Goal: Task Accomplishment & Management: Manage account settings

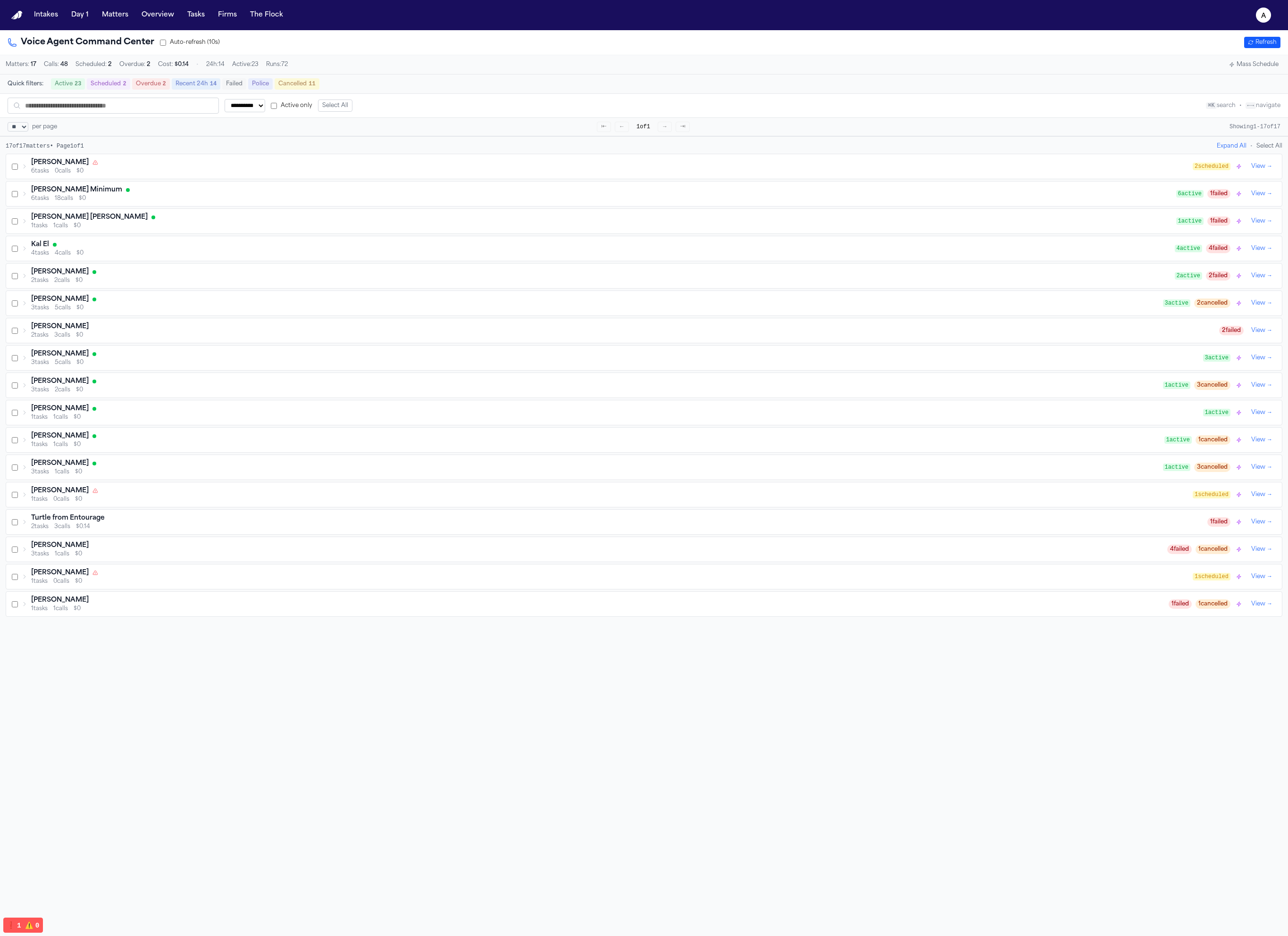
select select "**"
click at [124, 20] on button "Matters" at bounding box center [115, 15] width 34 height 17
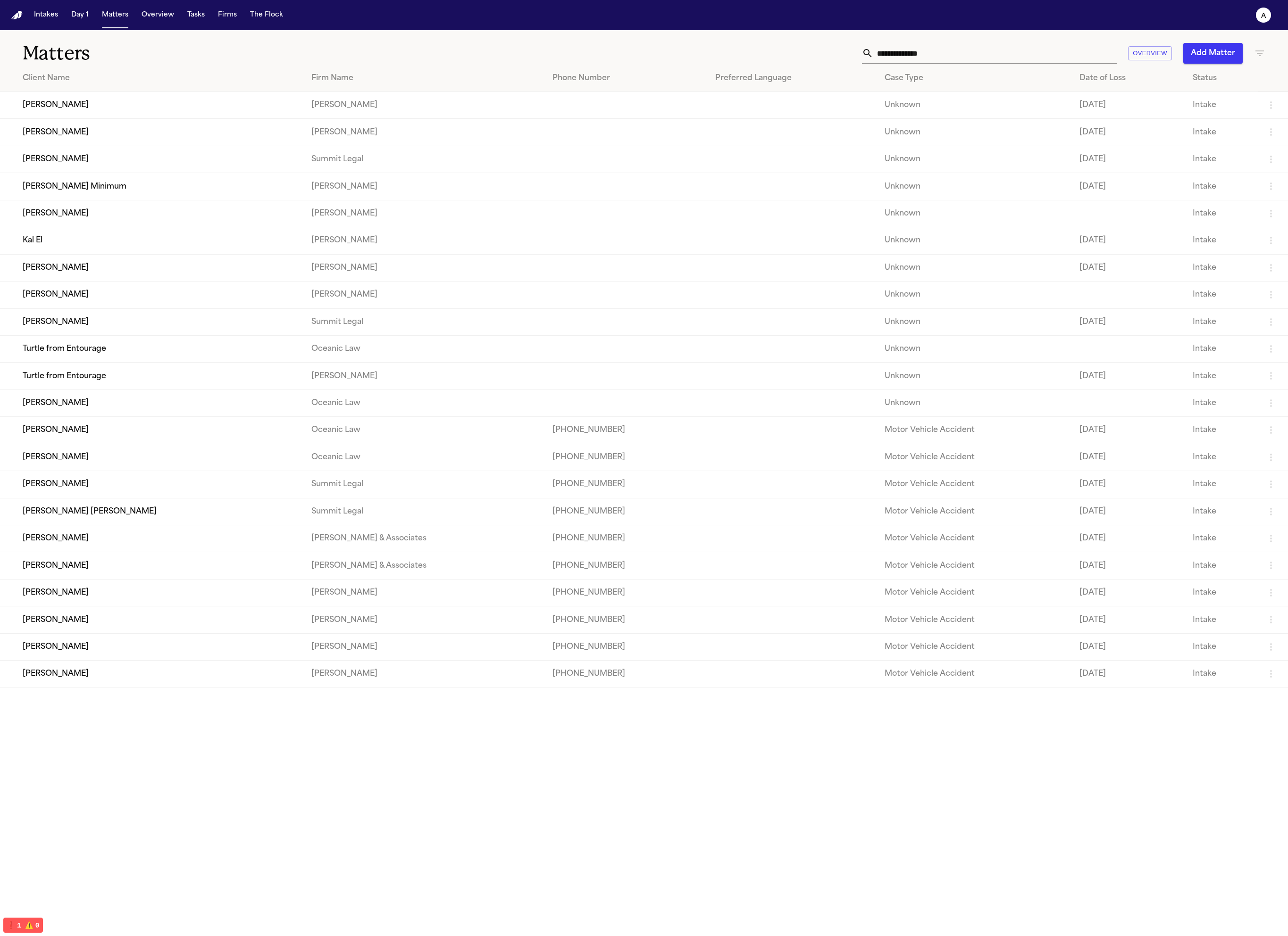
click at [185, 16] on button "Tasks" at bounding box center [196, 15] width 25 height 17
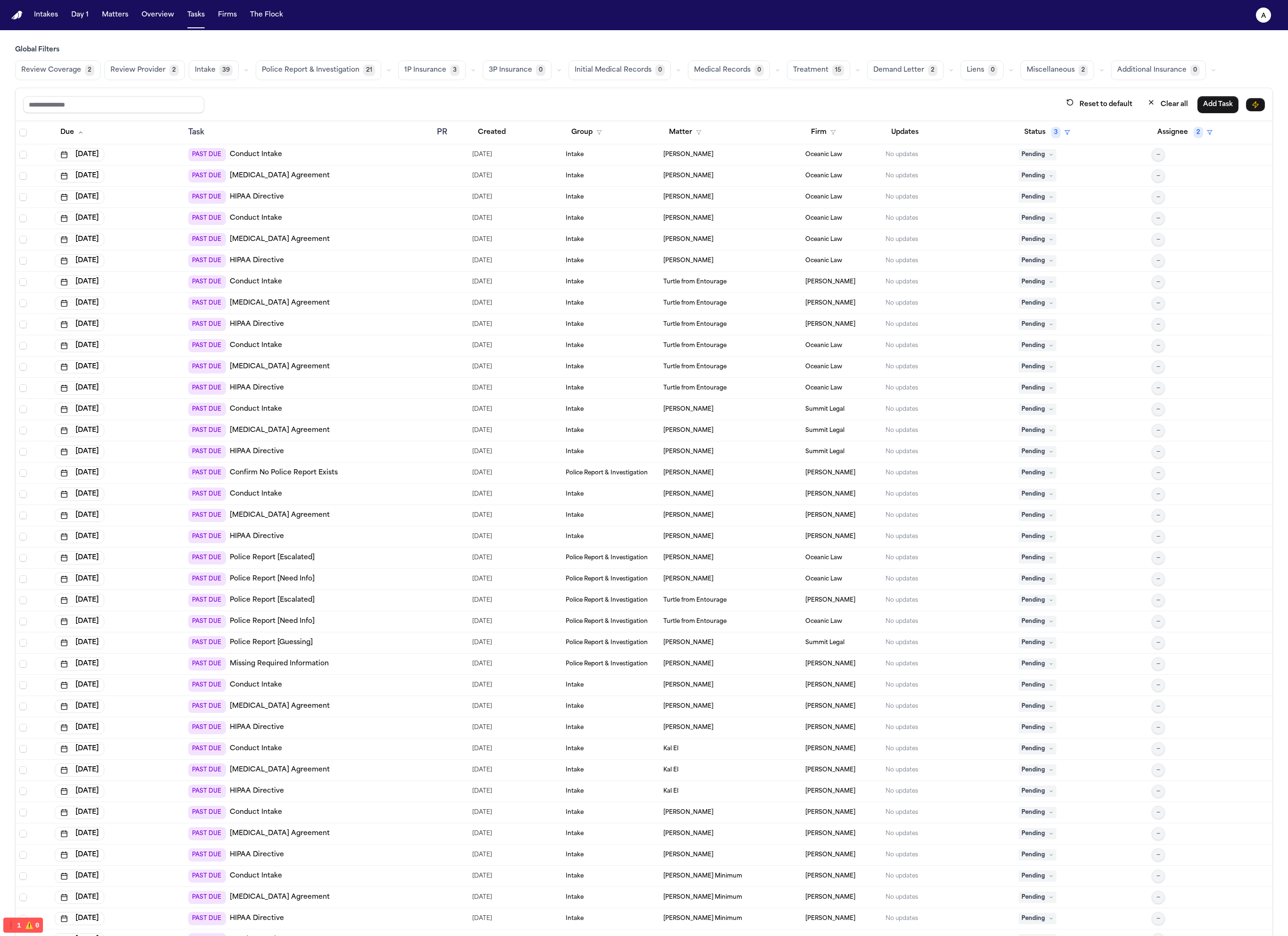
click at [330, 69] on span "Police Report & Investigation" at bounding box center [310, 70] width 98 height 10
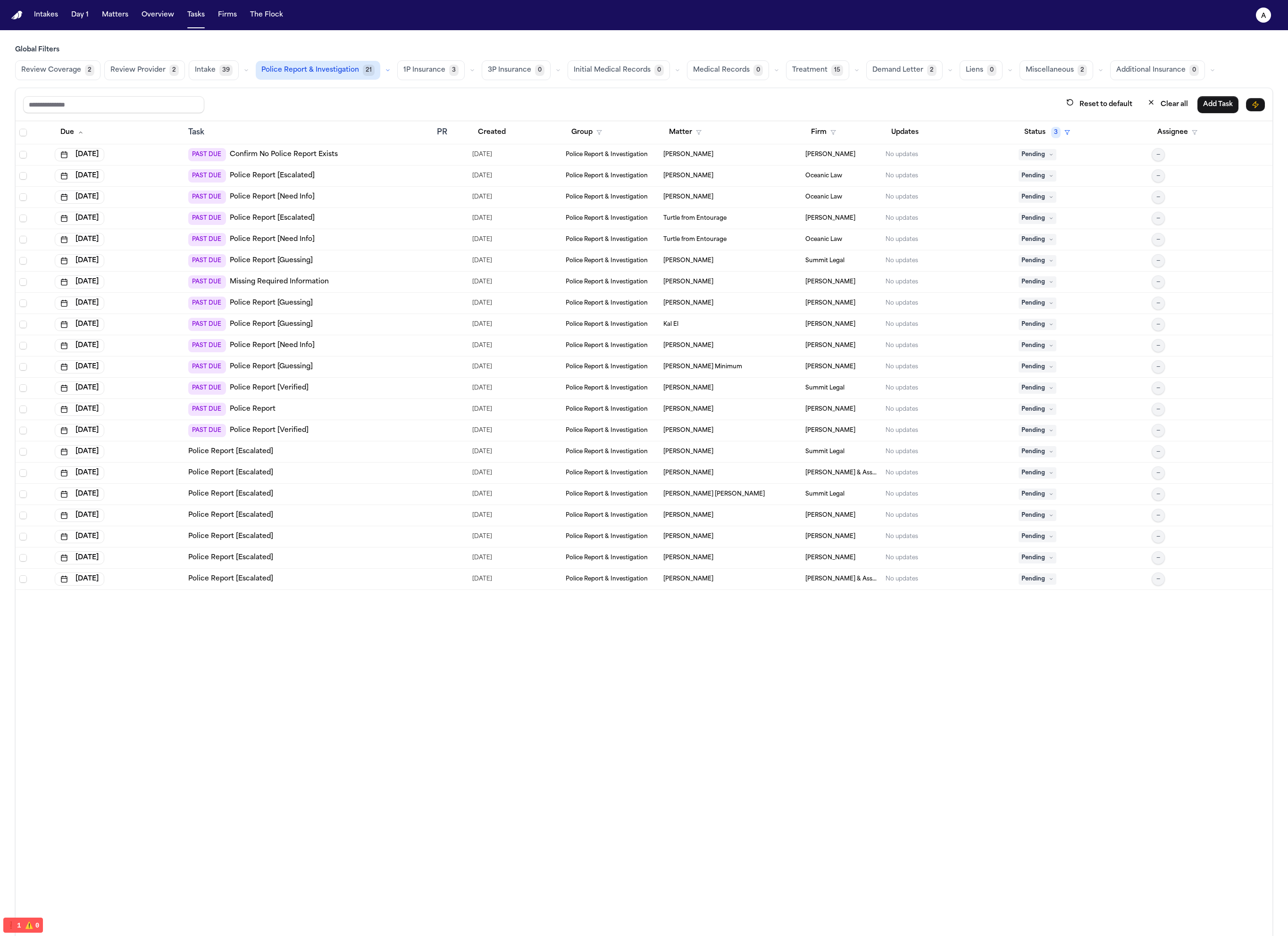
scroll to position [6, 0]
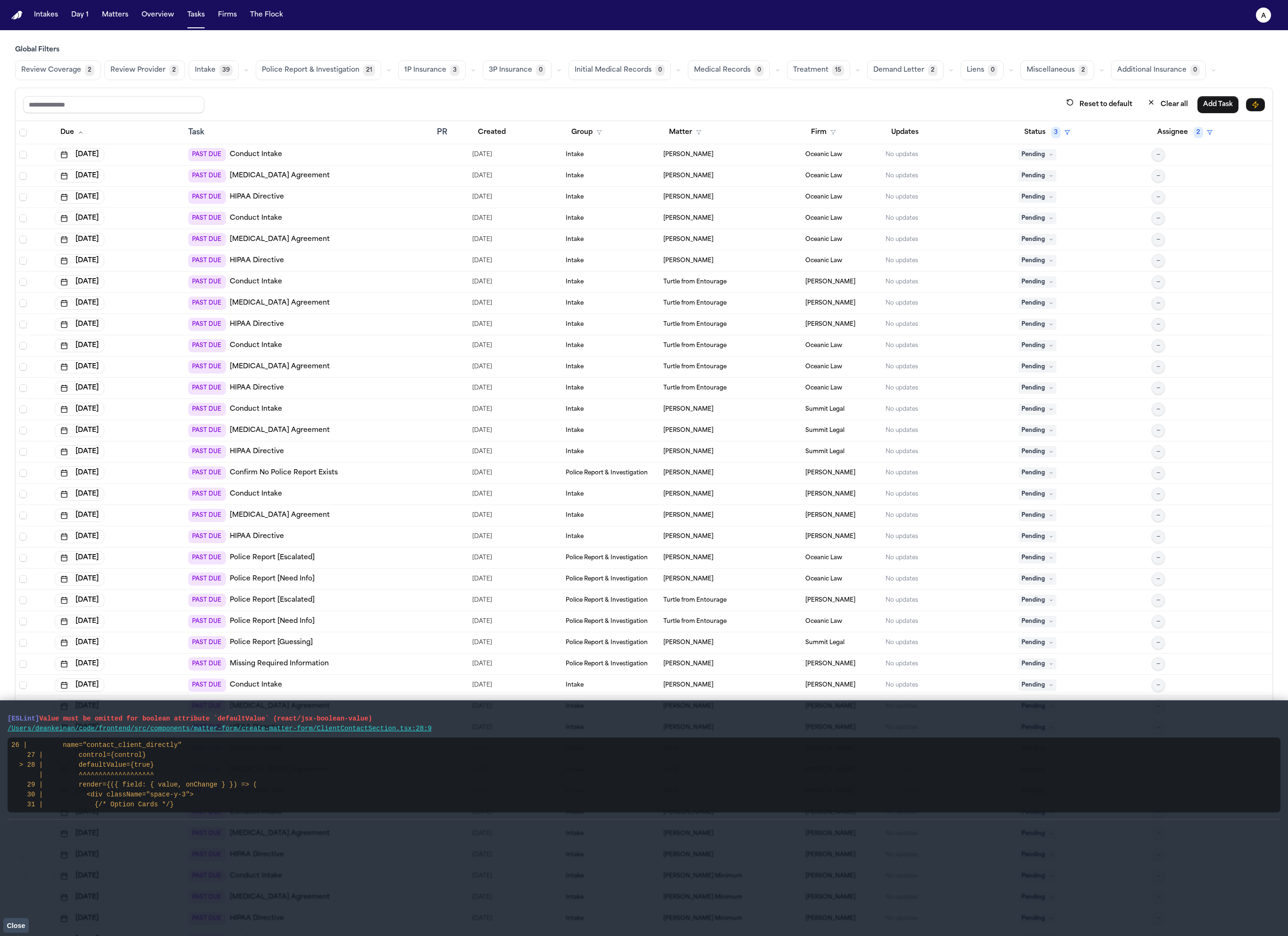
click at [20, 925] on span "Close" at bounding box center [16, 926] width 19 height 7
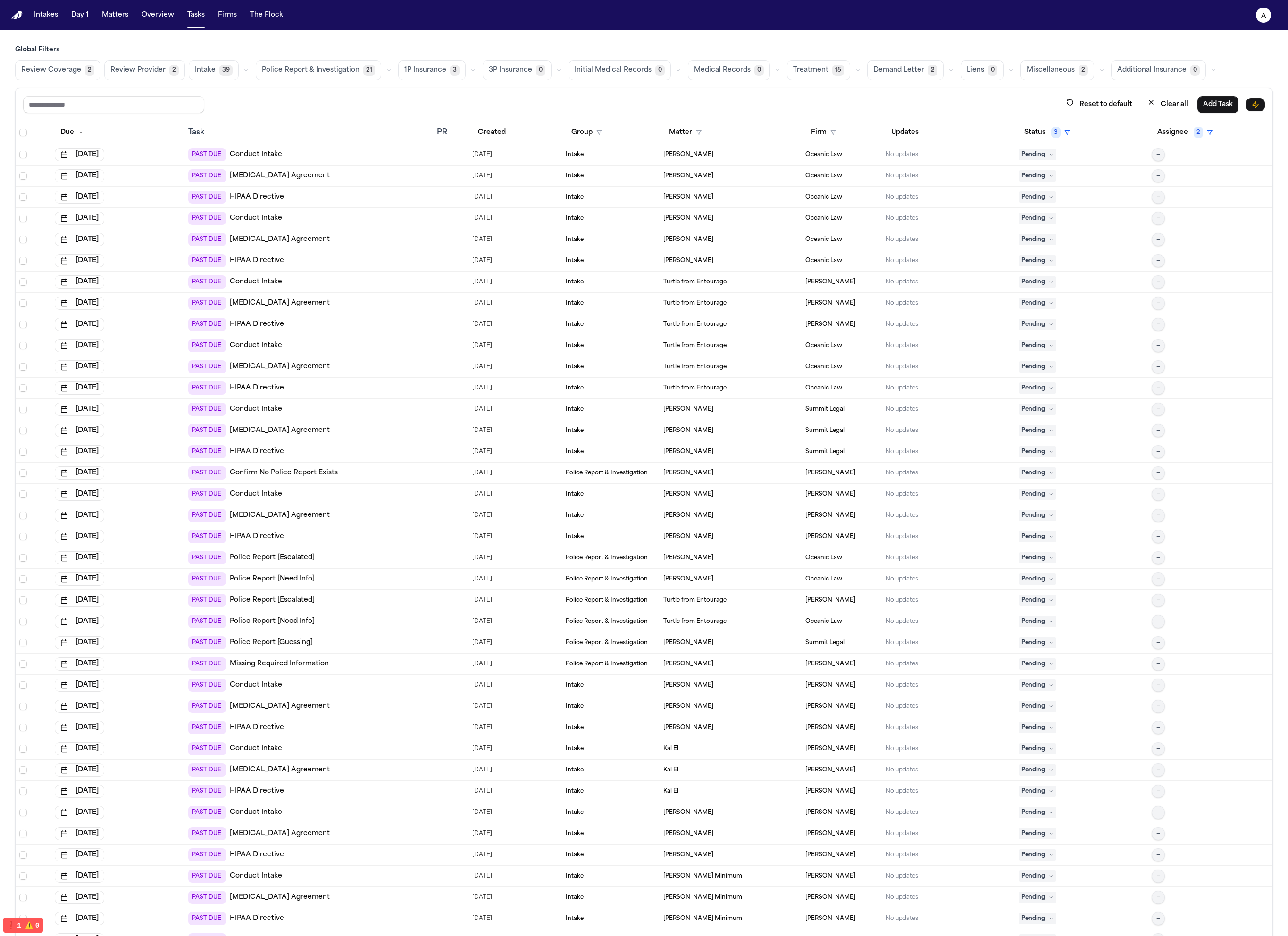
click at [323, 68] on span "Police Report & Investigation" at bounding box center [310, 70] width 98 height 10
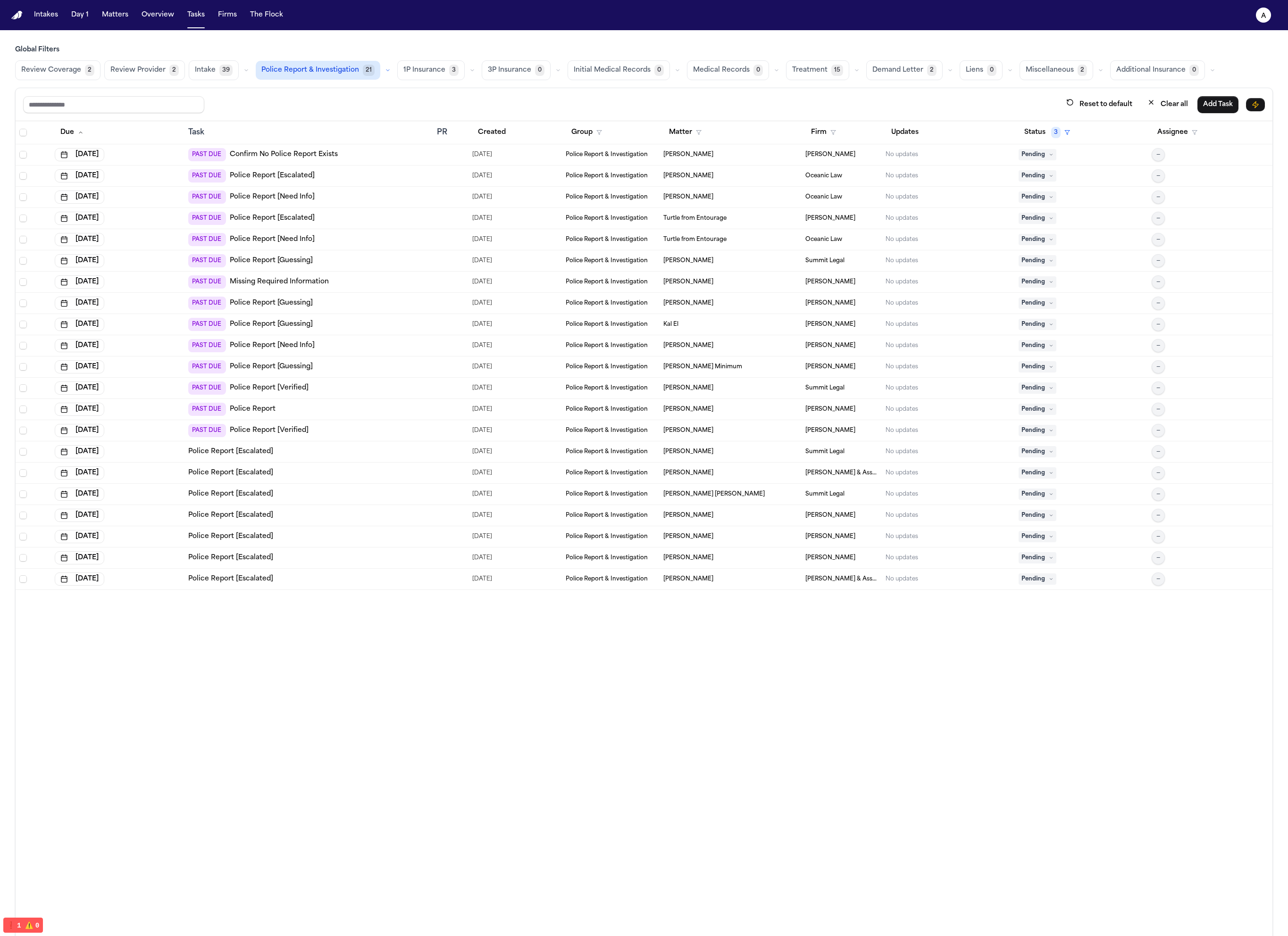
click at [385, 155] on div "PAST DUE Confirm No Police Report Exists" at bounding box center [309, 155] width 241 height 13
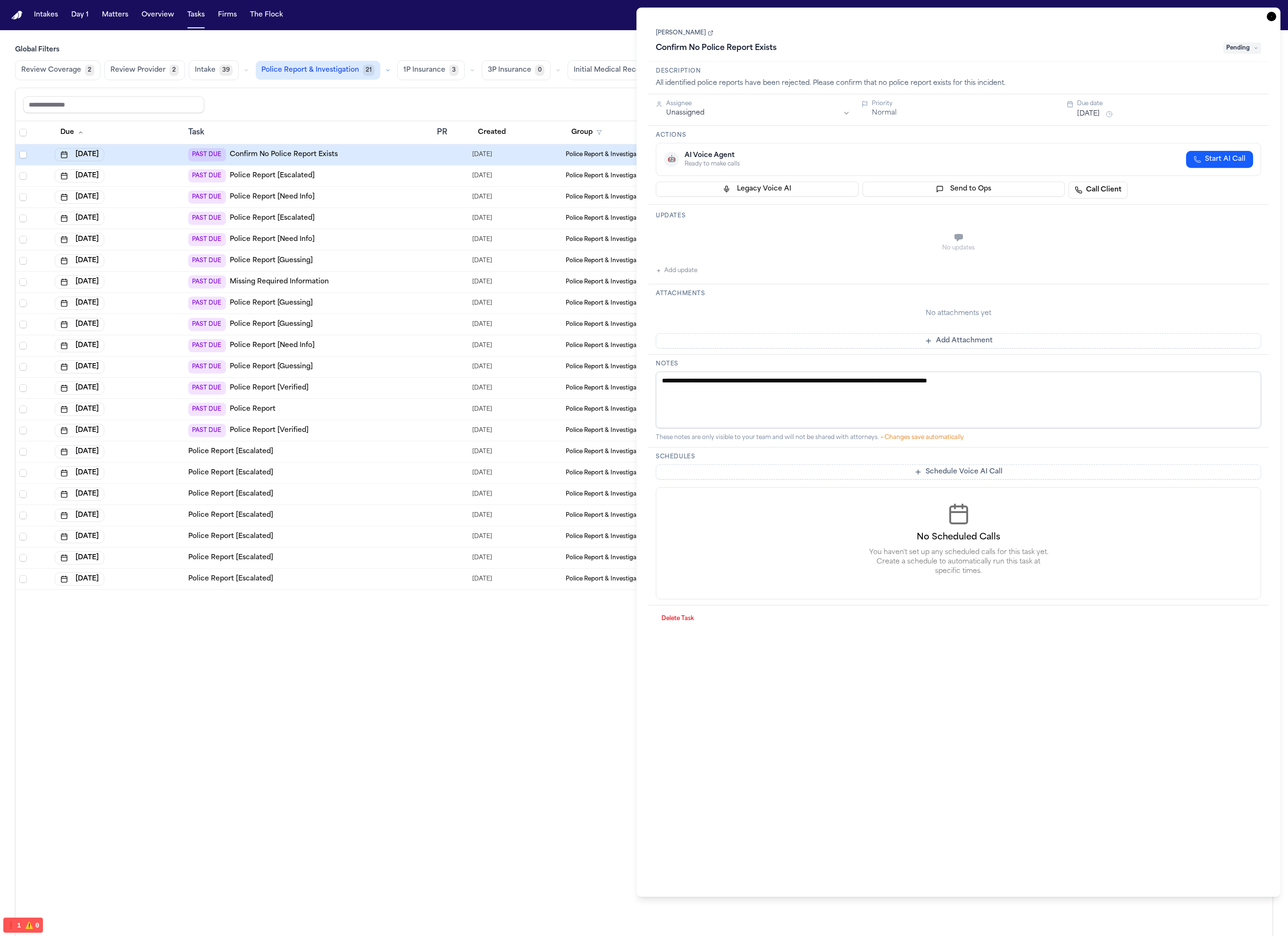
click at [341, 399] on td "PAST DUE Police Report" at bounding box center [309, 410] width 249 height 21
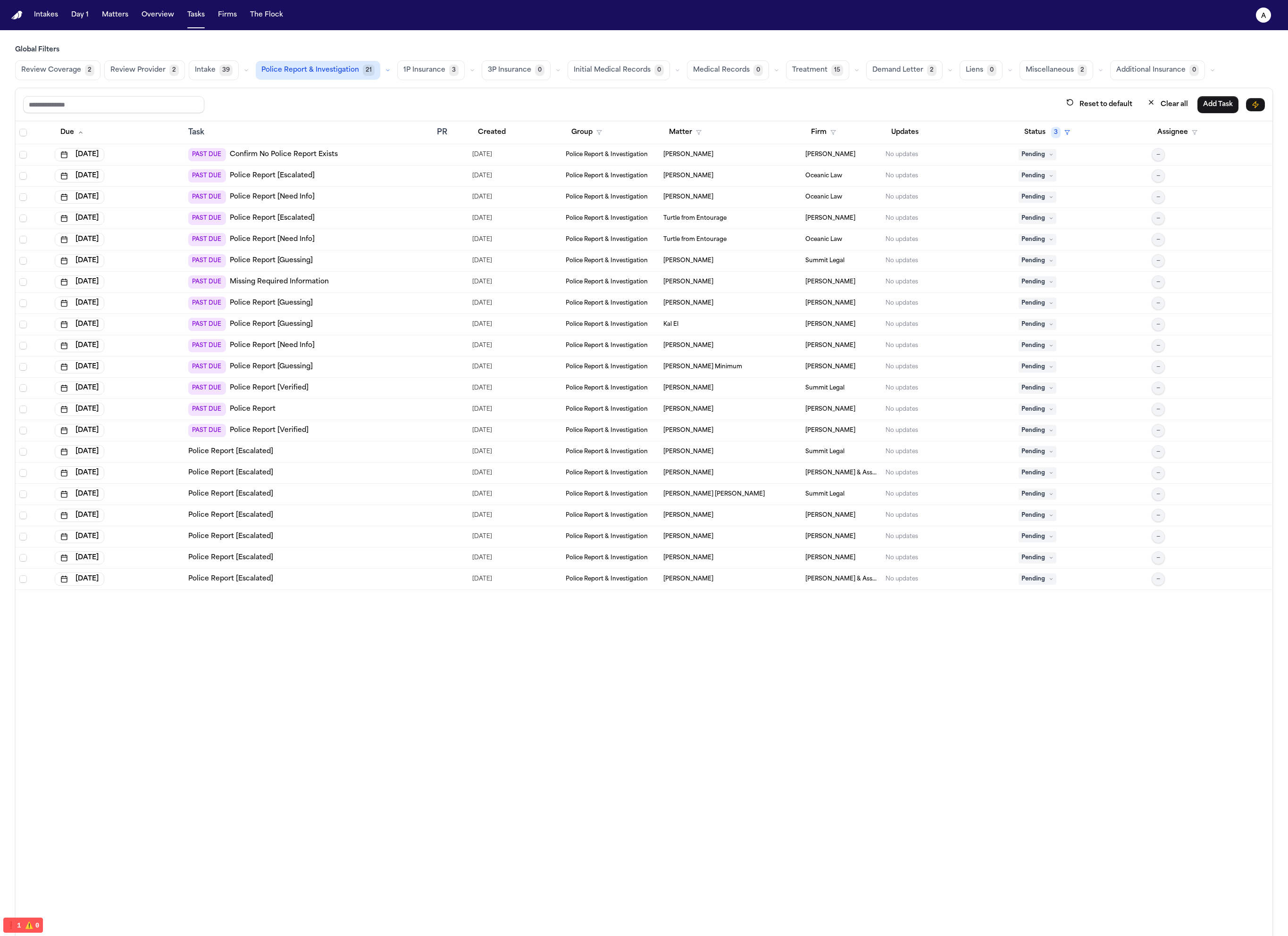
click at [355, 156] on div "PAST DUE Confirm No Police Report Exists" at bounding box center [309, 155] width 241 height 13
click at [334, 331] on td "PAST DUE Police Report [Guessing]" at bounding box center [309, 325] width 249 height 21
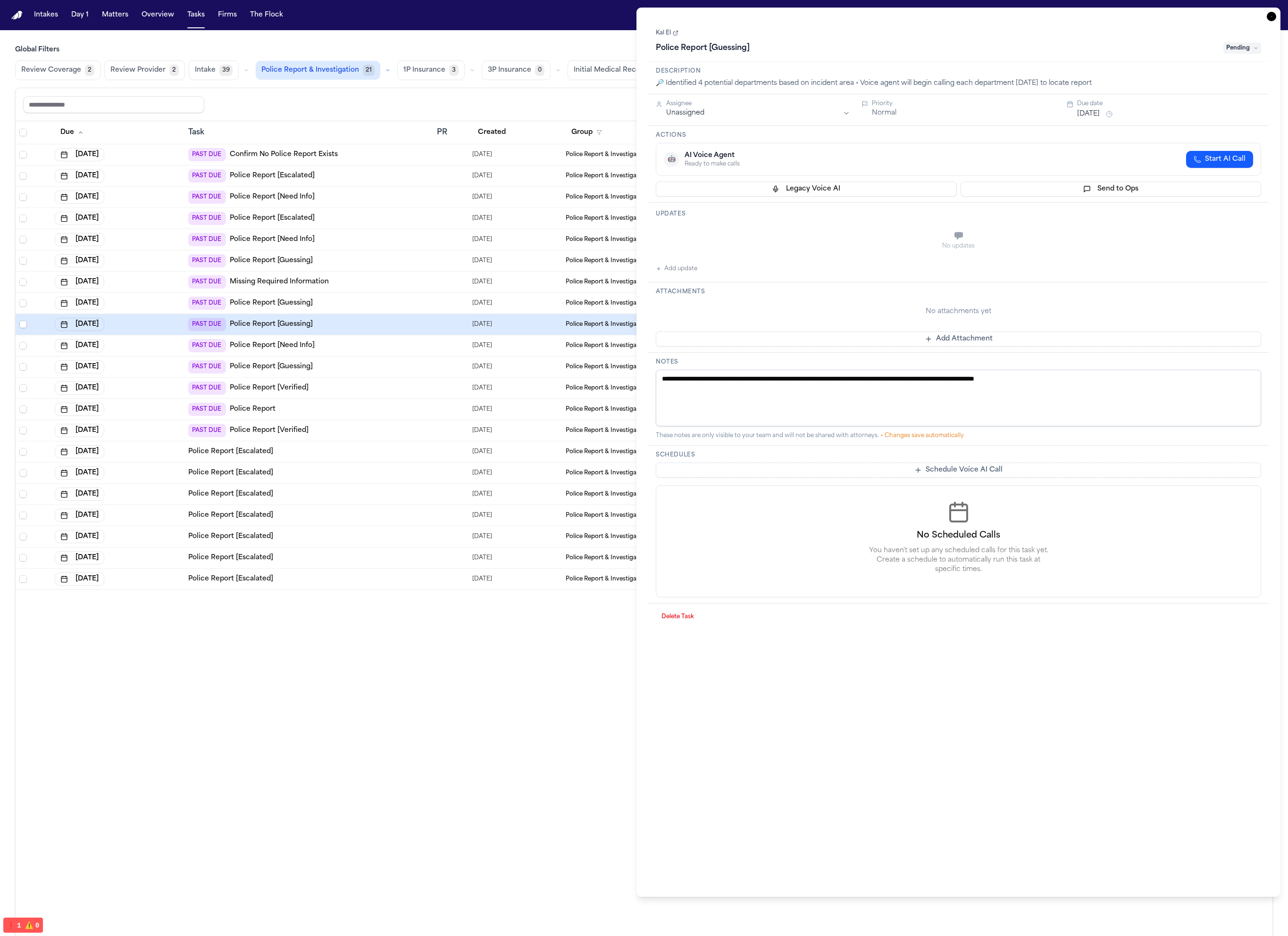
click at [339, 374] on td "PAST DUE Police Report [Guessing]" at bounding box center [309, 367] width 249 height 21
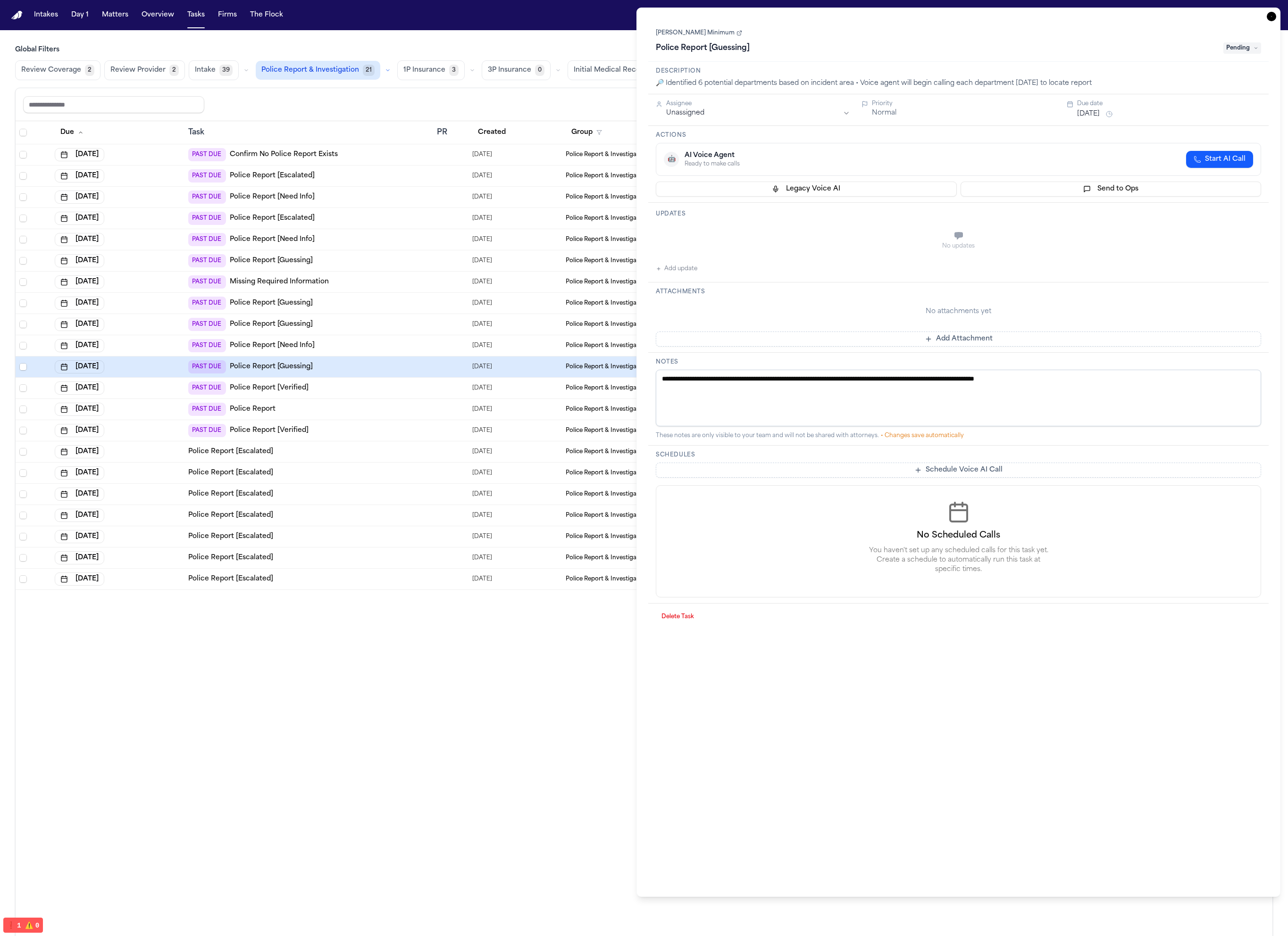
click at [345, 340] on div "PAST DUE Police Report [Need Info]" at bounding box center [309, 346] width 241 height 13
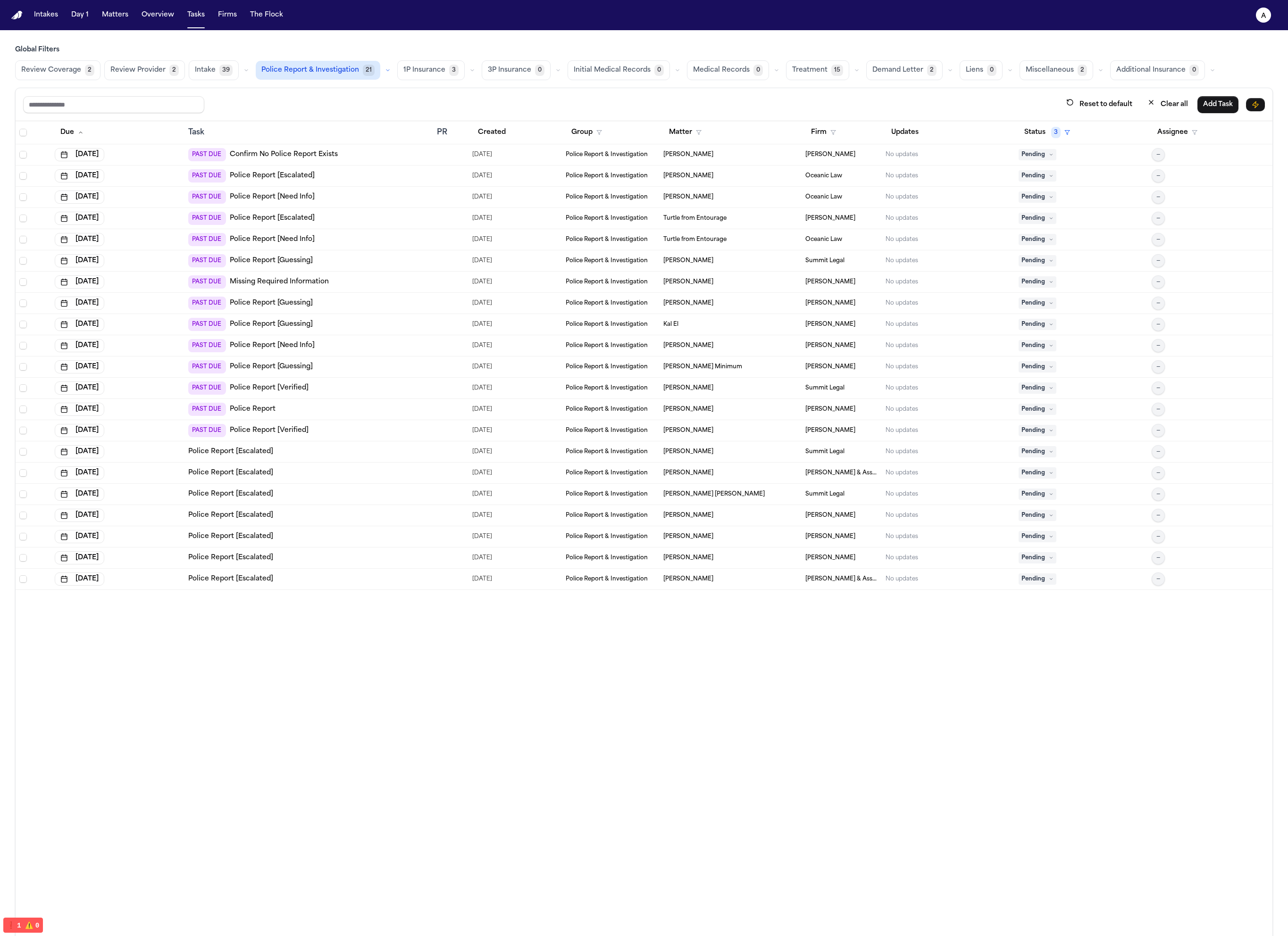
click at [349, 321] on div "PAST DUE Police Report [Guessing]" at bounding box center [309, 325] width 241 height 13
click at [352, 284] on div "PAST DUE Missing Required Information" at bounding box center [309, 282] width 241 height 13
click at [347, 308] on div "PAST DUE Police Report [Guessing]" at bounding box center [309, 303] width 241 height 13
click at [332, 424] on div "PAST DUE Police Report [Verified]" at bounding box center [309, 430] width 241 height 13
click at [336, 404] on div "PAST DUE Police Report" at bounding box center [309, 410] width 241 height 13
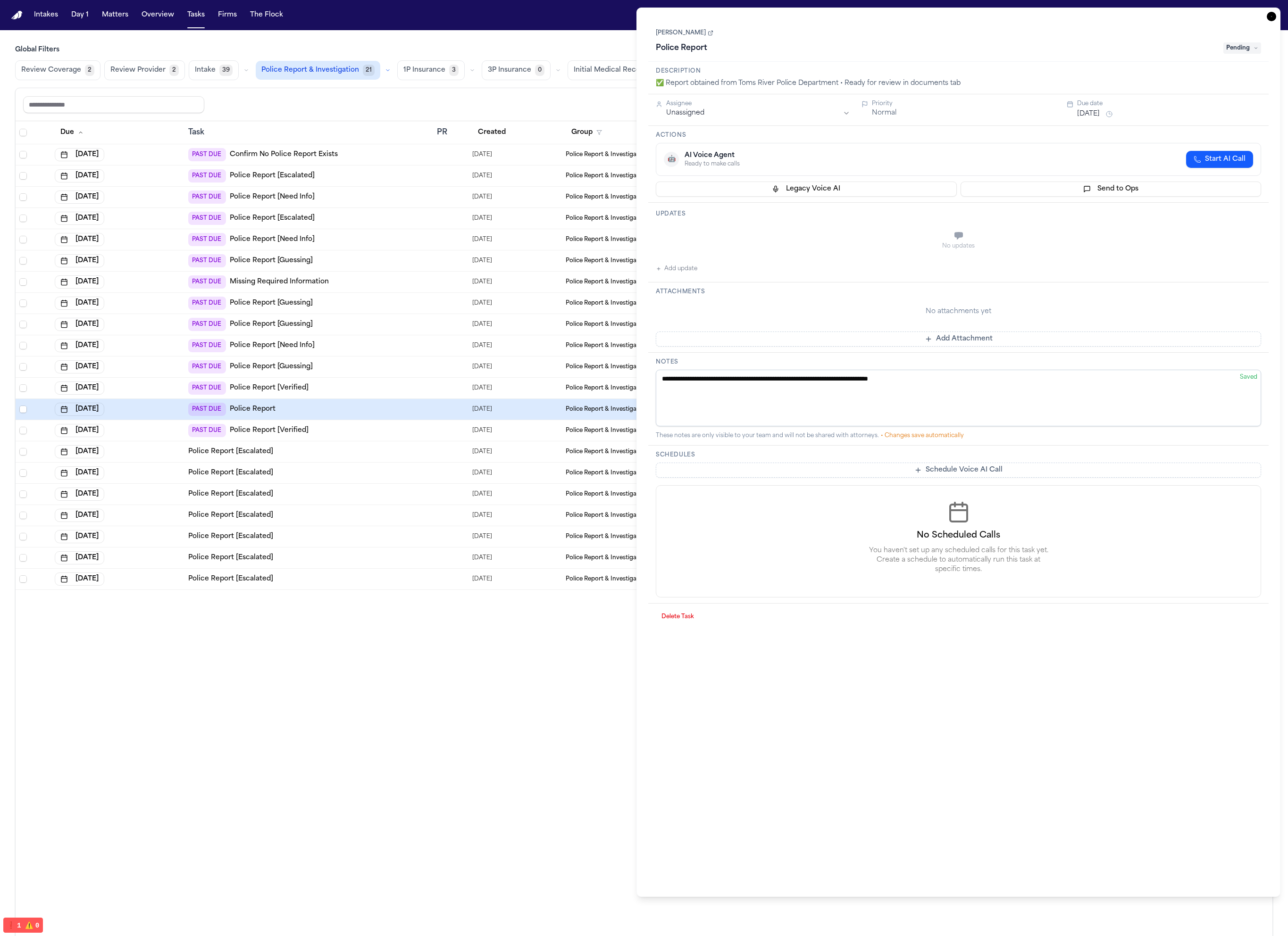
click at [483, 708] on div "Due Task PR Created Group Matter Firm Updates Status 3 Assignee Aug 15, 2025 PA…" at bounding box center [644, 538] width 1257 height 832
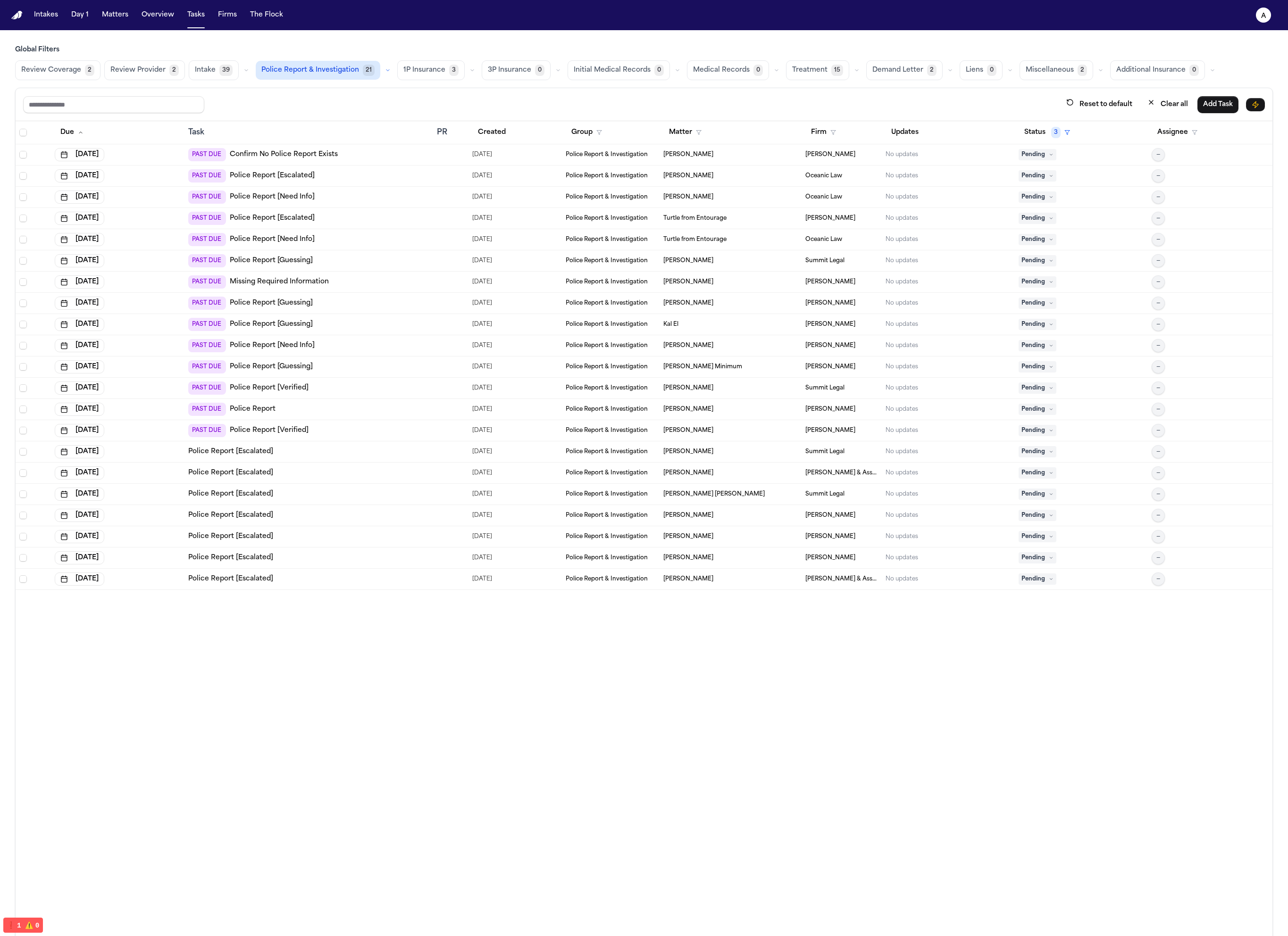
click at [288, 417] on td "PAST DUE Police Report" at bounding box center [309, 410] width 249 height 21
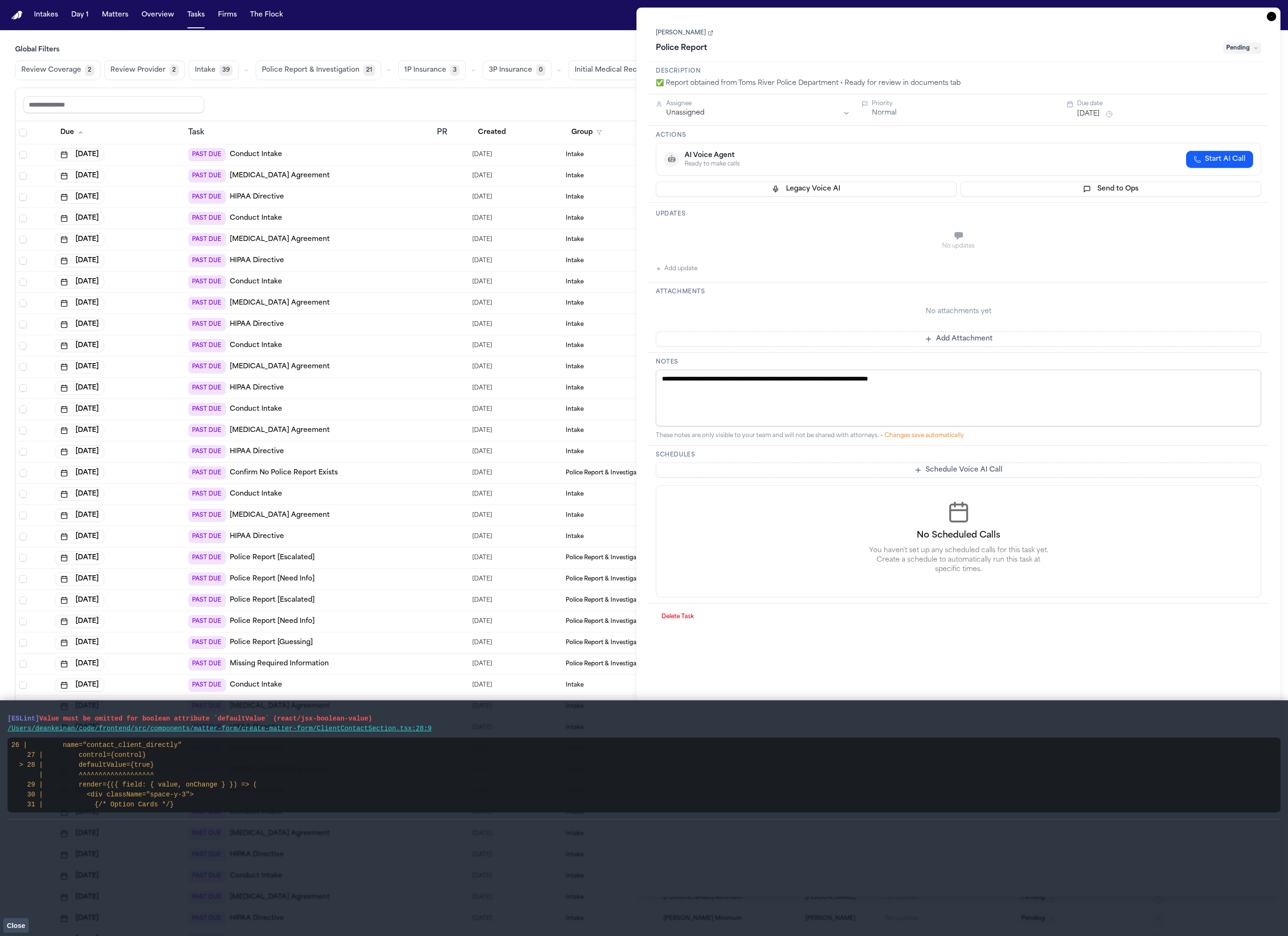
scroll to position [137, 0]
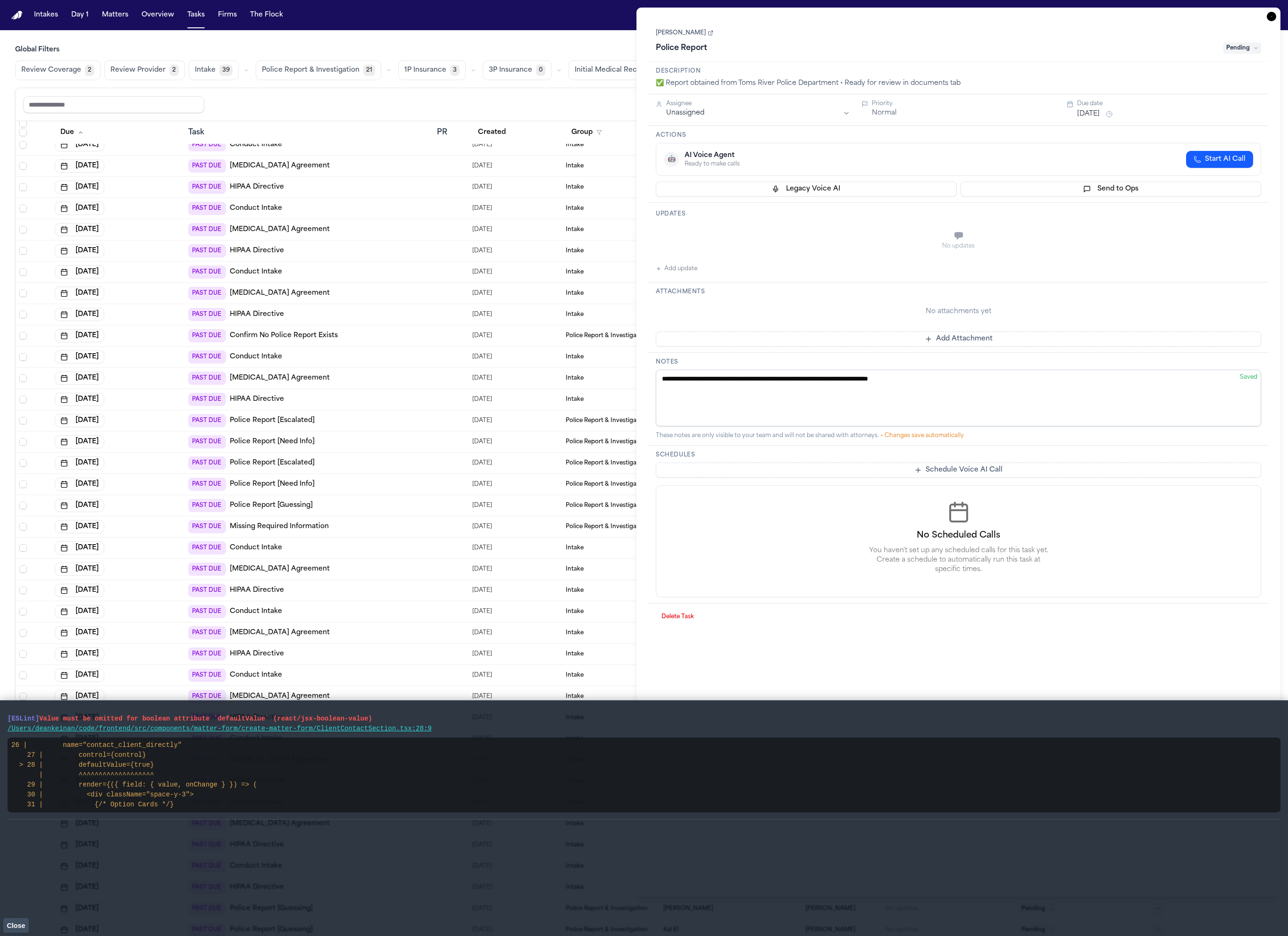
click at [21, 934] on main "[ESLint] Value must be omitted for boolean attribute `defaultValue` (react/jsx-…" at bounding box center [644, 818] width 1288 height 236
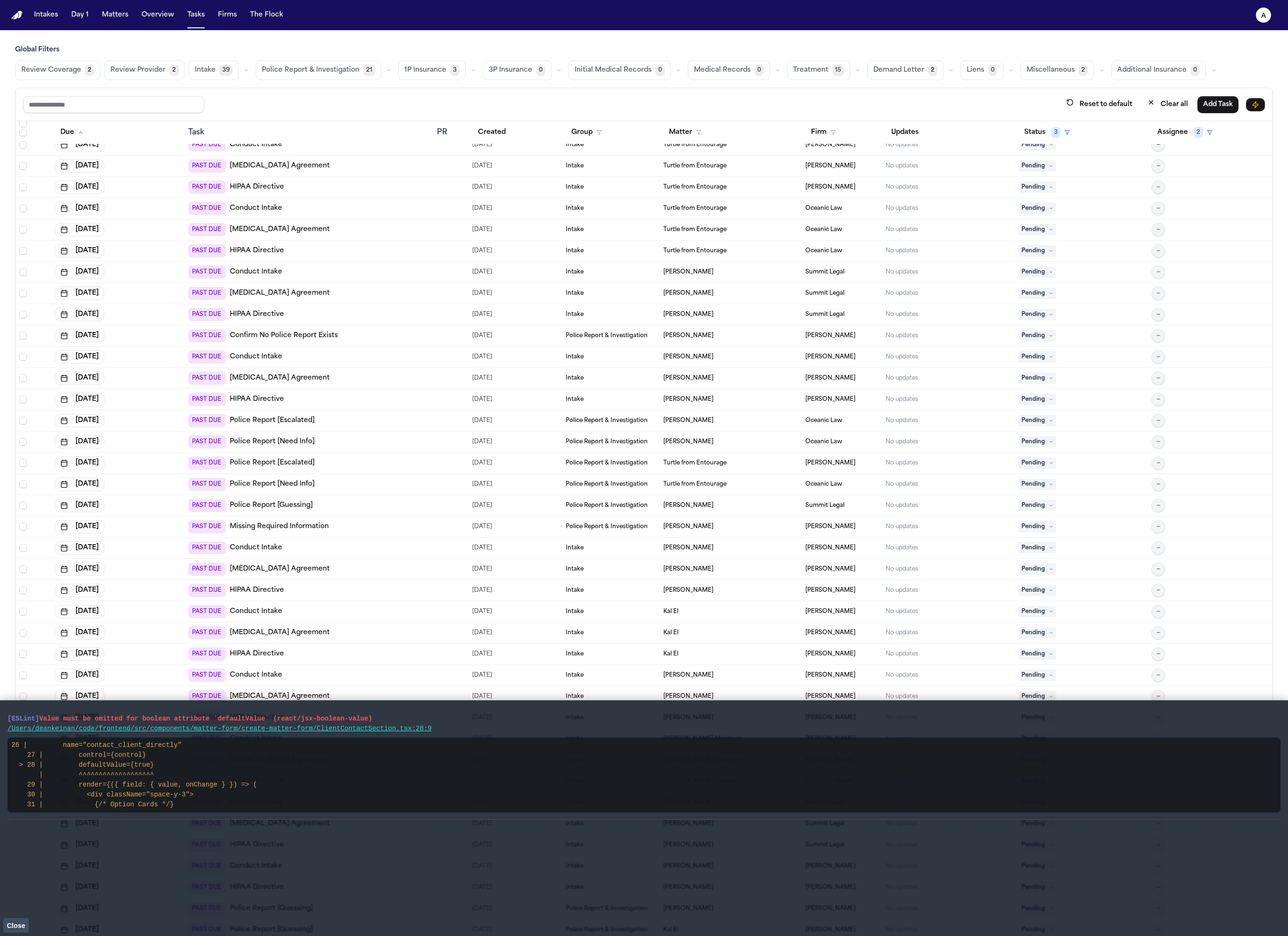
click at [472, 465] on span "08/15/2025" at bounding box center [482, 463] width 20 height 13
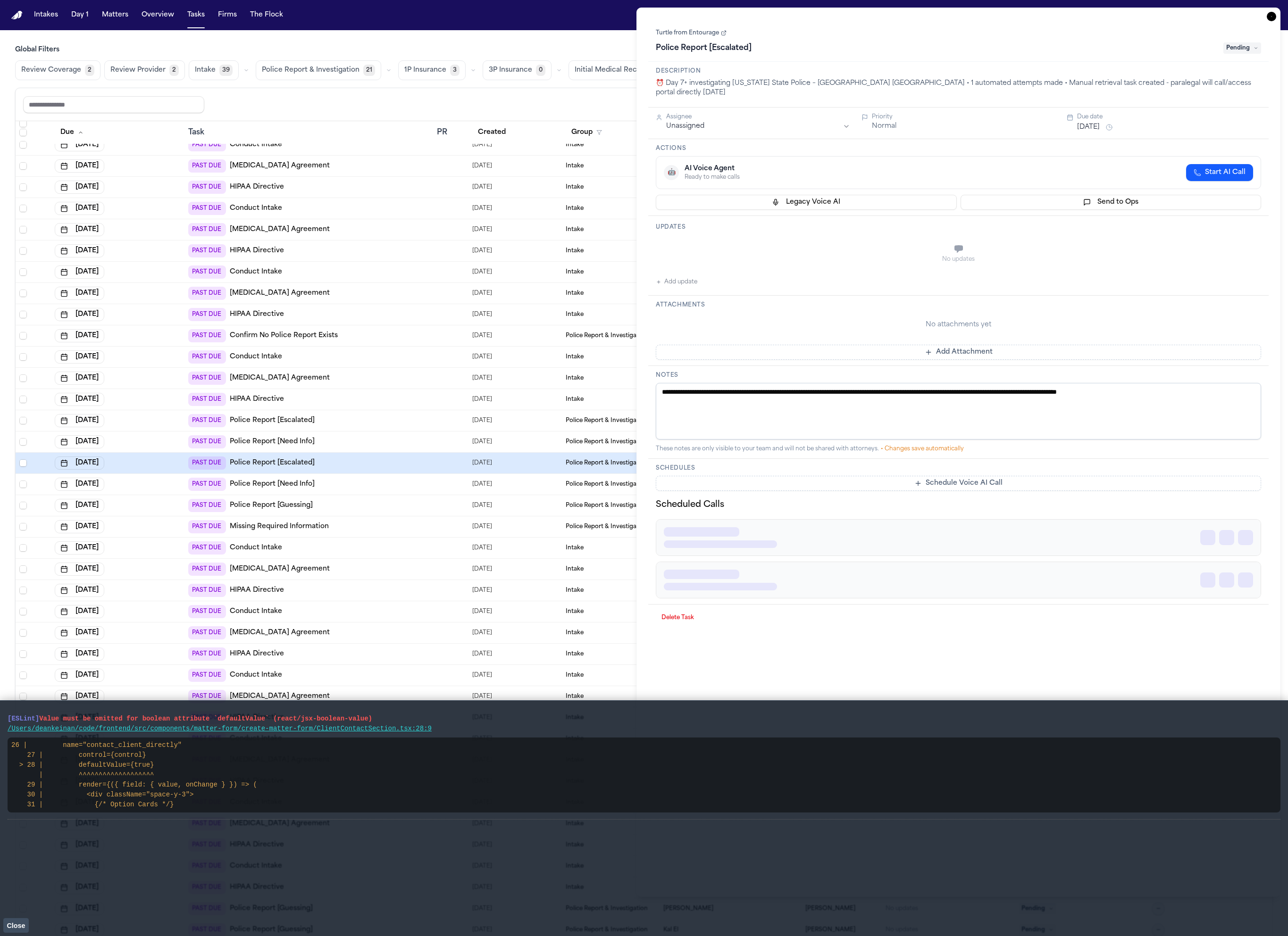
click at [25, 925] on span "Close" at bounding box center [16, 926] width 19 height 7
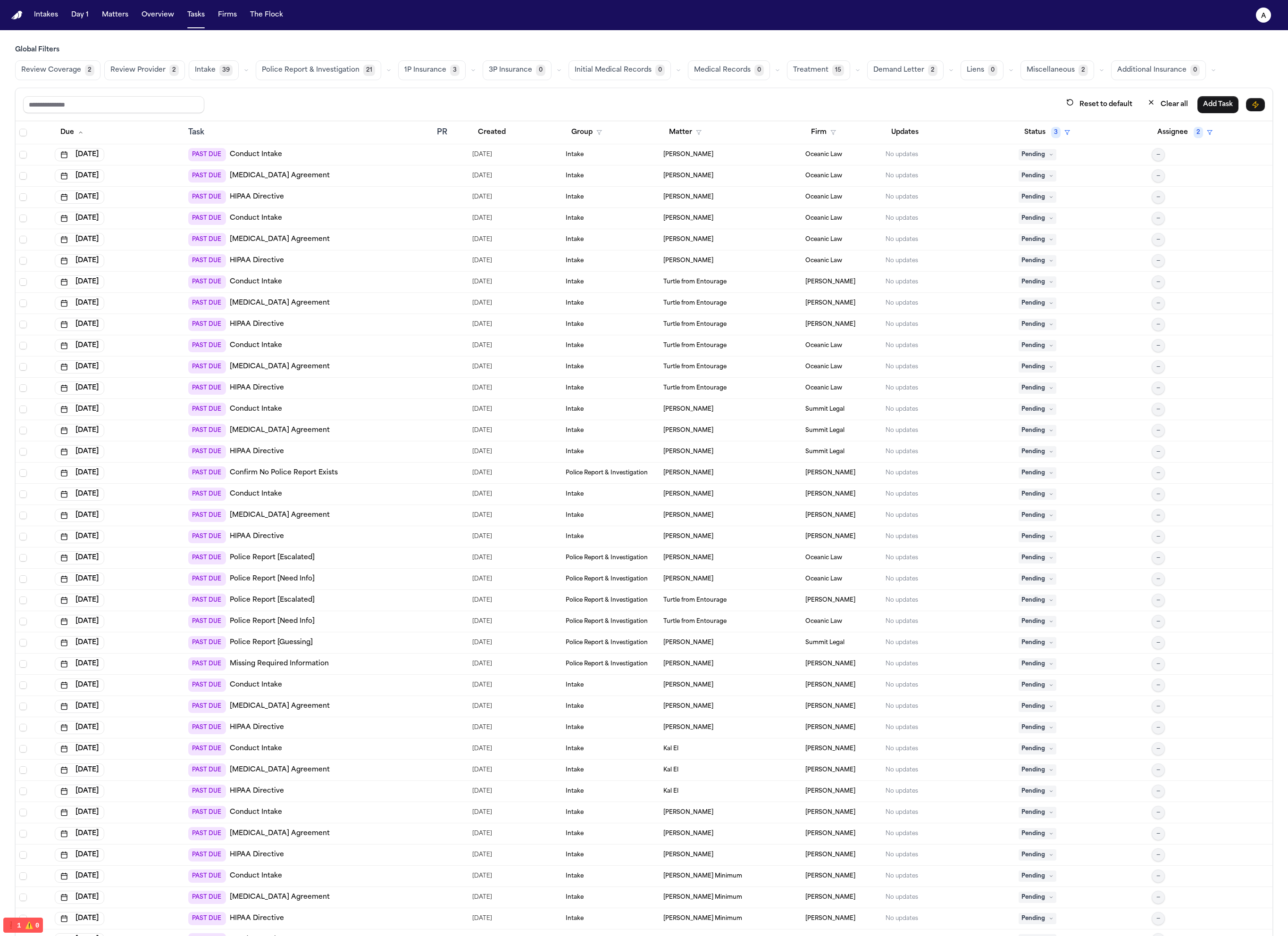
click at [339, 658] on div "PAST DUE Missing Required Information" at bounding box center [309, 664] width 241 height 13
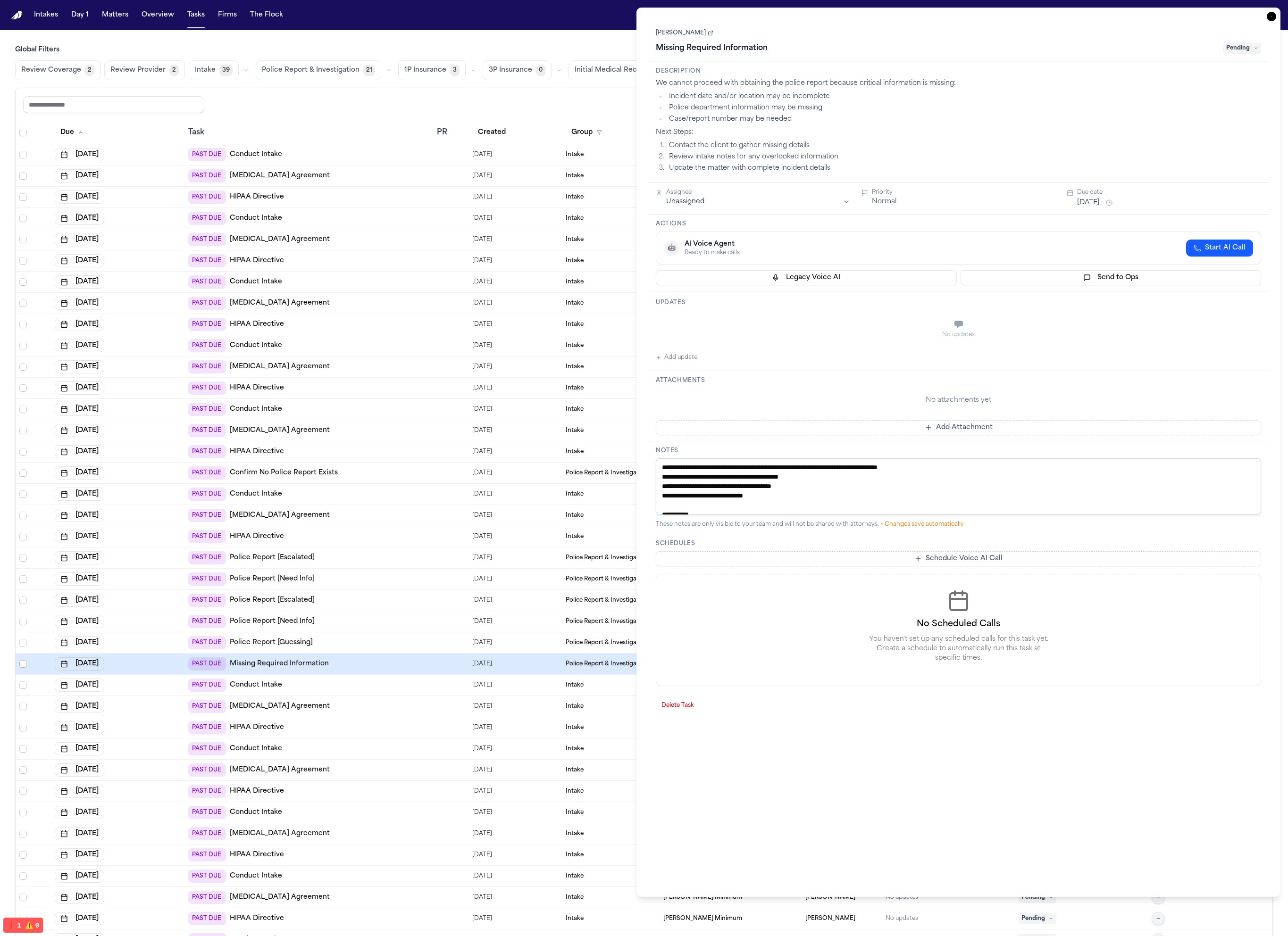
click at [343, 621] on div "PAST DUE Police Report [Need Info]" at bounding box center [309, 622] width 241 height 13
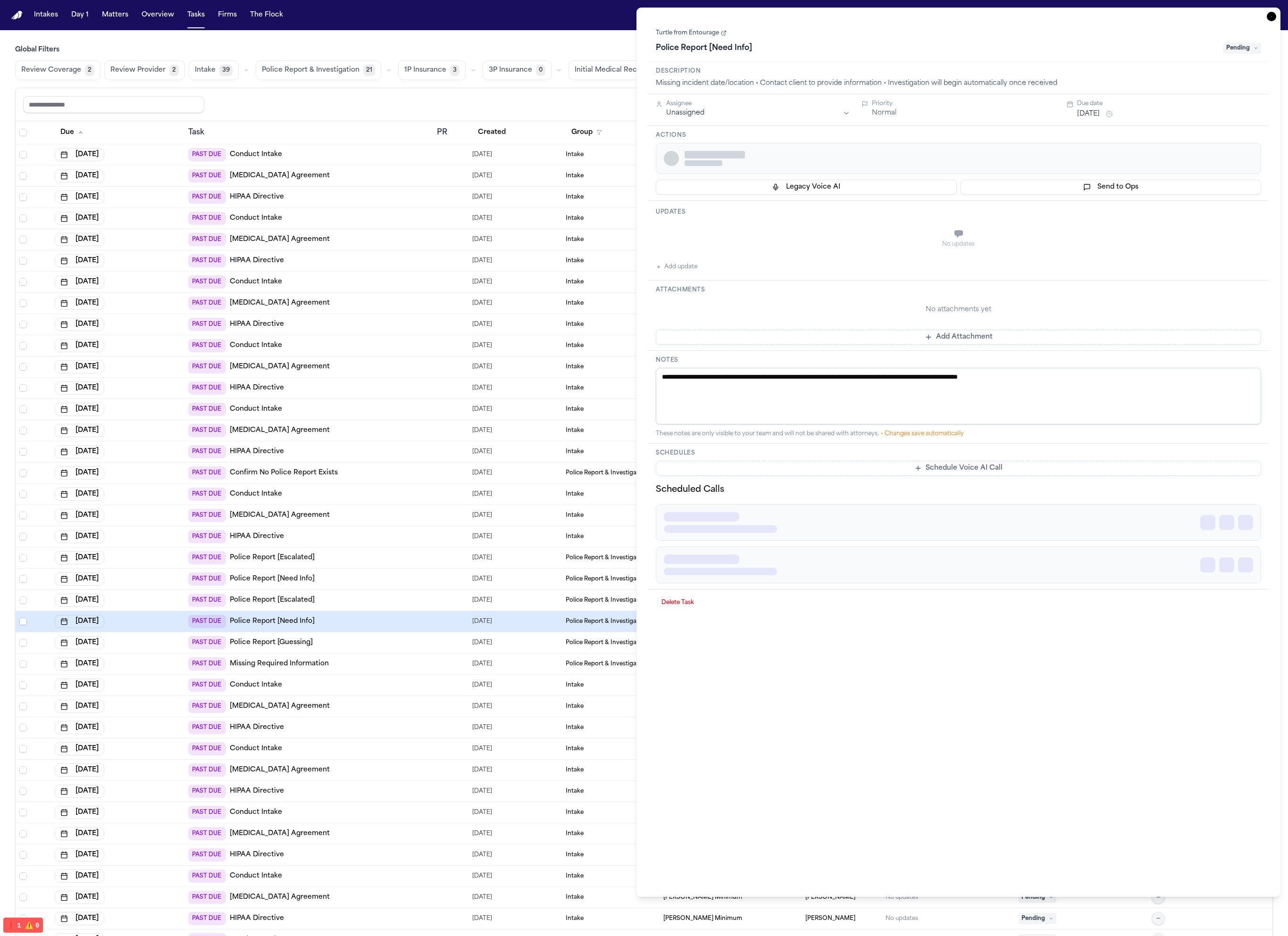
click at [339, 640] on div "PAST DUE Police Report [Guessing]" at bounding box center [309, 643] width 241 height 13
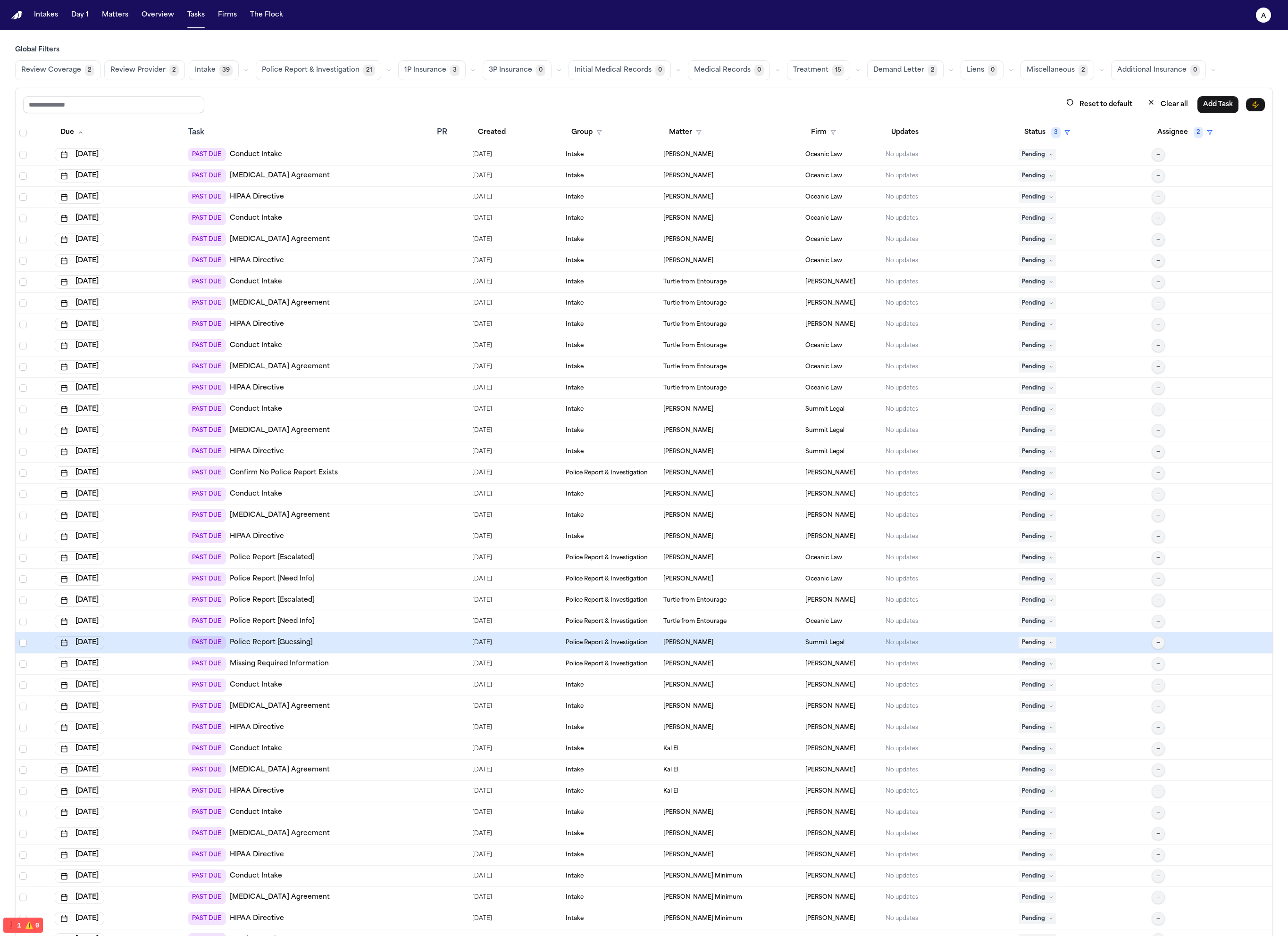
click at [353, 501] on td "PAST DUE Conduct Intake" at bounding box center [309, 494] width 249 height 21
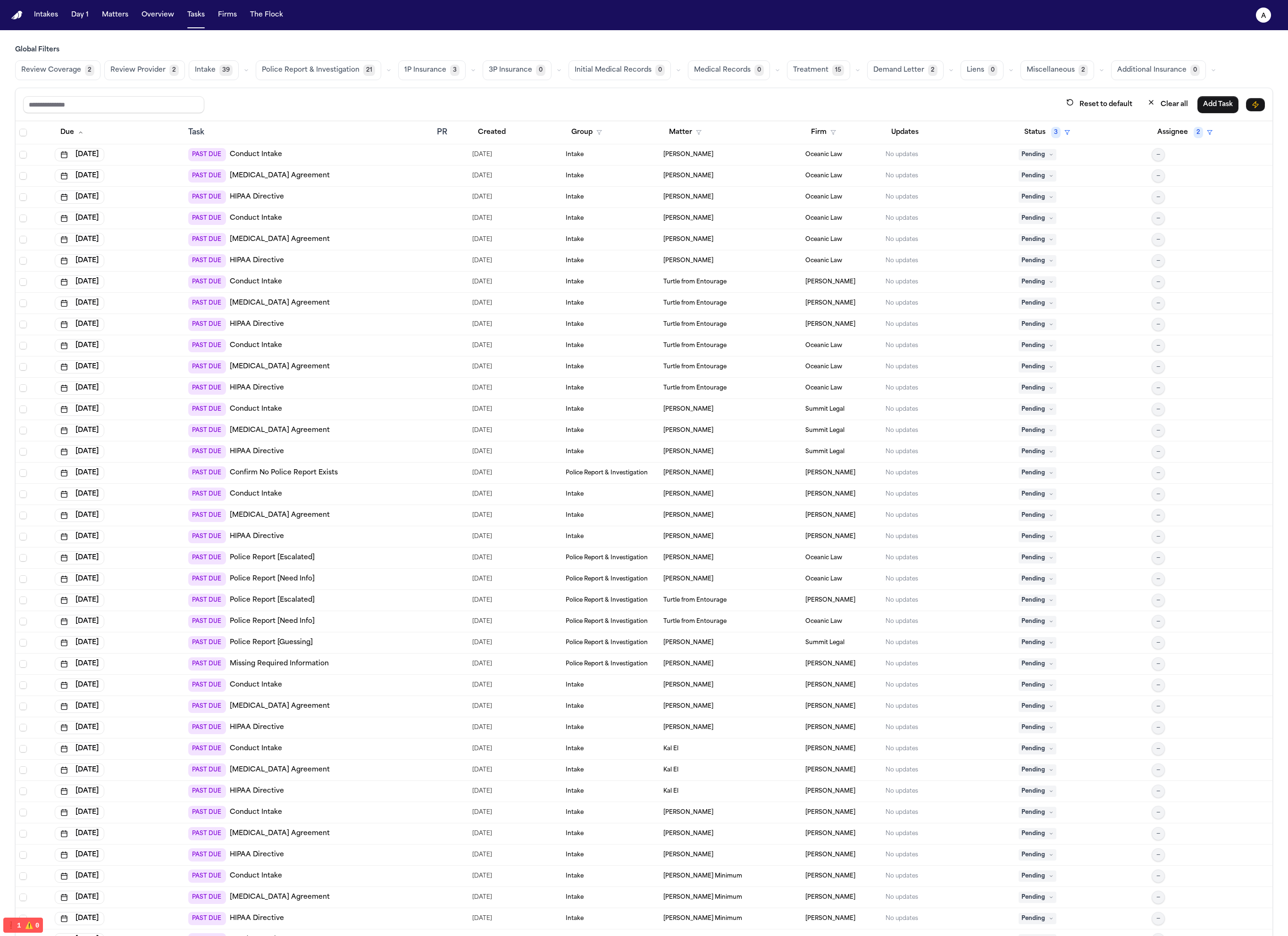
click at [341, 562] on div "PAST DUE Police Report [Escalated]" at bounding box center [309, 558] width 241 height 13
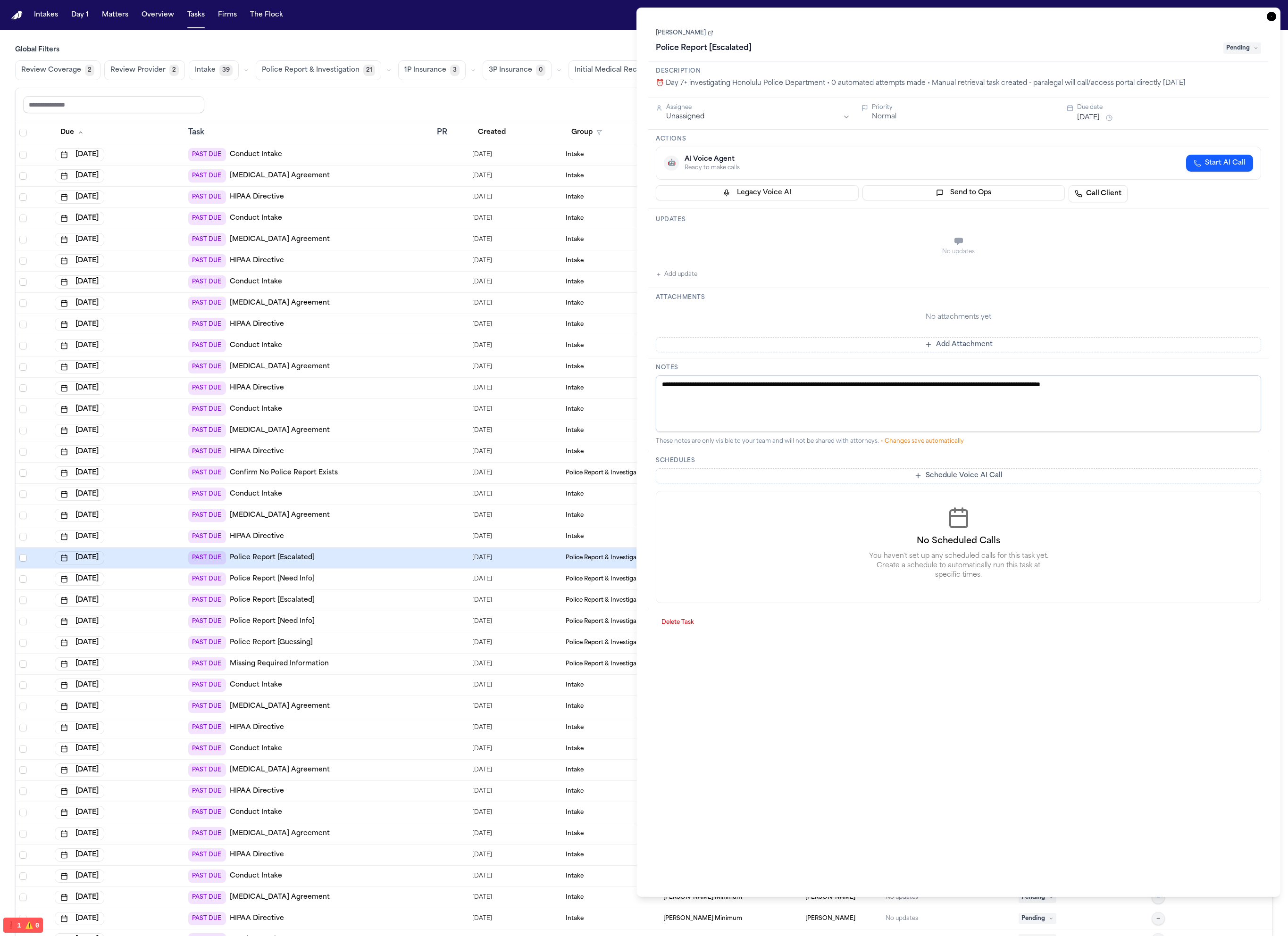
click at [334, 599] on div "PAST DUE Police Report [Escalated]" at bounding box center [309, 600] width 241 height 13
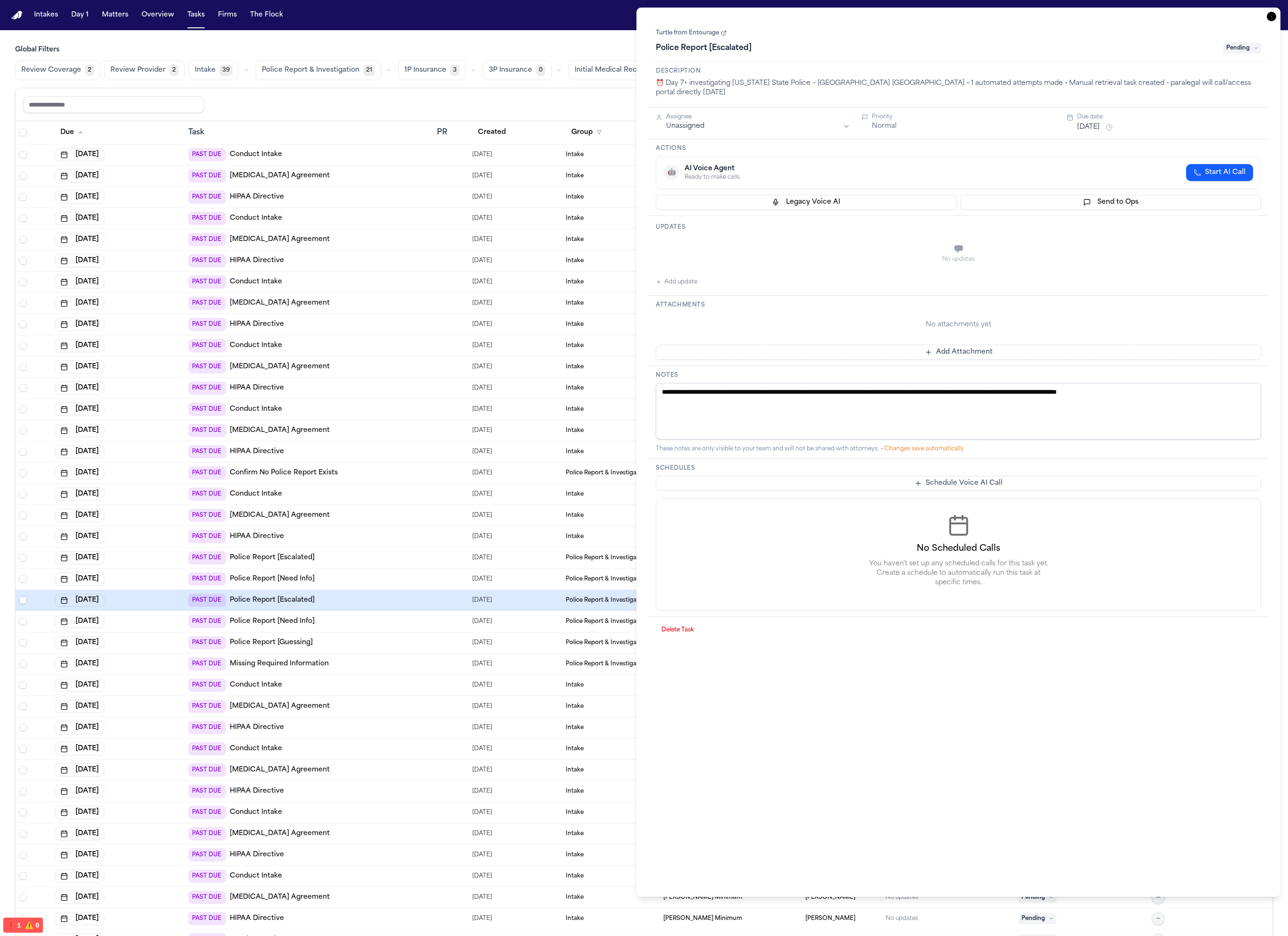
click at [331, 611] on td "PAST DUE Police Report [Need Info]" at bounding box center [309, 622] width 249 height 21
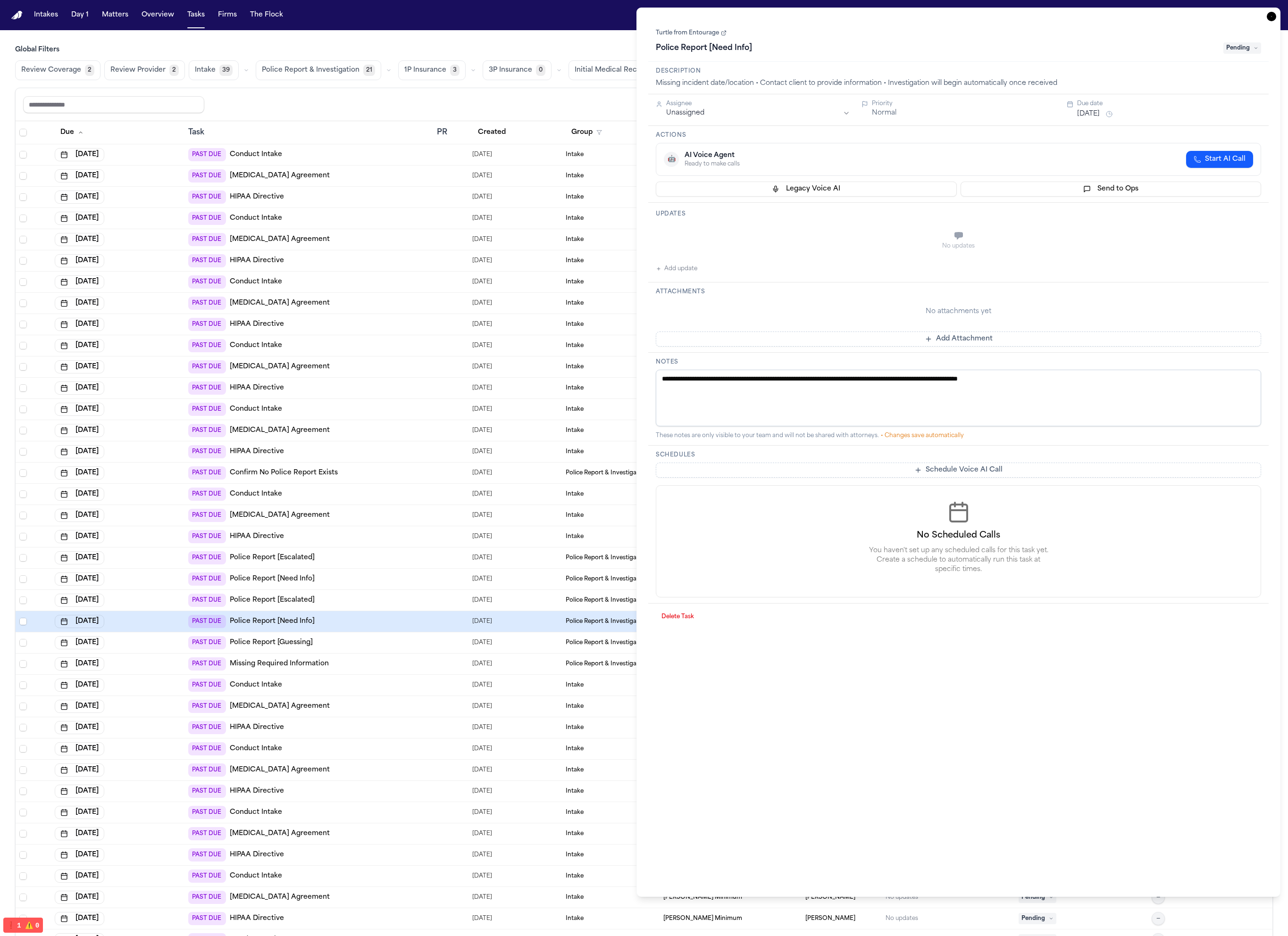
click at [303, 643] on link "Police Report [Guessing]" at bounding box center [270, 643] width 83 height 10
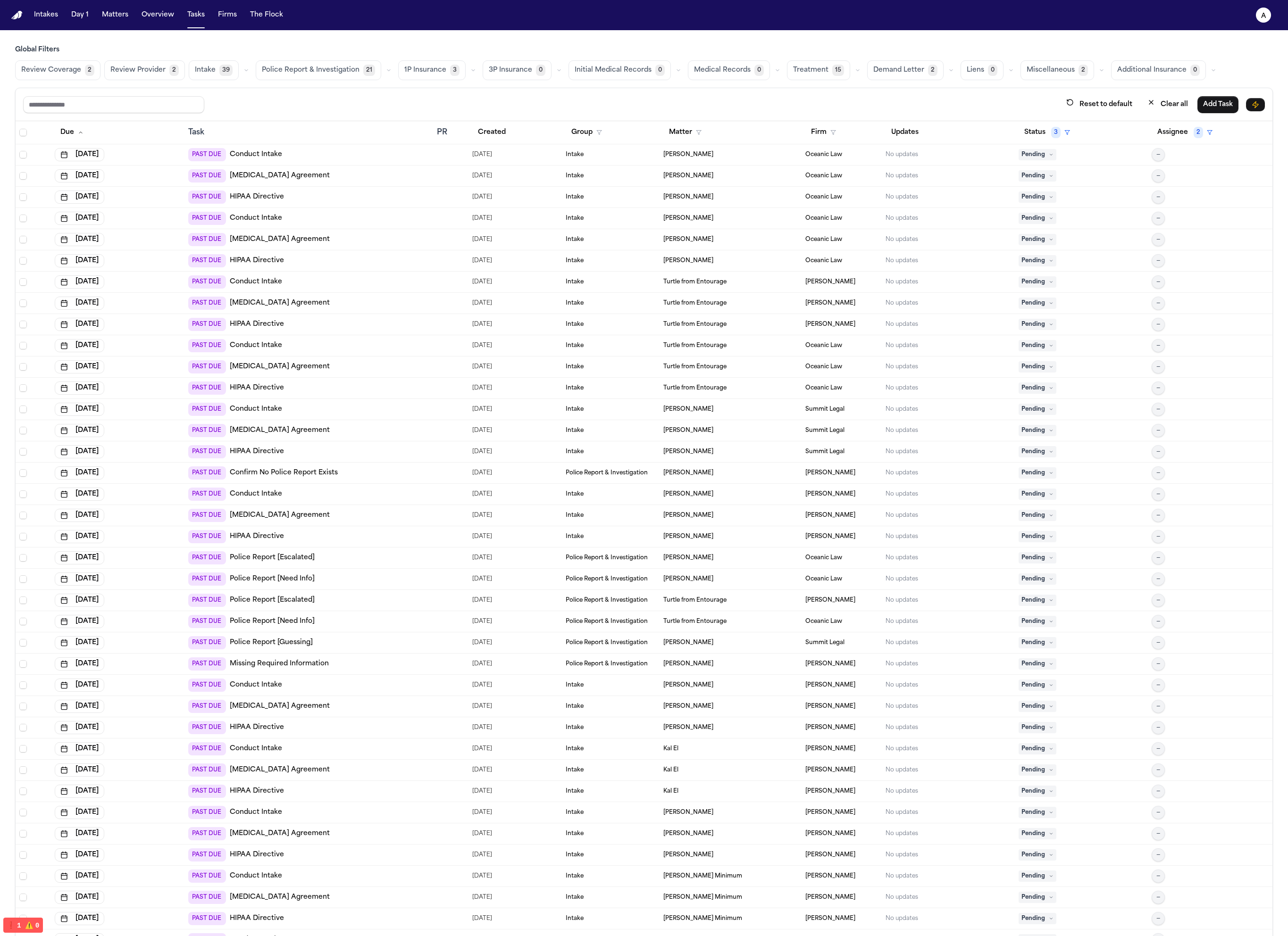
click at [314, 69] on span "Police Report & Investigation" at bounding box center [310, 70] width 98 height 10
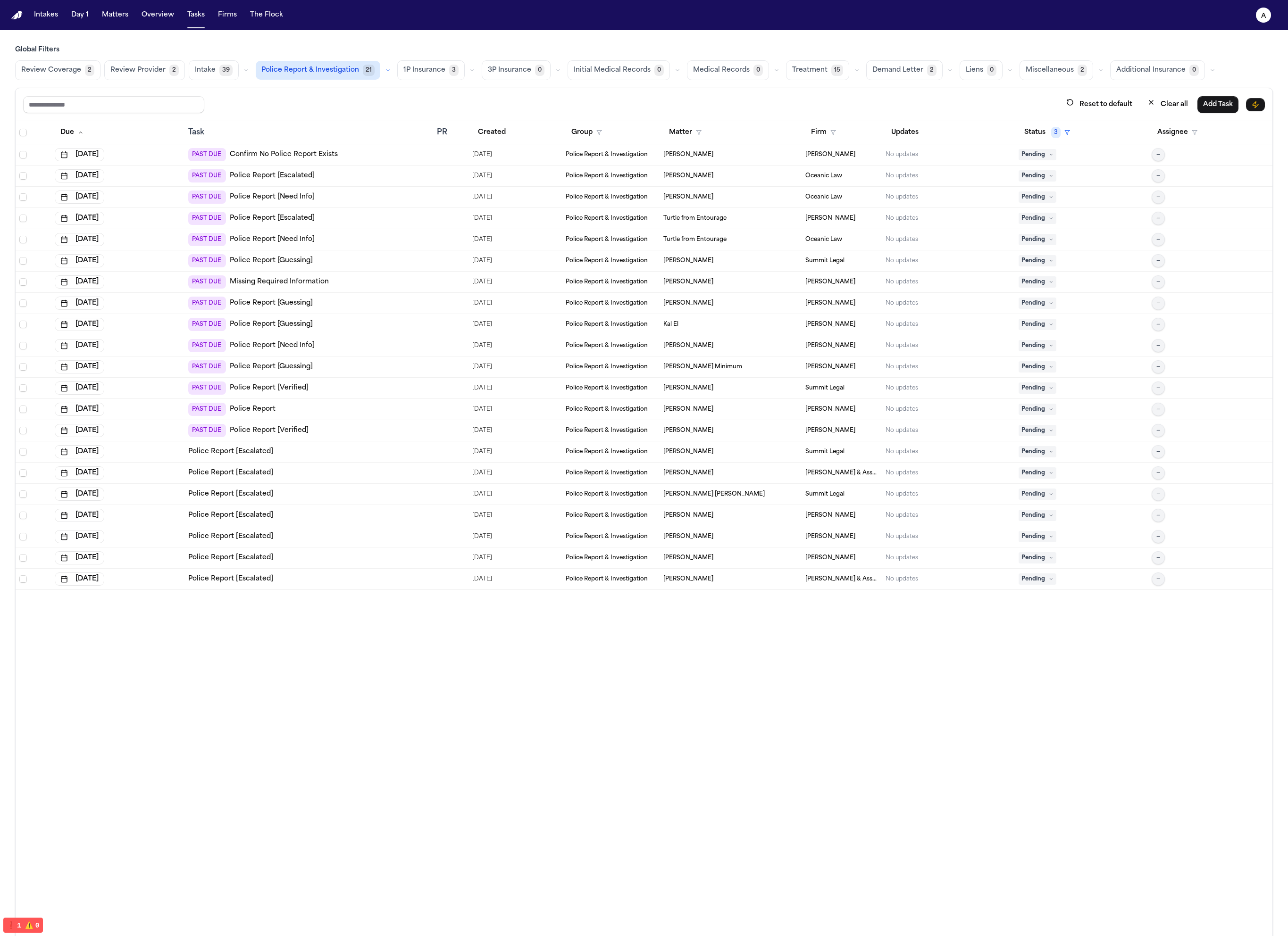
click at [345, 456] on td "Police Report [Escalated]" at bounding box center [309, 452] width 249 height 21
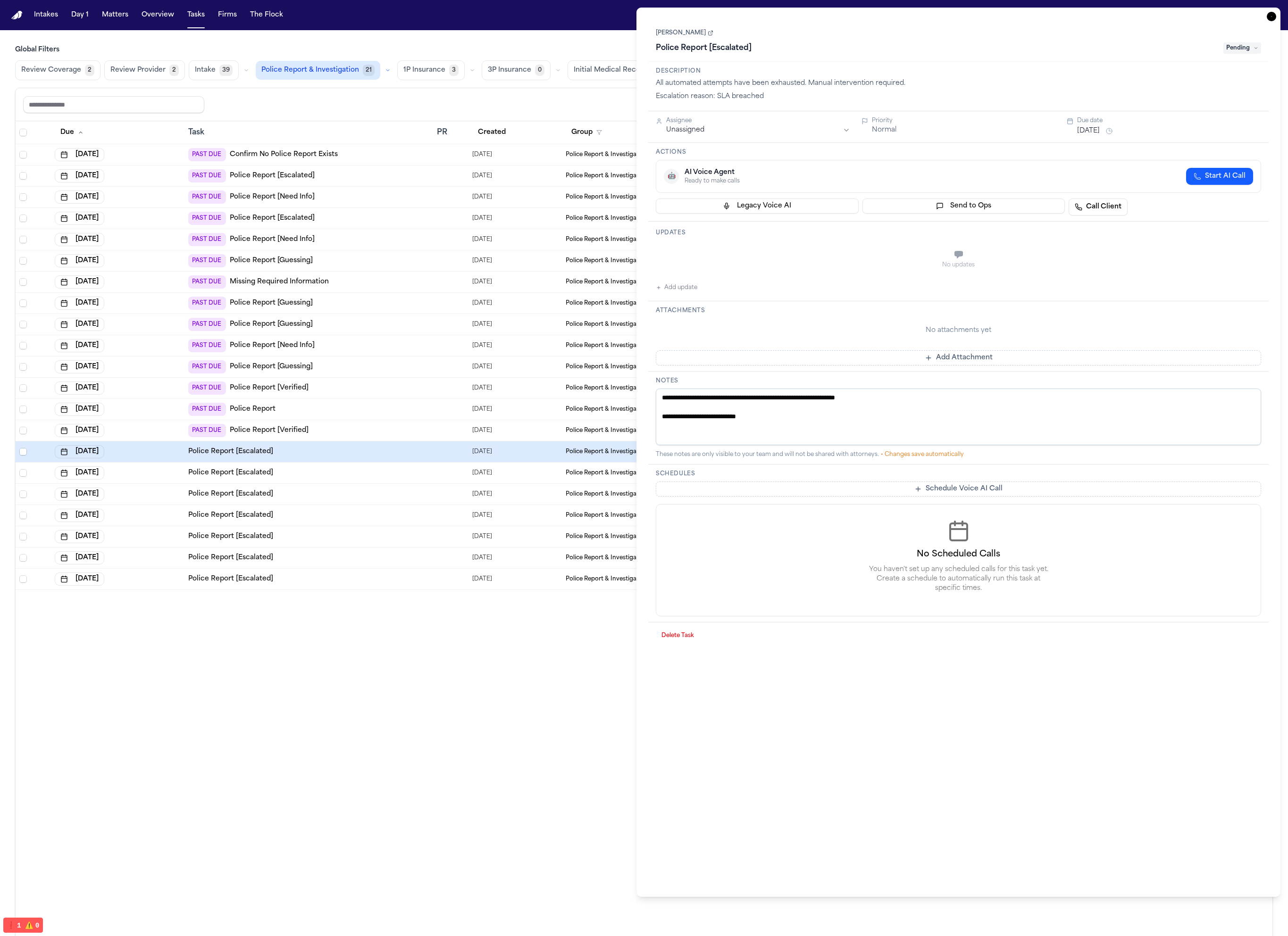
click at [349, 484] on td "Police Report [Escalated]" at bounding box center [309, 494] width 249 height 21
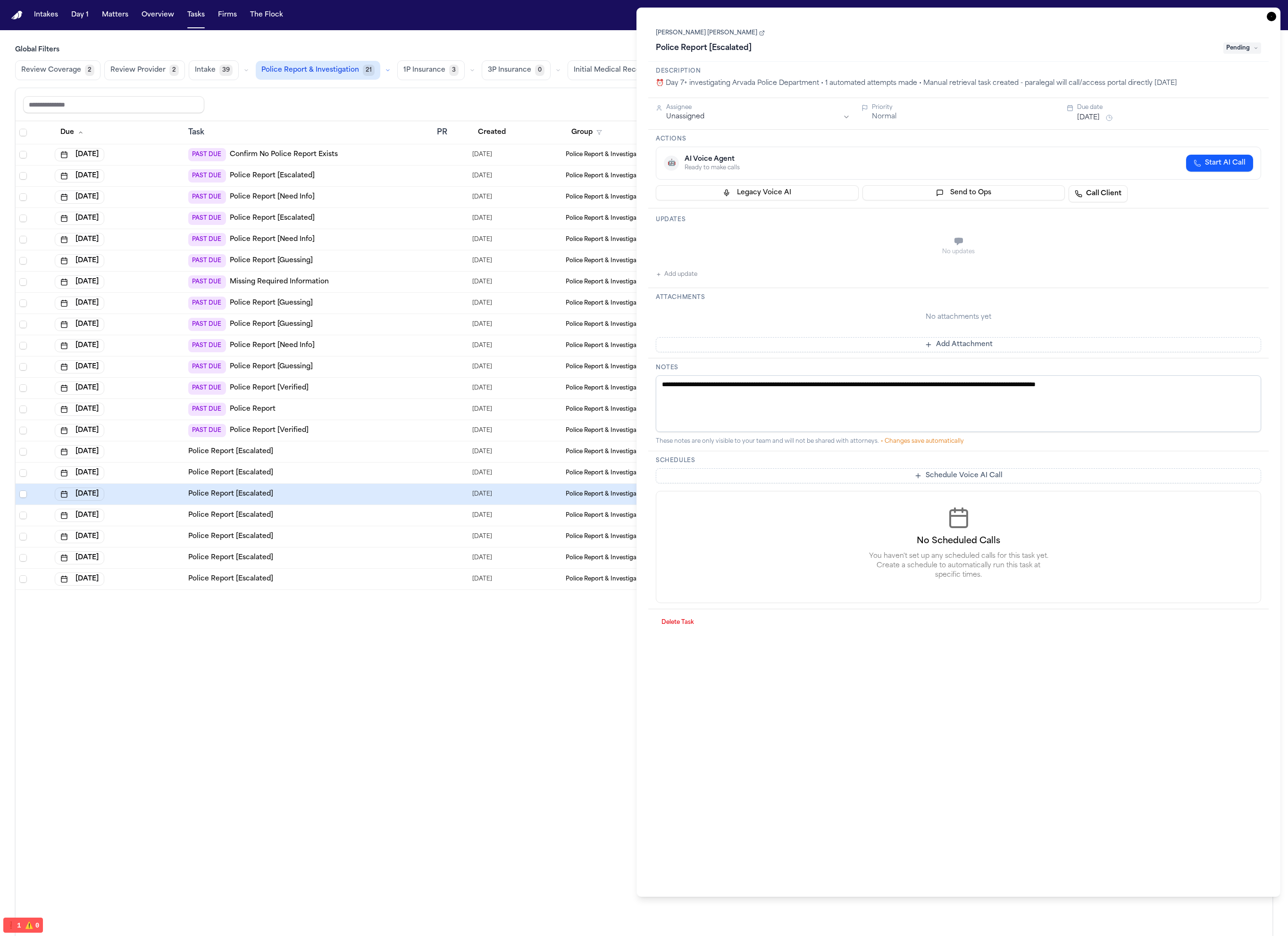
click at [361, 546] on td "Police Report [Escalated]" at bounding box center [309, 537] width 249 height 21
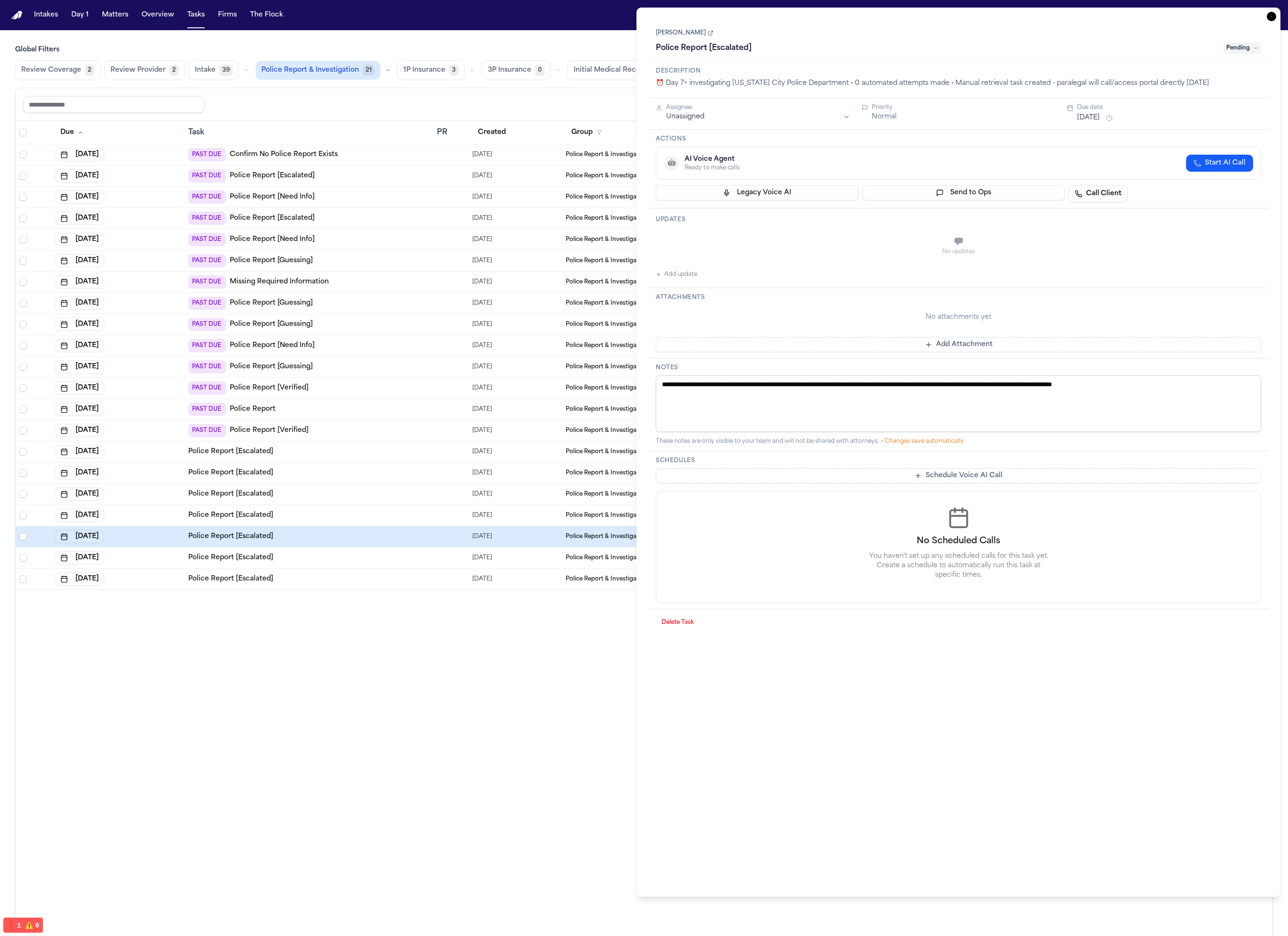
click at [354, 191] on div "PAST DUE Police Report [Need Info]" at bounding box center [309, 197] width 241 height 13
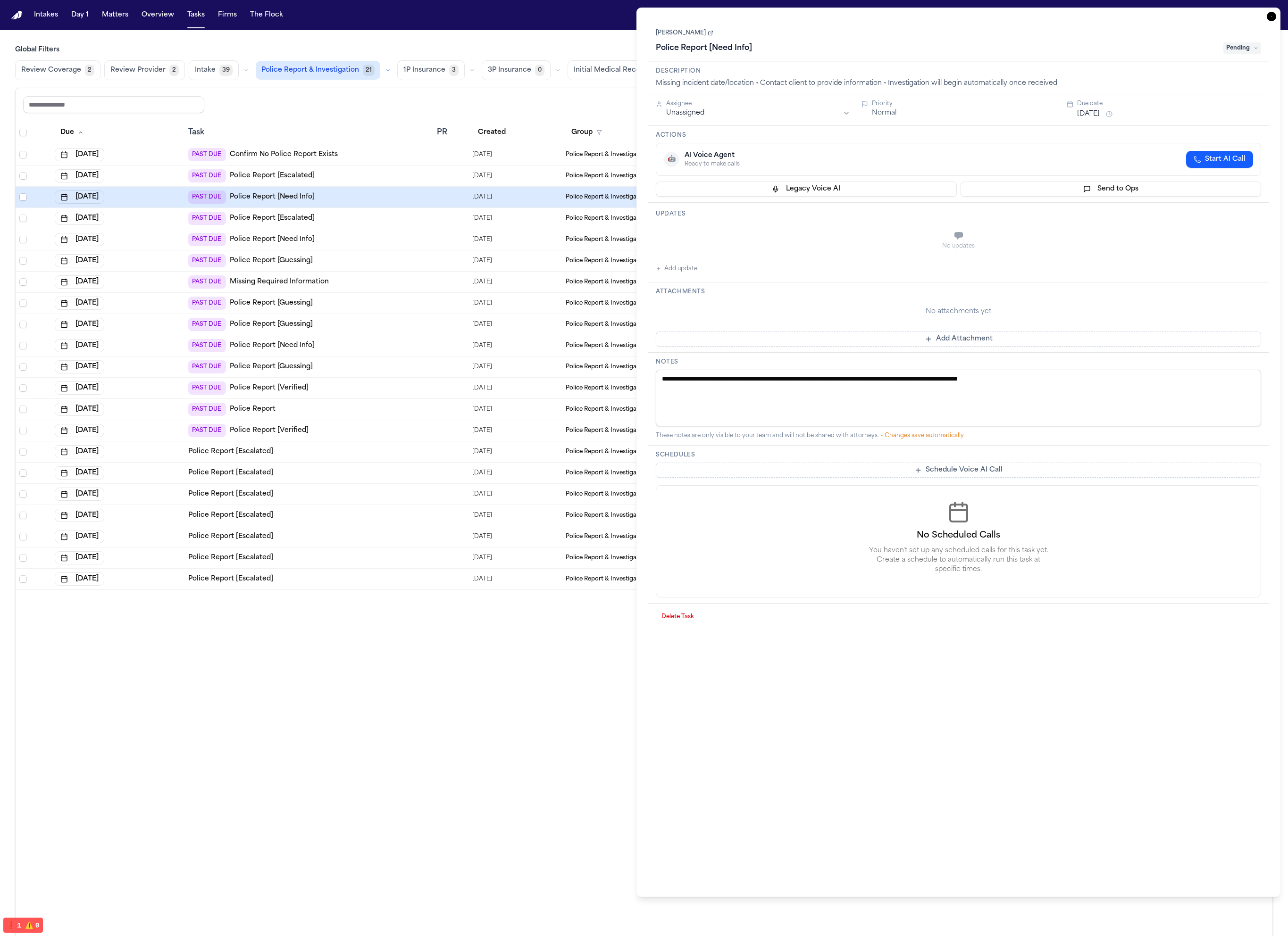
click at [358, 225] on td "PAST DUE Police Report [Escalated]" at bounding box center [309, 218] width 249 height 21
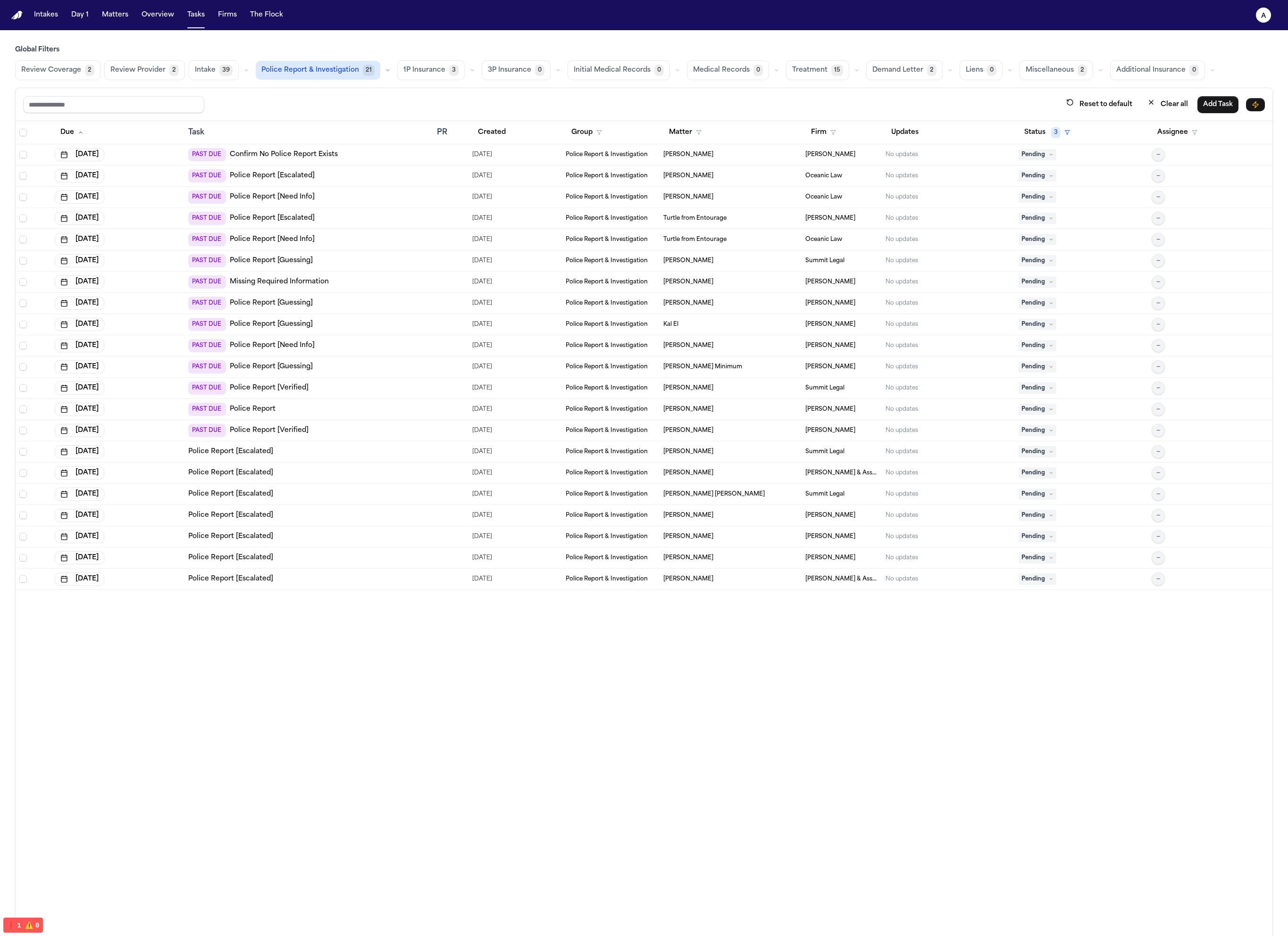
click at [361, 266] on div "PAST DUE Police Report [Guessing]" at bounding box center [309, 261] width 241 height 13
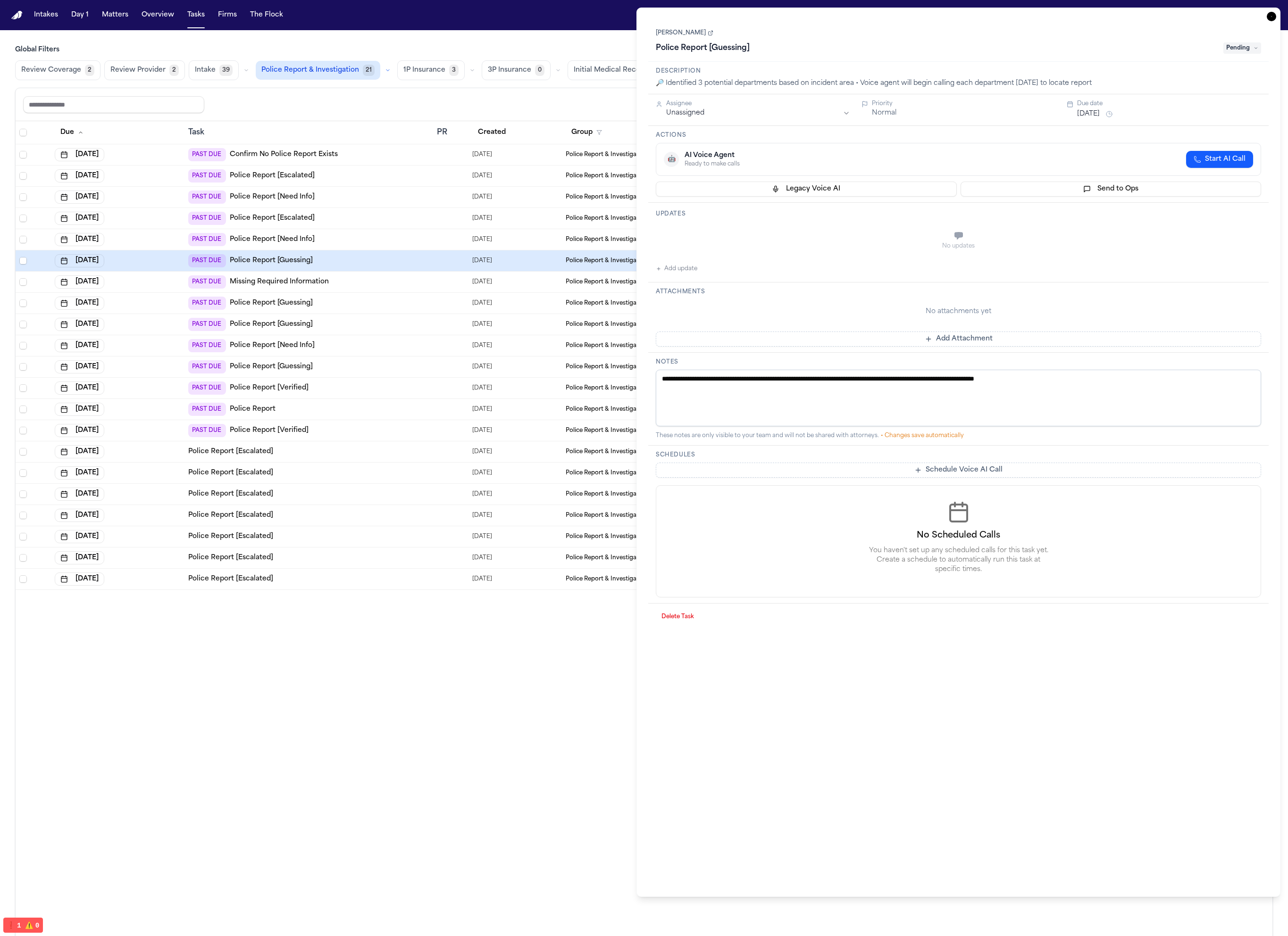
click at [390, 392] on div "PAST DUE Police Report [Verified]" at bounding box center [309, 388] width 241 height 13
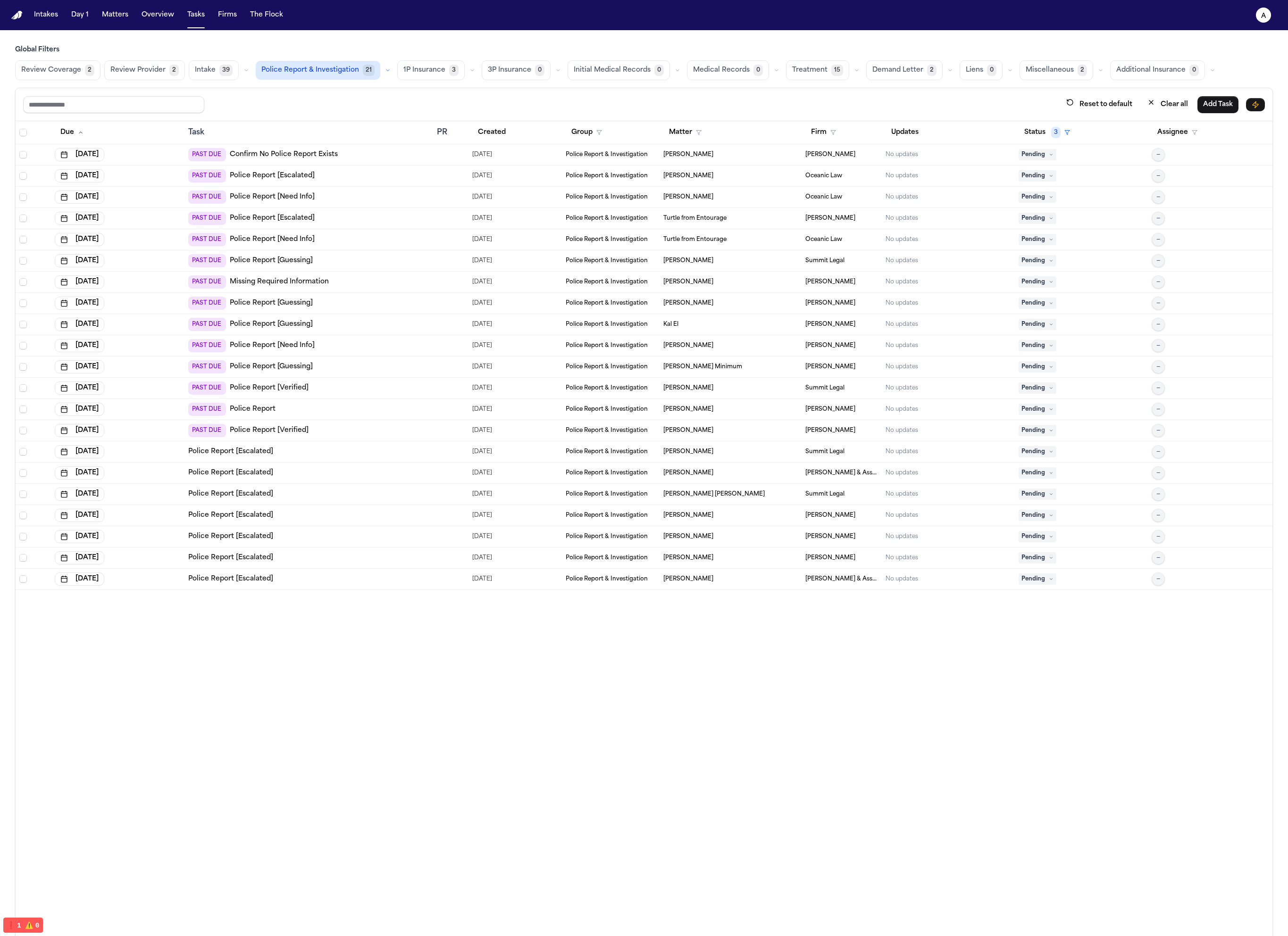
click at [393, 470] on div "Police Report [Escalated]" at bounding box center [309, 473] width 241 height 10
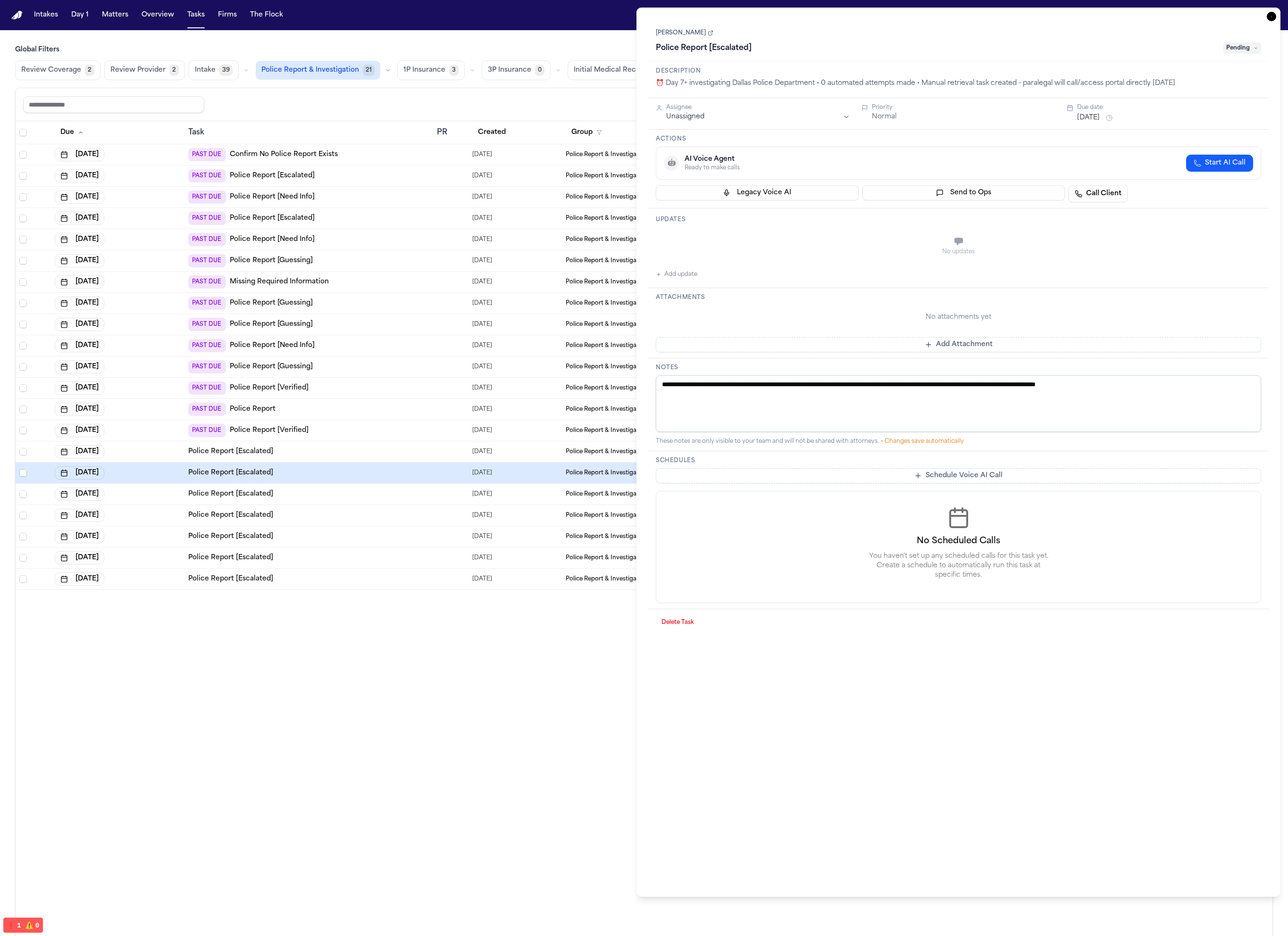
click at [355, 558] on div "Police Report [Escalated]" at bounding box center [309, 558] width 241 height 10
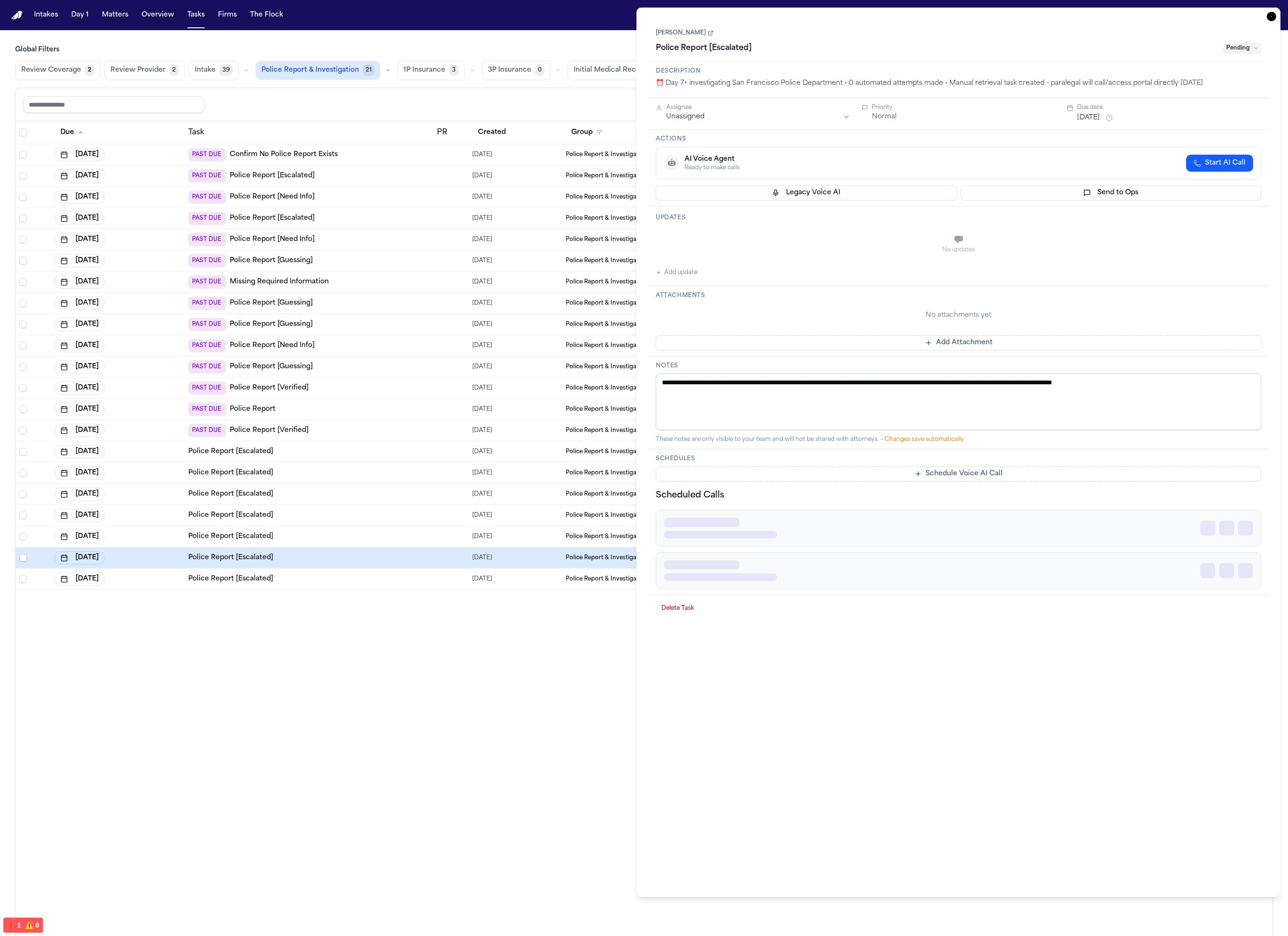
click at [357, 188] on td "PAST DUE Police Report [Need Info]" at bounding box center [309, 197] width 249 height 21
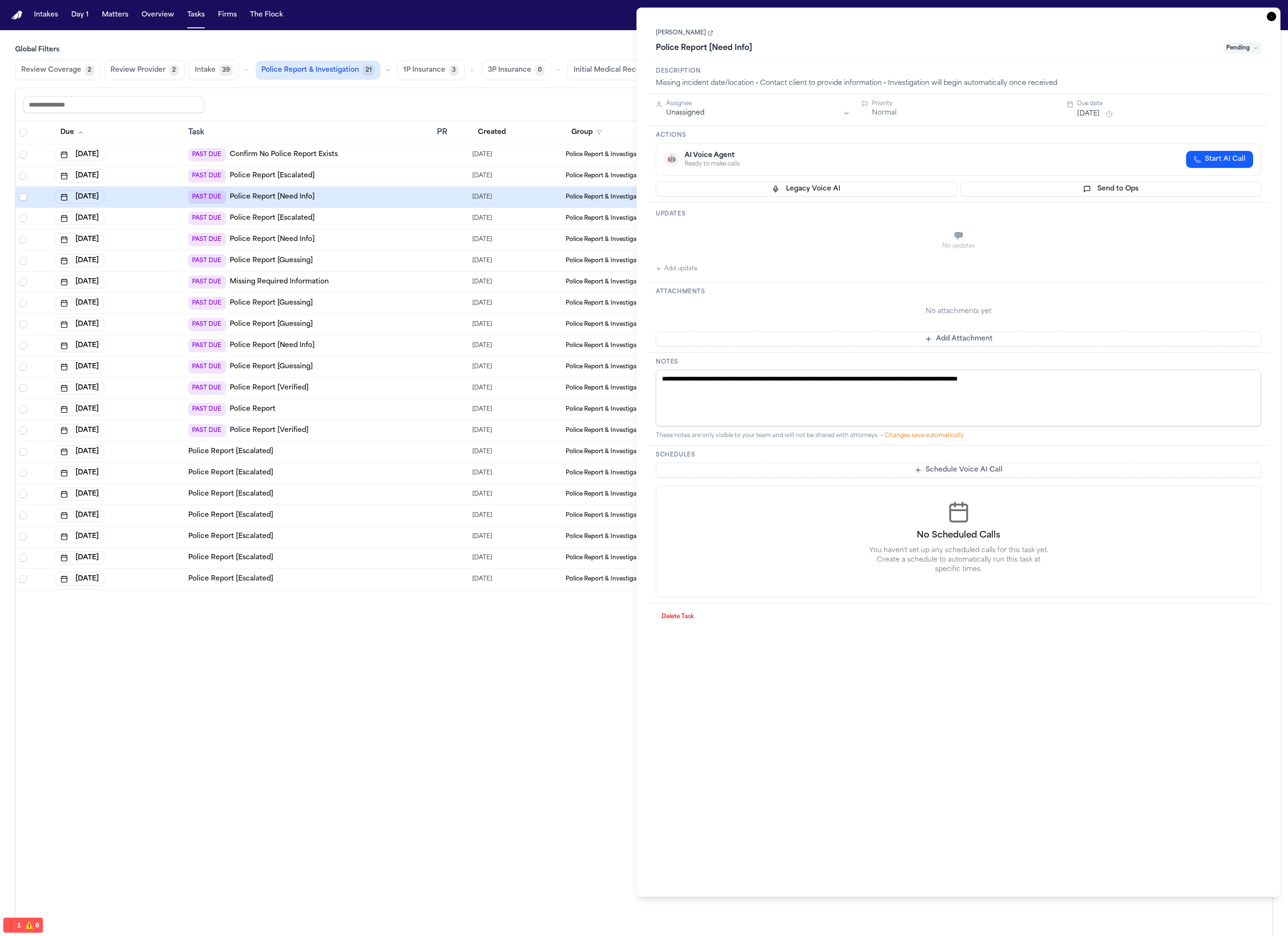
click at [366, 151] on div "PAST DUE Confirm No Police Report Exists" at bounding box center [309, 155] width 241 height 13
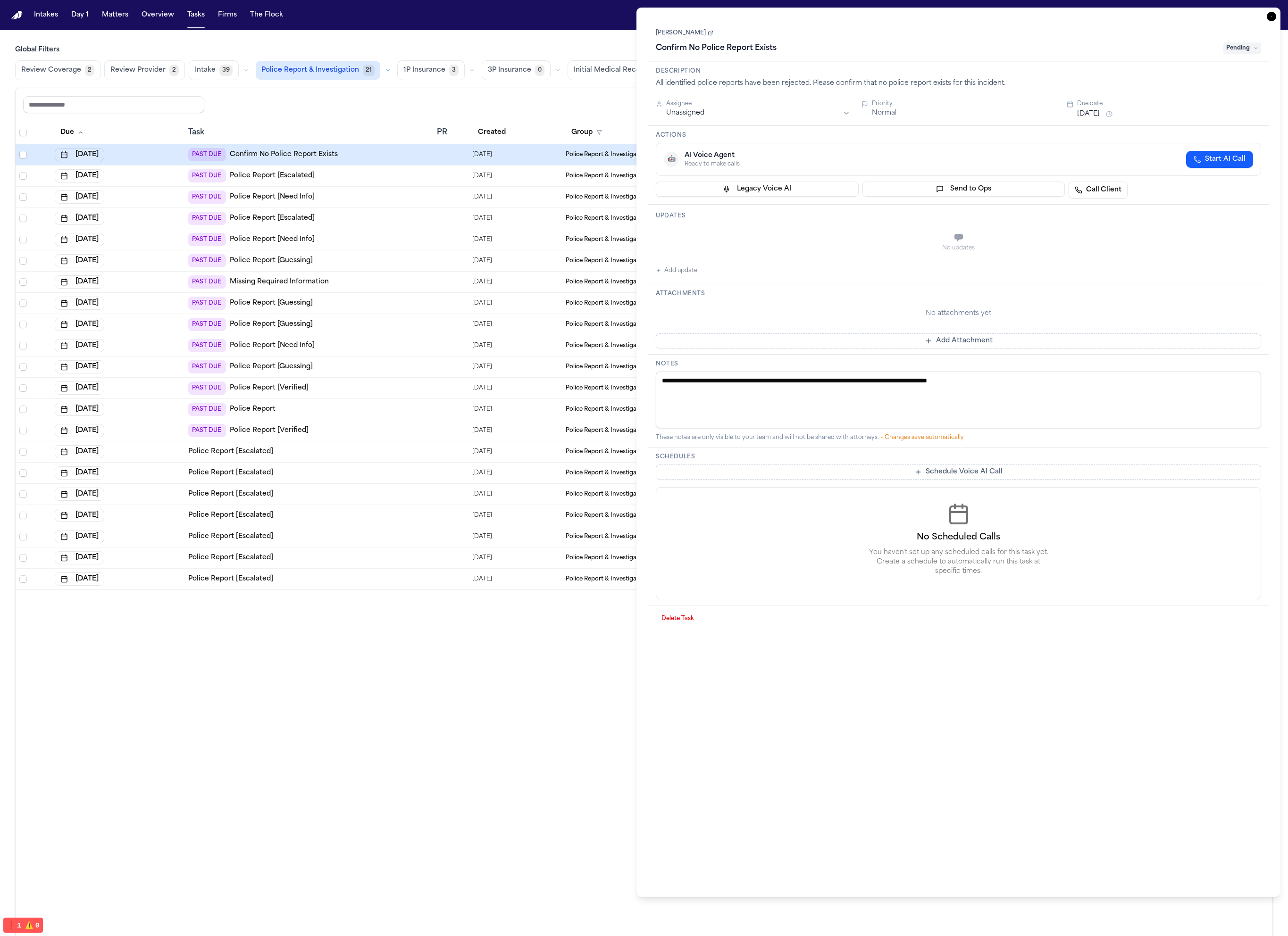
click at [364, 196] on div "PAST DUE Police Report [Need Info]" at bounding box center [309, 197] width 241 height 13
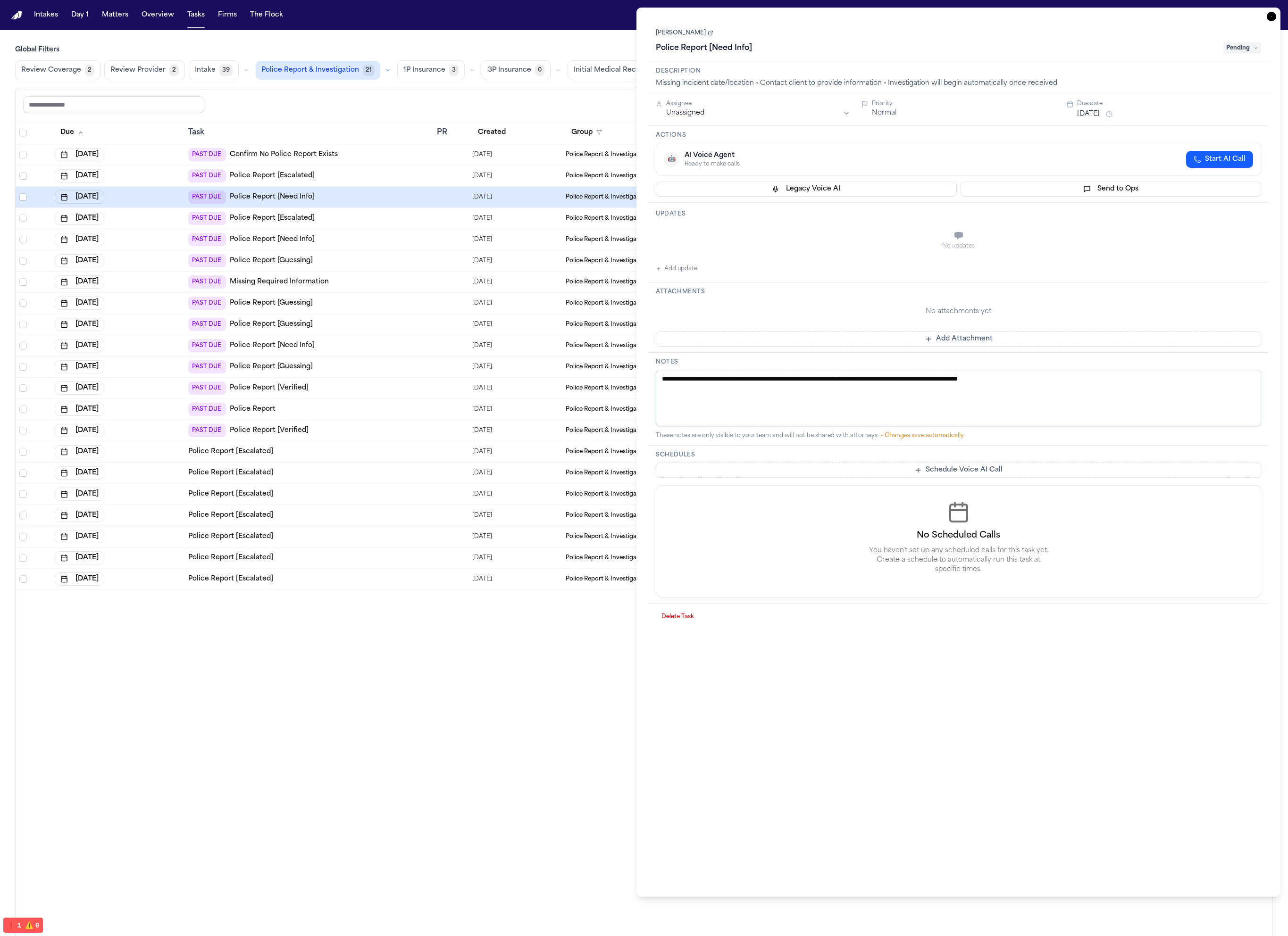
click at [378, 290] on td "PAST DUE Missing Required Information" at bounding box center [309, 282] width 249 height 21
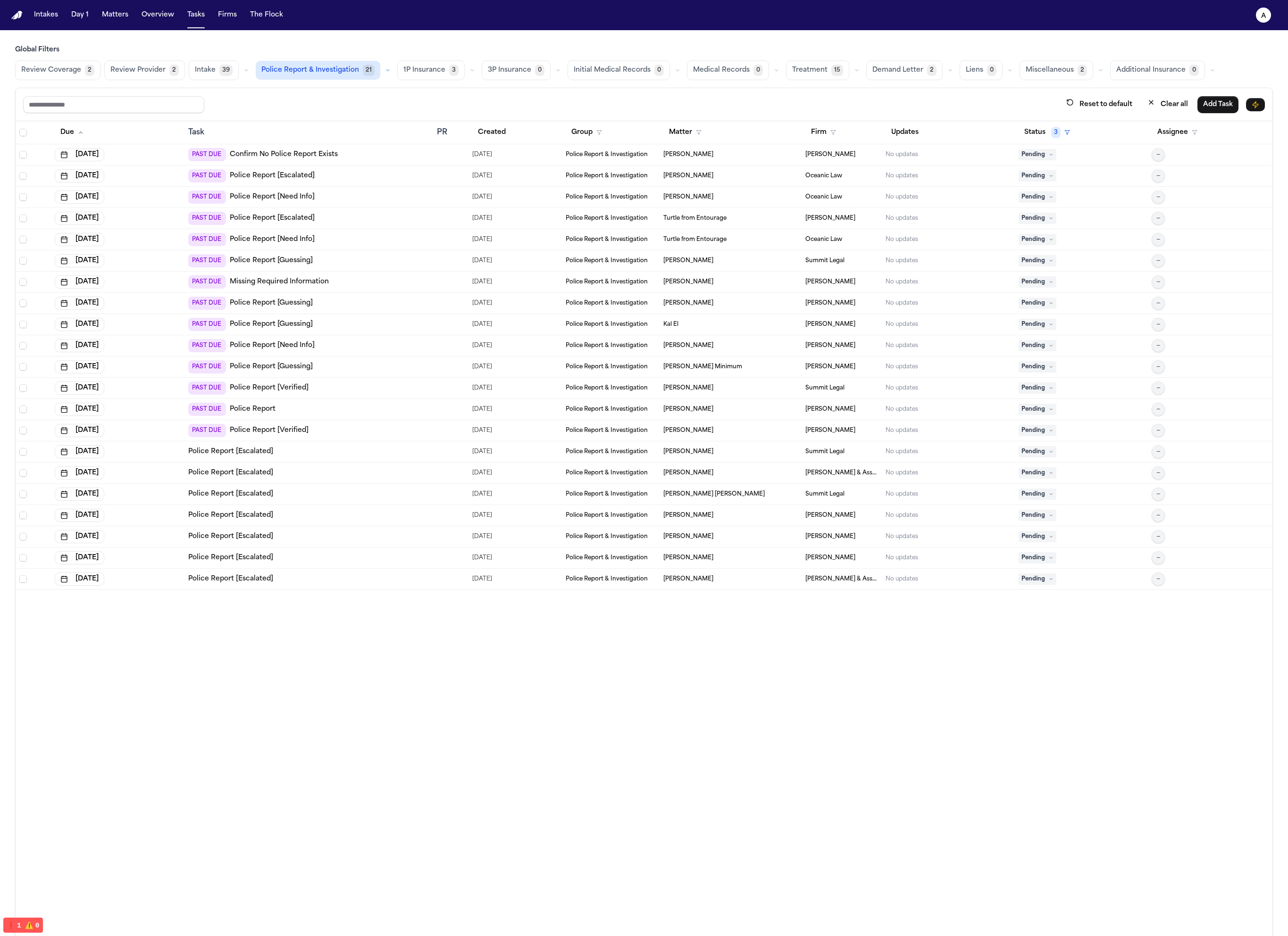
click at [395, 392] on div "PAST DUE Police Report [Verified]" at bounding box center [309, 388] width 241 height 13
click at [392, 436] on div "PAST DUE Police Report [Verified]" at bounding box center [309, 430] width 241 height 13
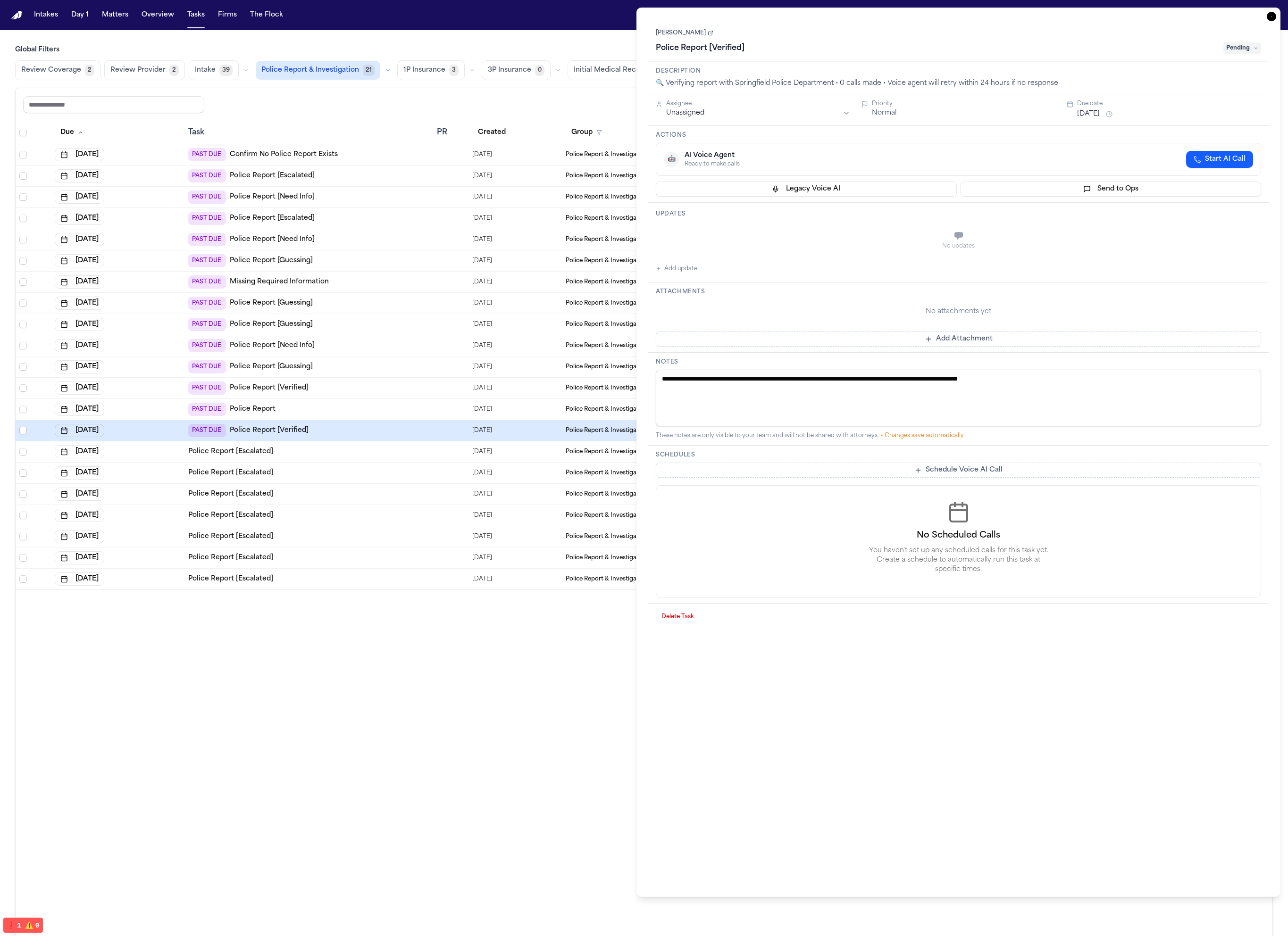
click at [397, 394] on td "PAST DUE Police Report [Verified]" at bounding box center [309, 388] width 249 height 21
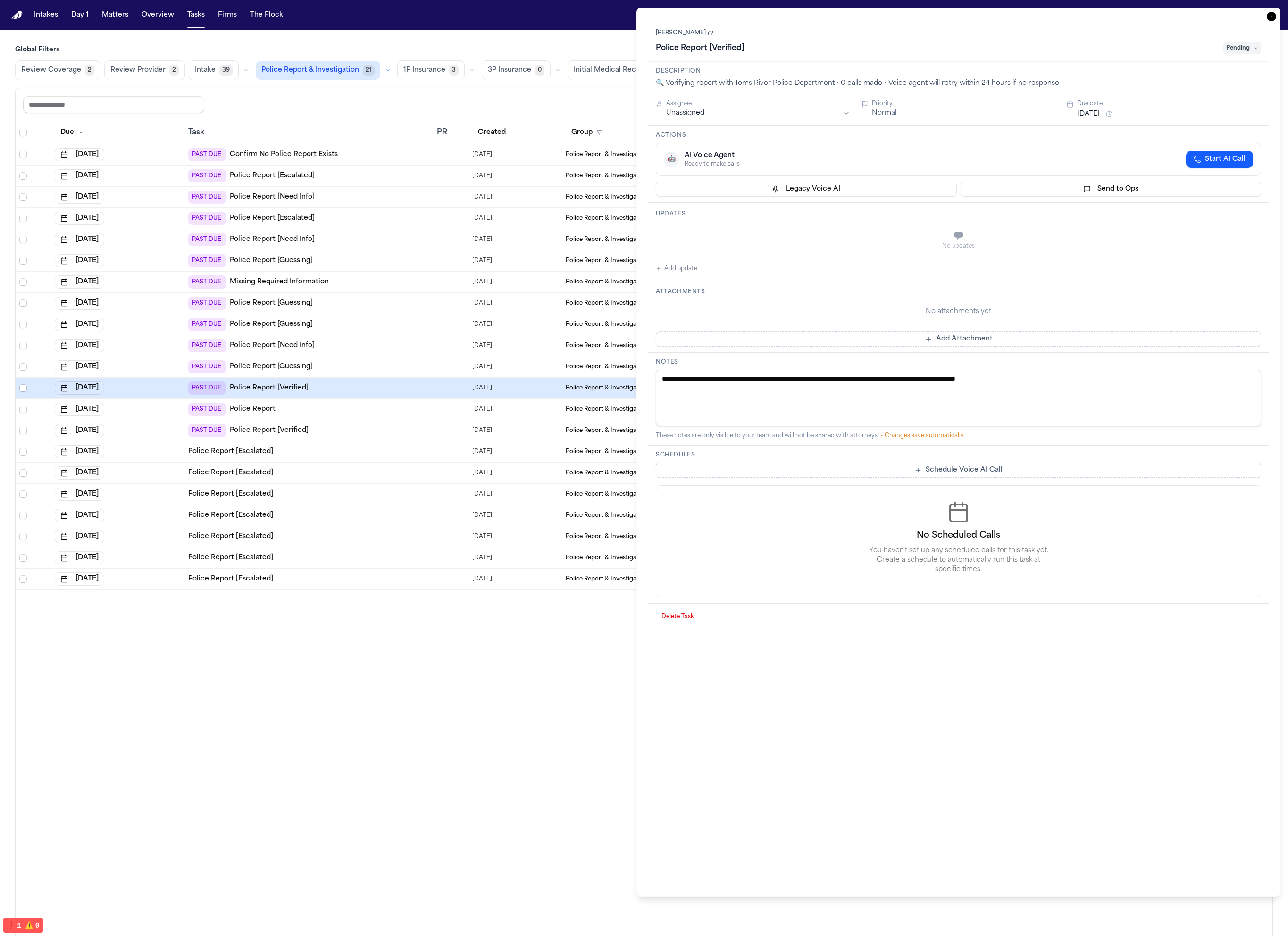
click at [394, 414] on div "PAST DUE Police Report" at bounding box center [309, 410] width 241 height 13
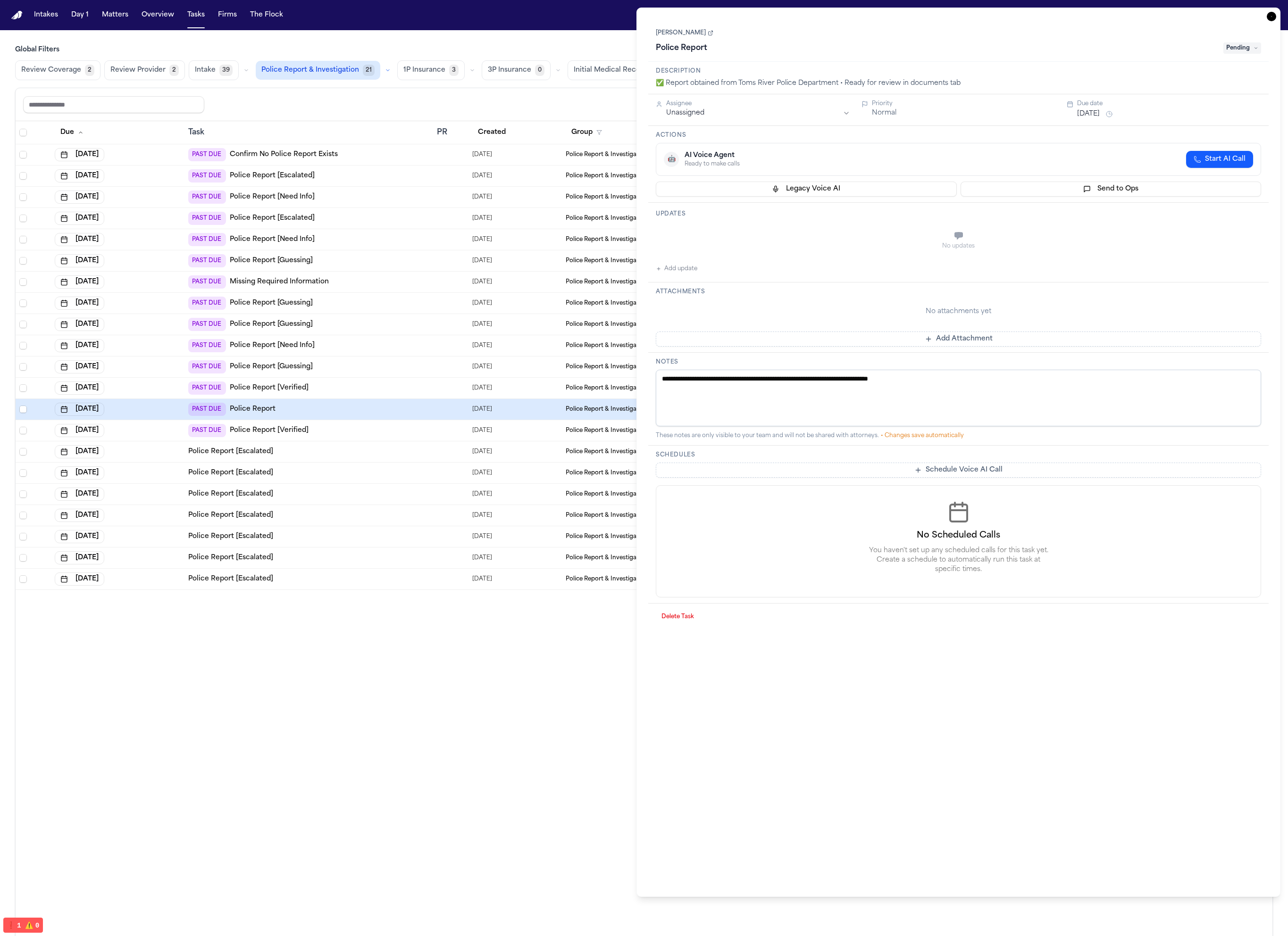
click at [392, 427] on div "PAST DUE Police Report [Verified]" at bounding box center [309, 430] width 241 height 13
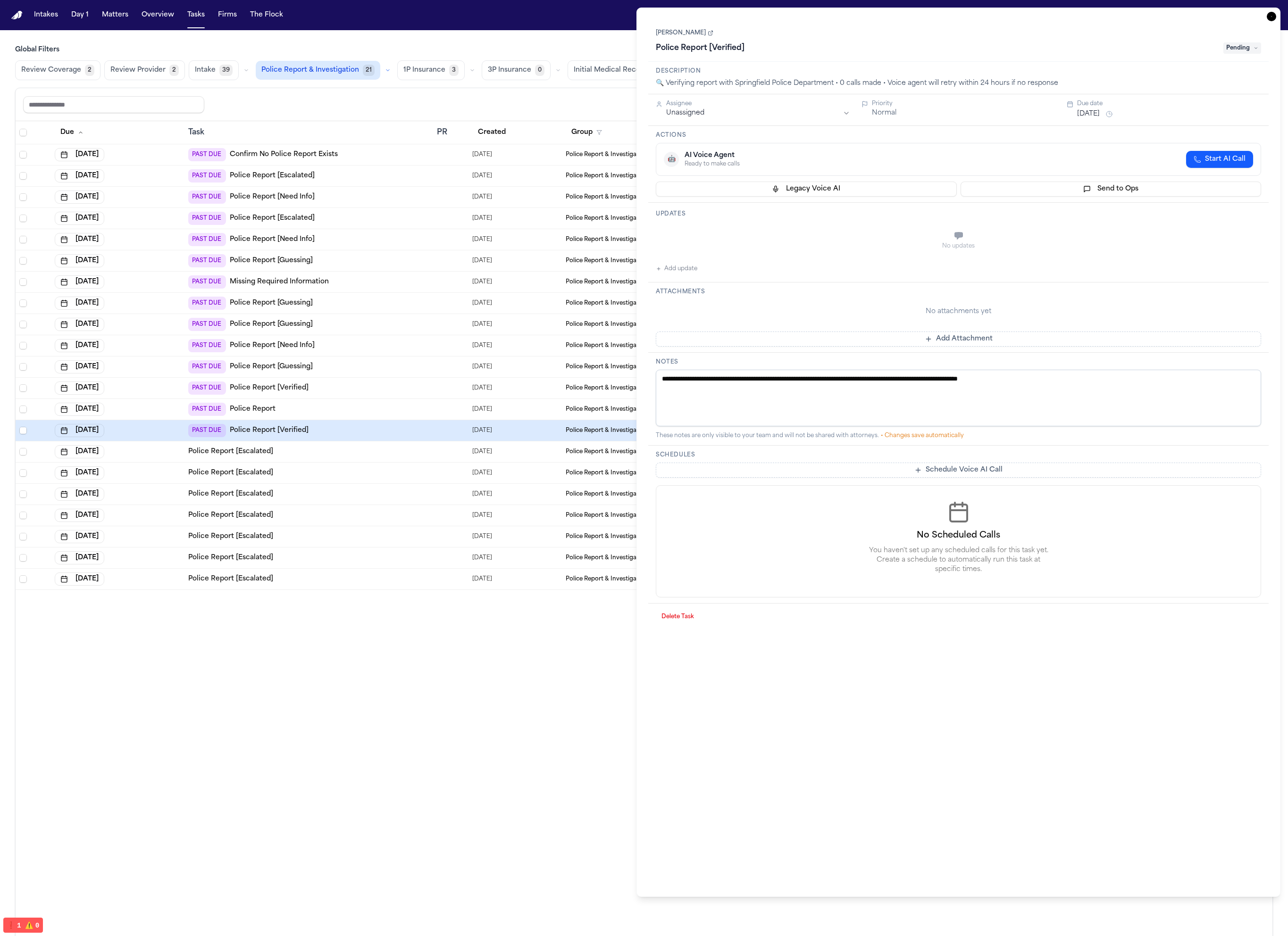
click at [413, 322] on div "PAST DUE Police Report [Guessing]" at bounding box center [309, 325] width 241 height 13
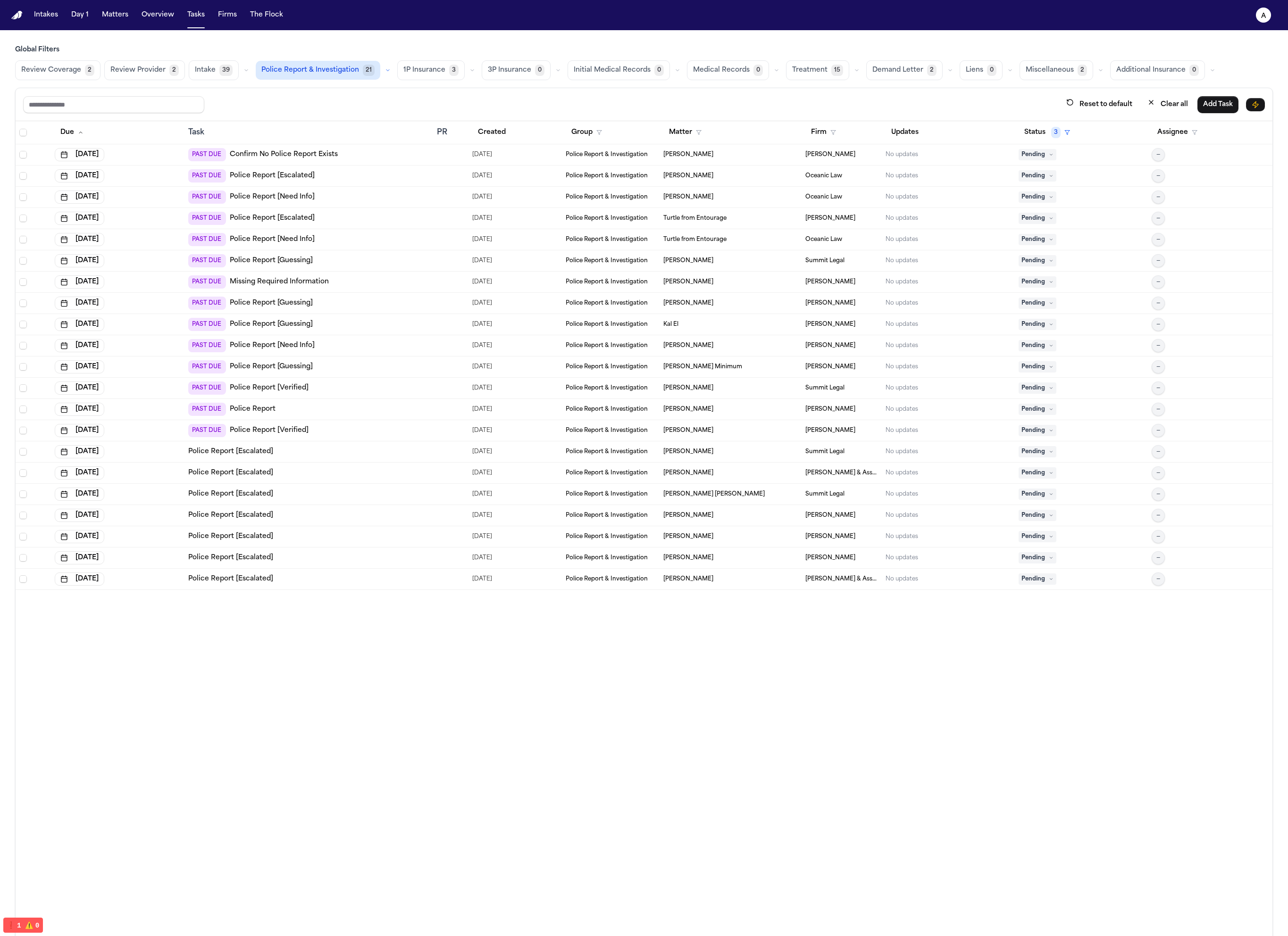
click at [411, 233] on div "PAST DUE Police Report [Need Info]" at bounding box center [309, 240] width 241 height 13
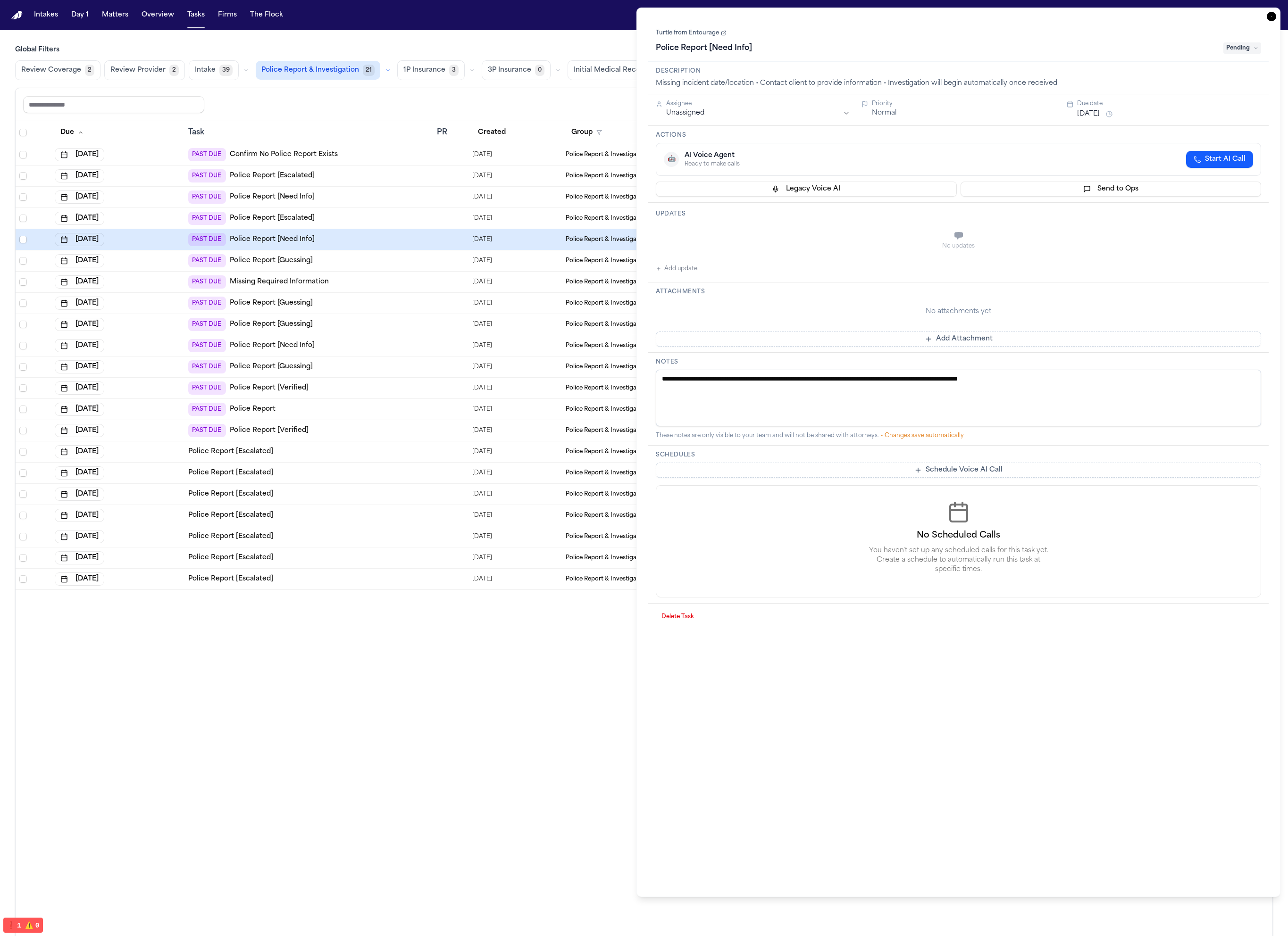
click at [411, 205] on td "PAST DUE Police Report [Need Info]" at bounding box center [309, 197] width 249 height 21
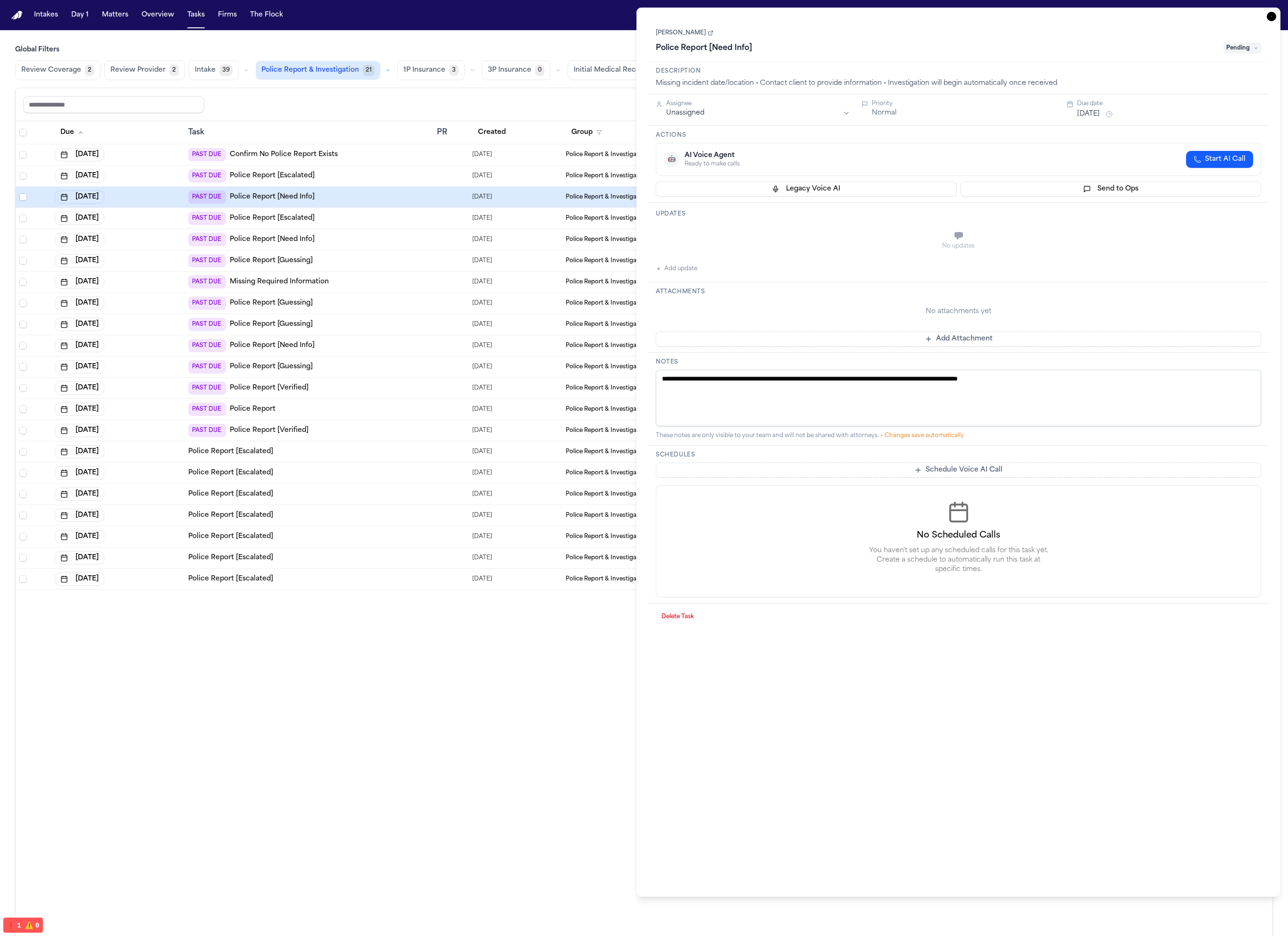
click at [411, 191] on div "PAST DUE Police Report [Need Info]" at bounding box center [309, 197] width 241 height 13
click at [404, 166] on td "PAST DUE Police Report [Escalated]" at bounding box center [309, 176] width 249 height 21
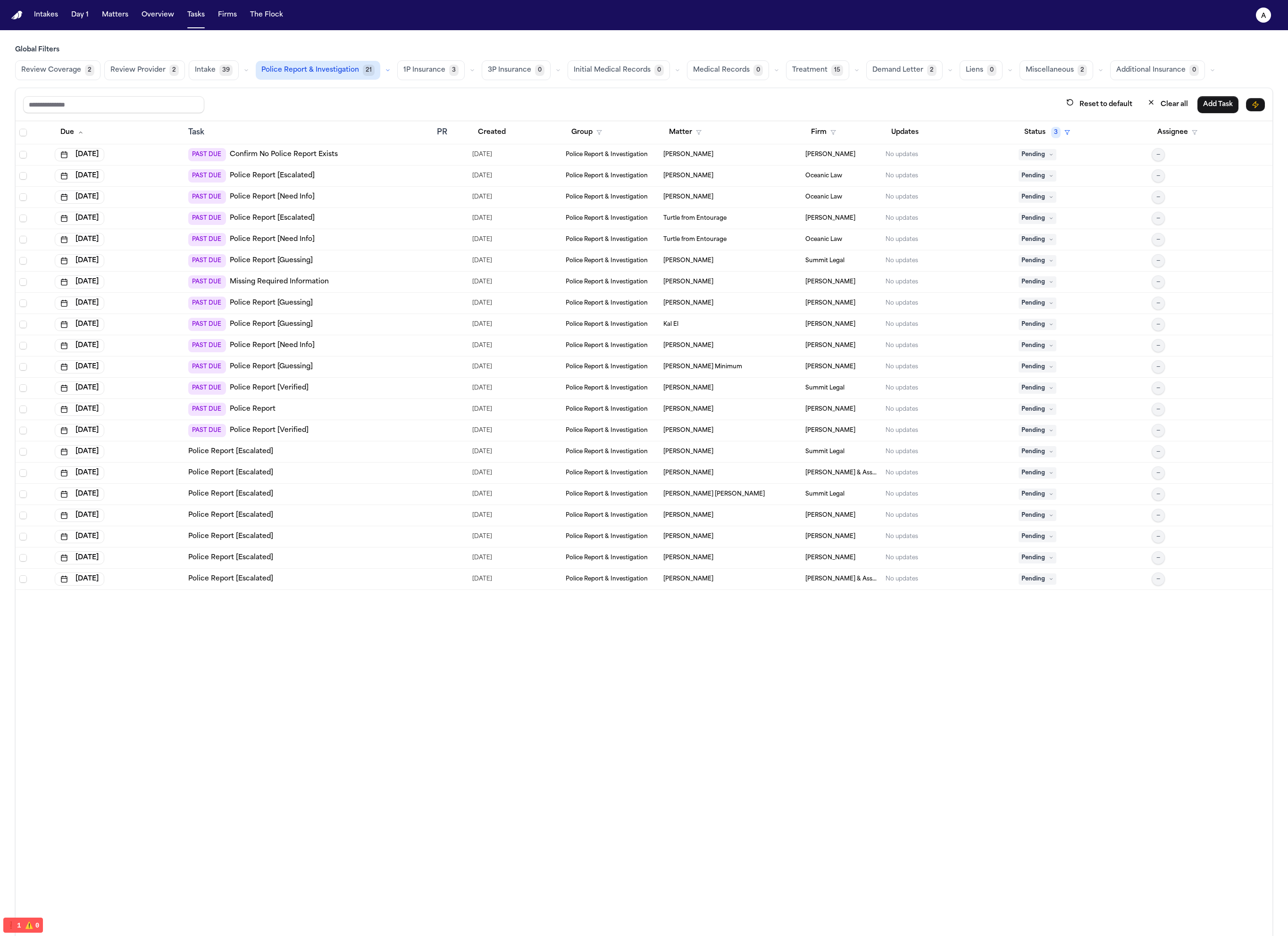
click at [405, 155] on div "PAST DUE Confirm No Police Report Exists" at bounding box center [309, 155] width 241 height 13
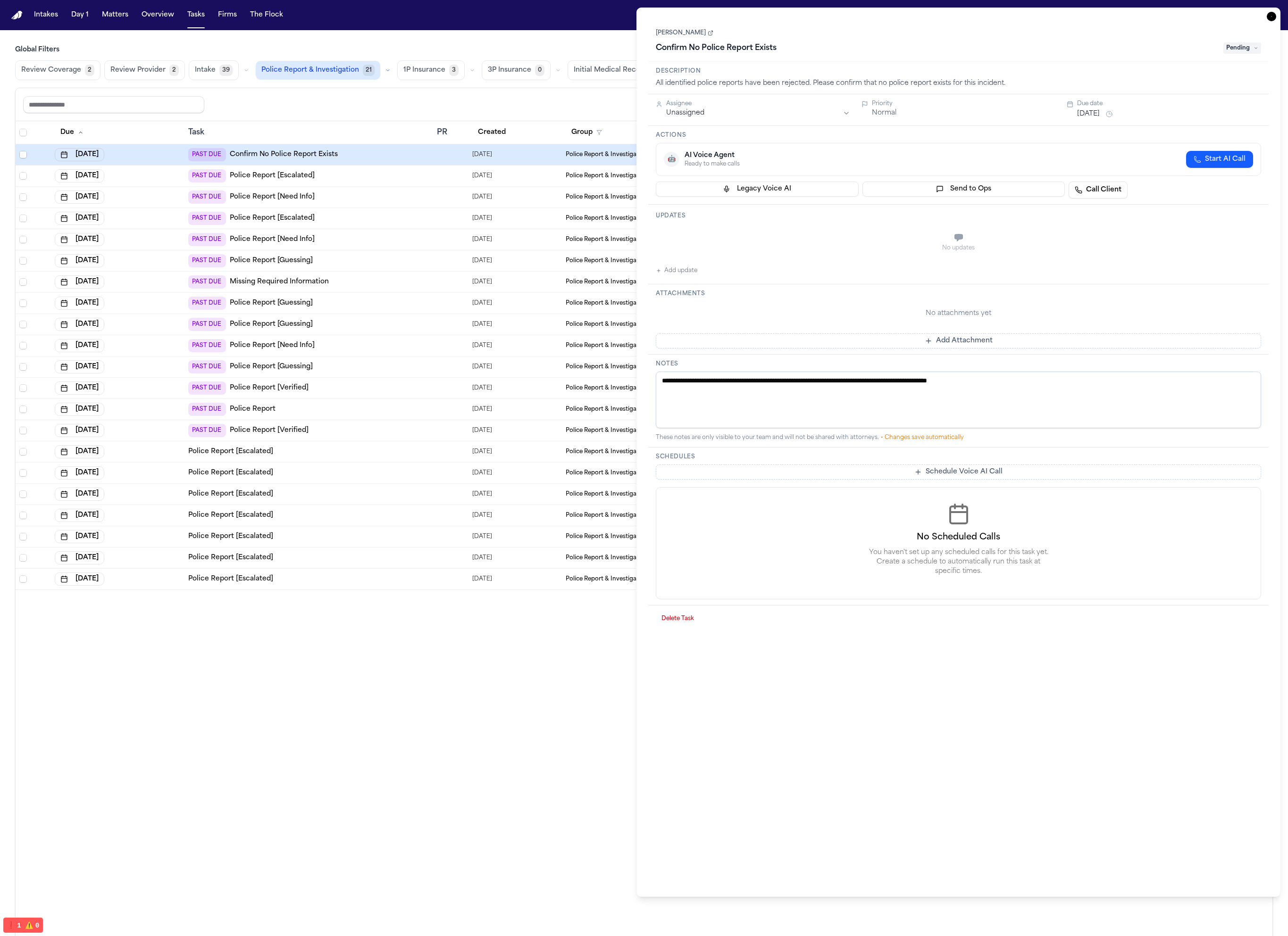
click at [397, 204] on td "PAST DUE Police Report [Need Info]" at bounding box center [309, 197] width 249 height 21
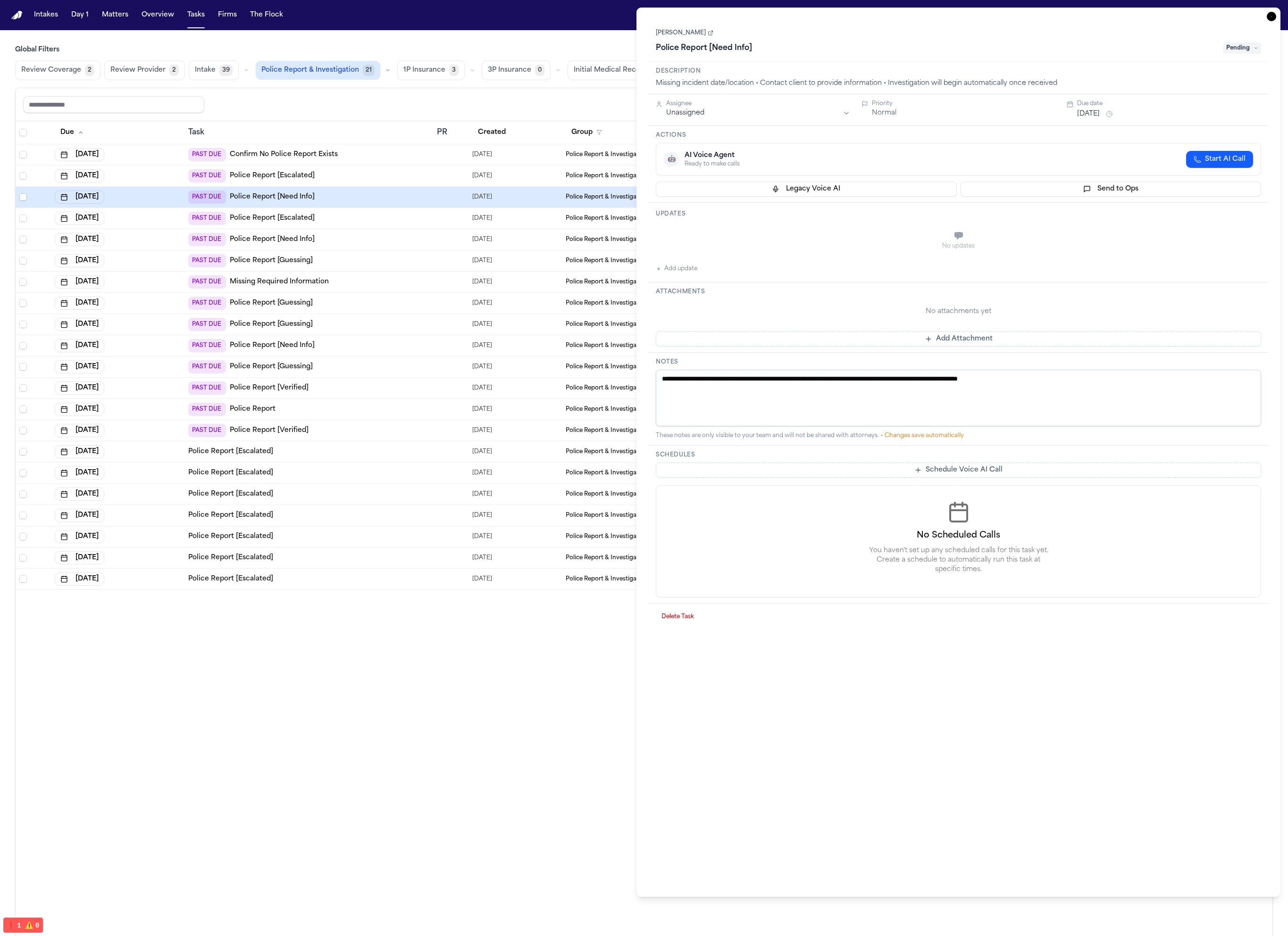
click at [392, 263] on div "PAST DUE Police Report [Guessing]" at bounding box center [309, 261] width 241 height 13
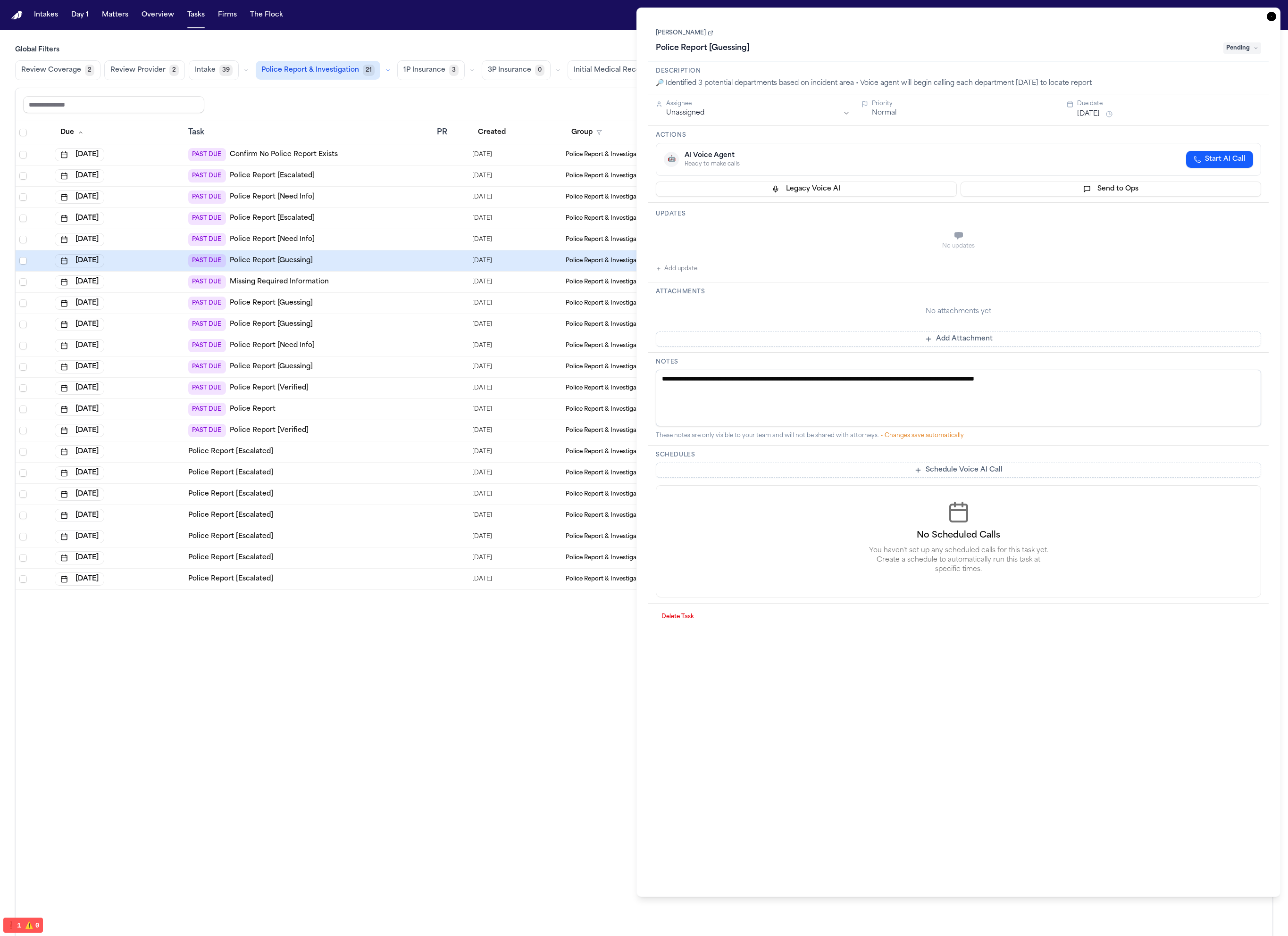
click at [393, 176] on div "PAST DUE Police Report [Escalated]" at bounding box center [309, 176] width 241 height 13
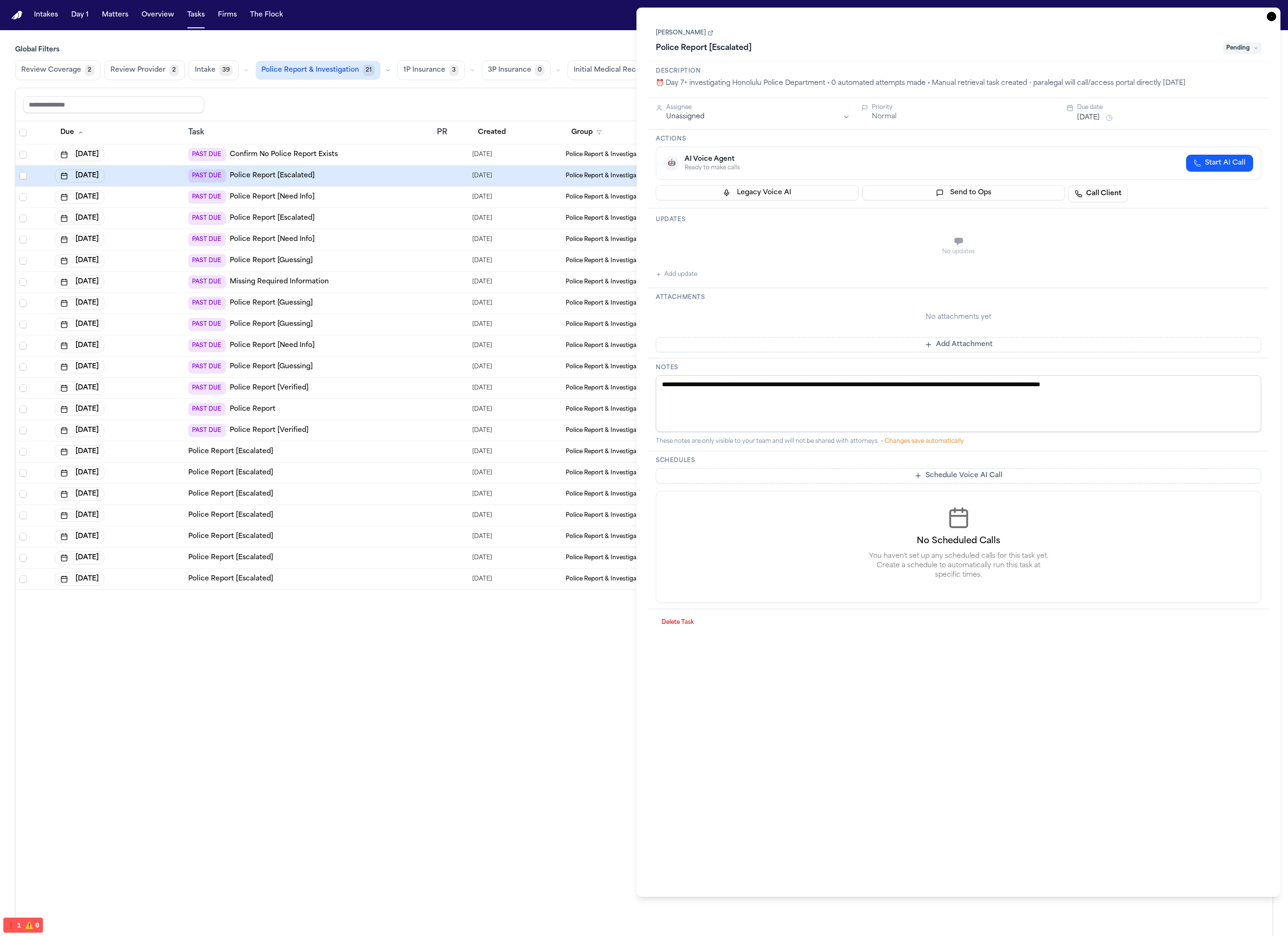
click at [392, 157] on div "PAST DUE Confirm No Police Report Exists" at bounding box center [309, 155] width 241 height 13
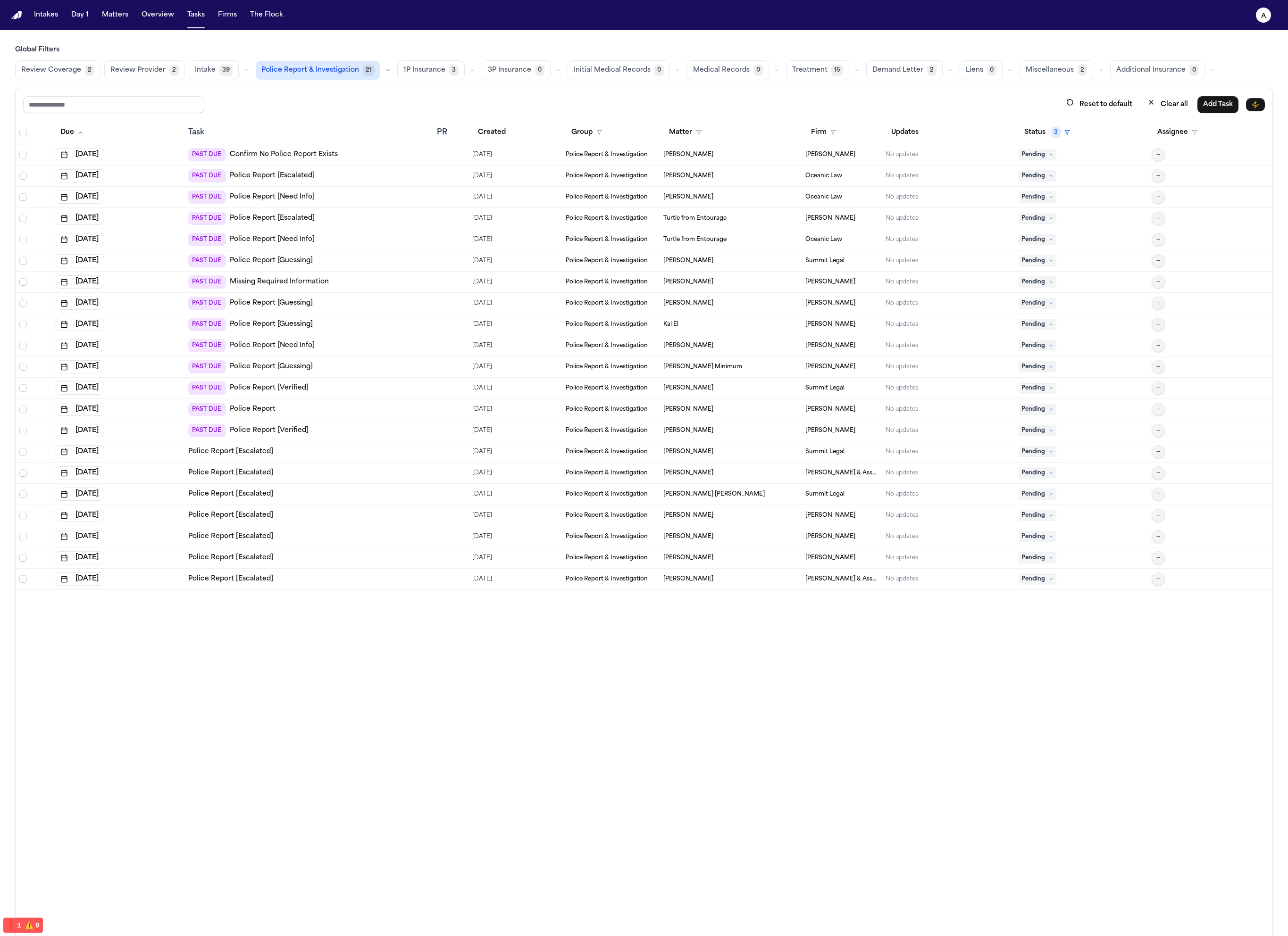
click at [410, 172] on div "PAST DUE Police Report [Escalated]" at bounding box center [309, 176] width 241 height 13
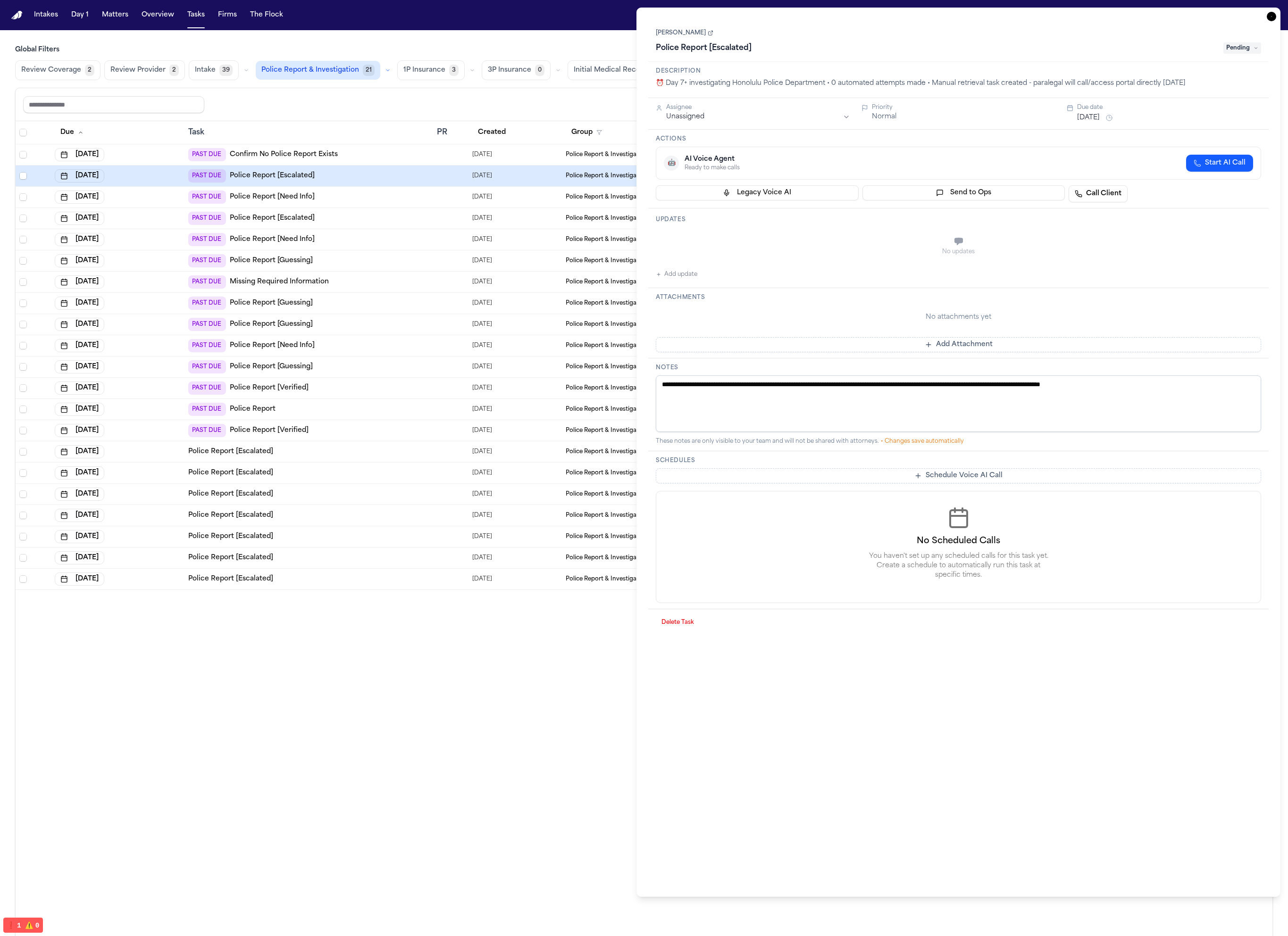
click at [417, 325] on div "PAST DUE Police Report [Guessing]" at bounding box center [309, 325] width 241 height 13
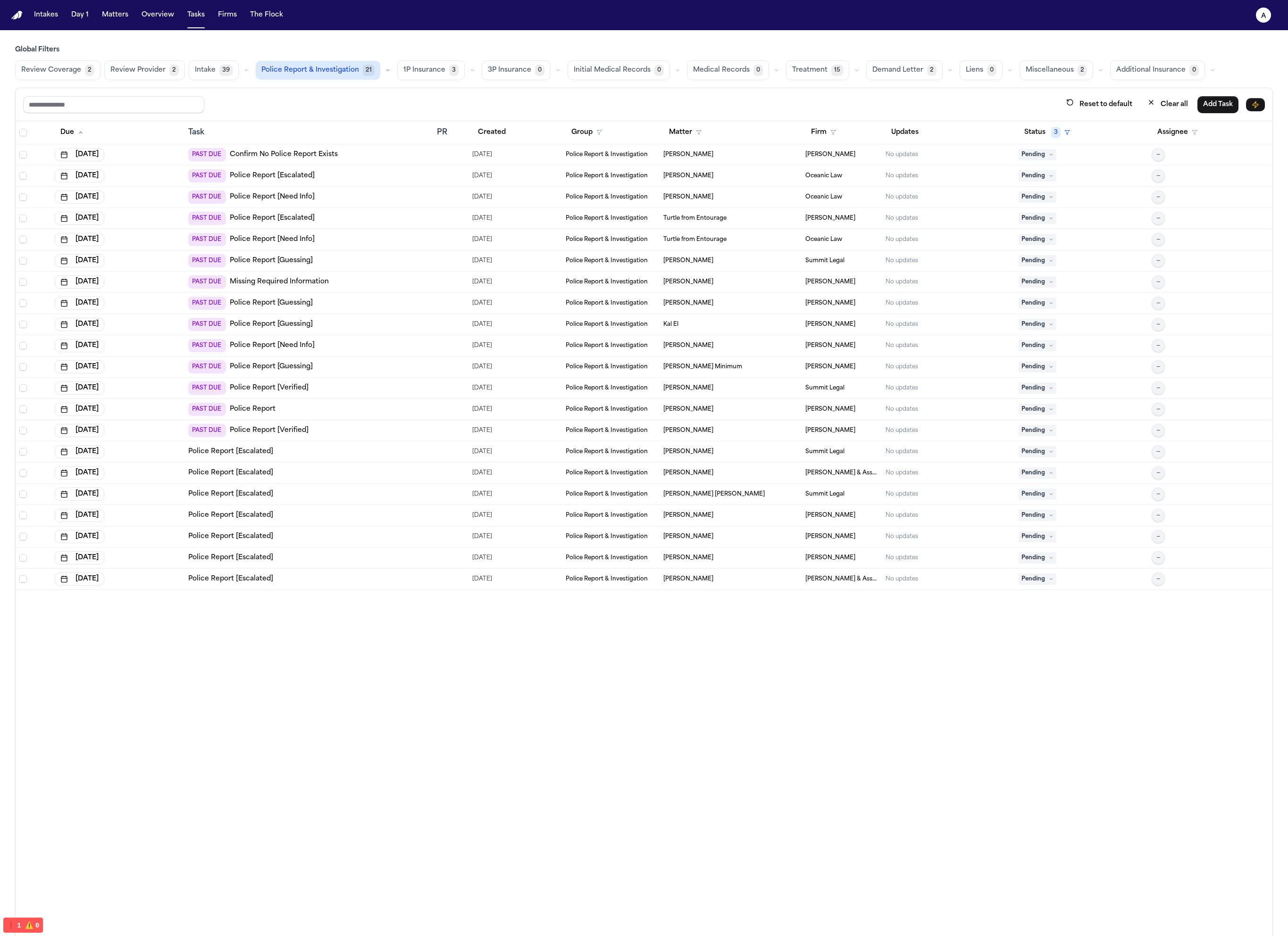
click at [391, 449] on div "Police Report [Escalated]" at bounding box center [309, 451] width 241 height 10
click at [349, 542] on td "Police Report [Escalated]" at bounding box center [309, 537] width 249 height 21
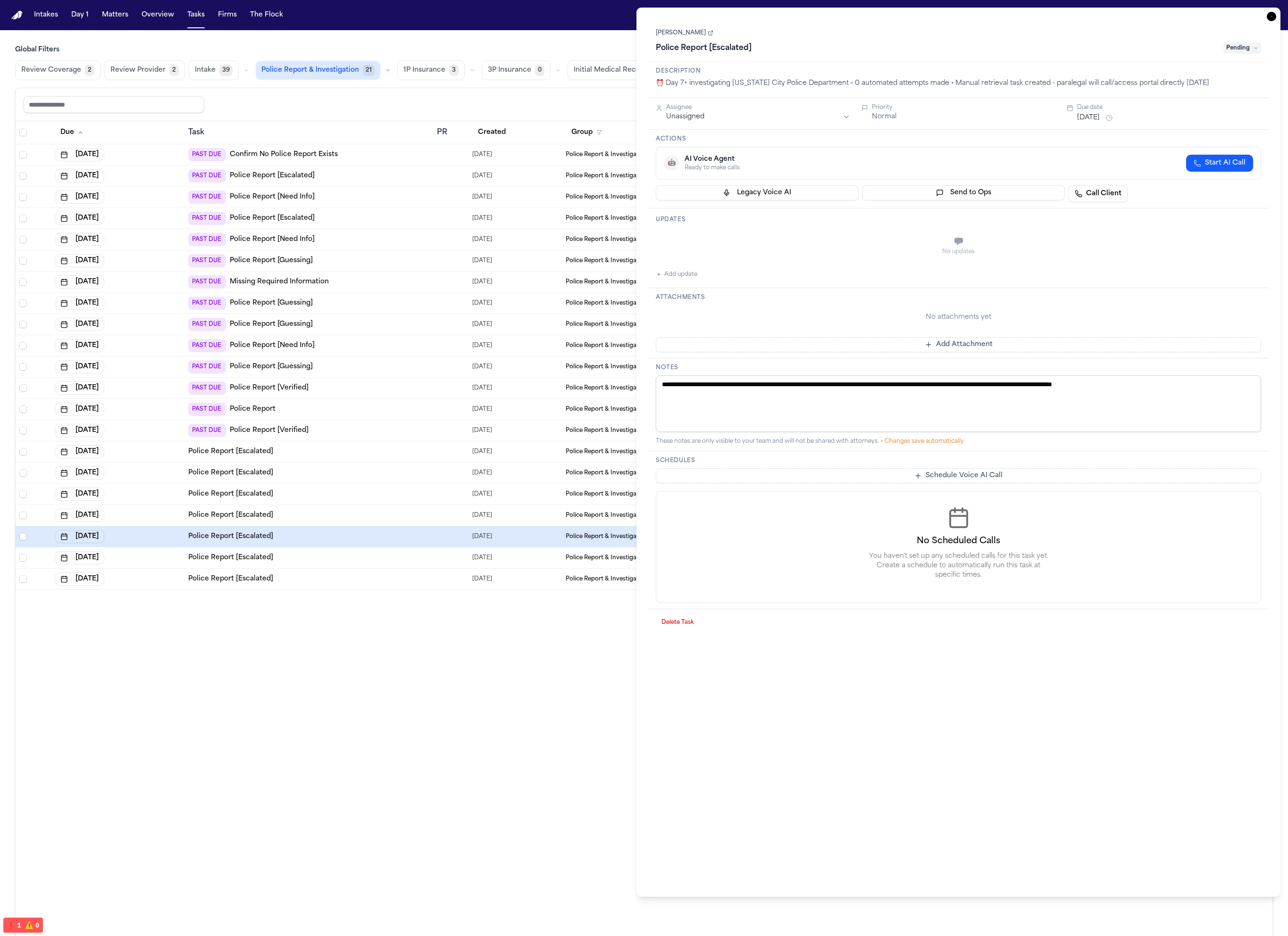
click at [381, 272] on td "PAST DUE Missing Required Information" at bounding box center [309, 282] width 249 height 21
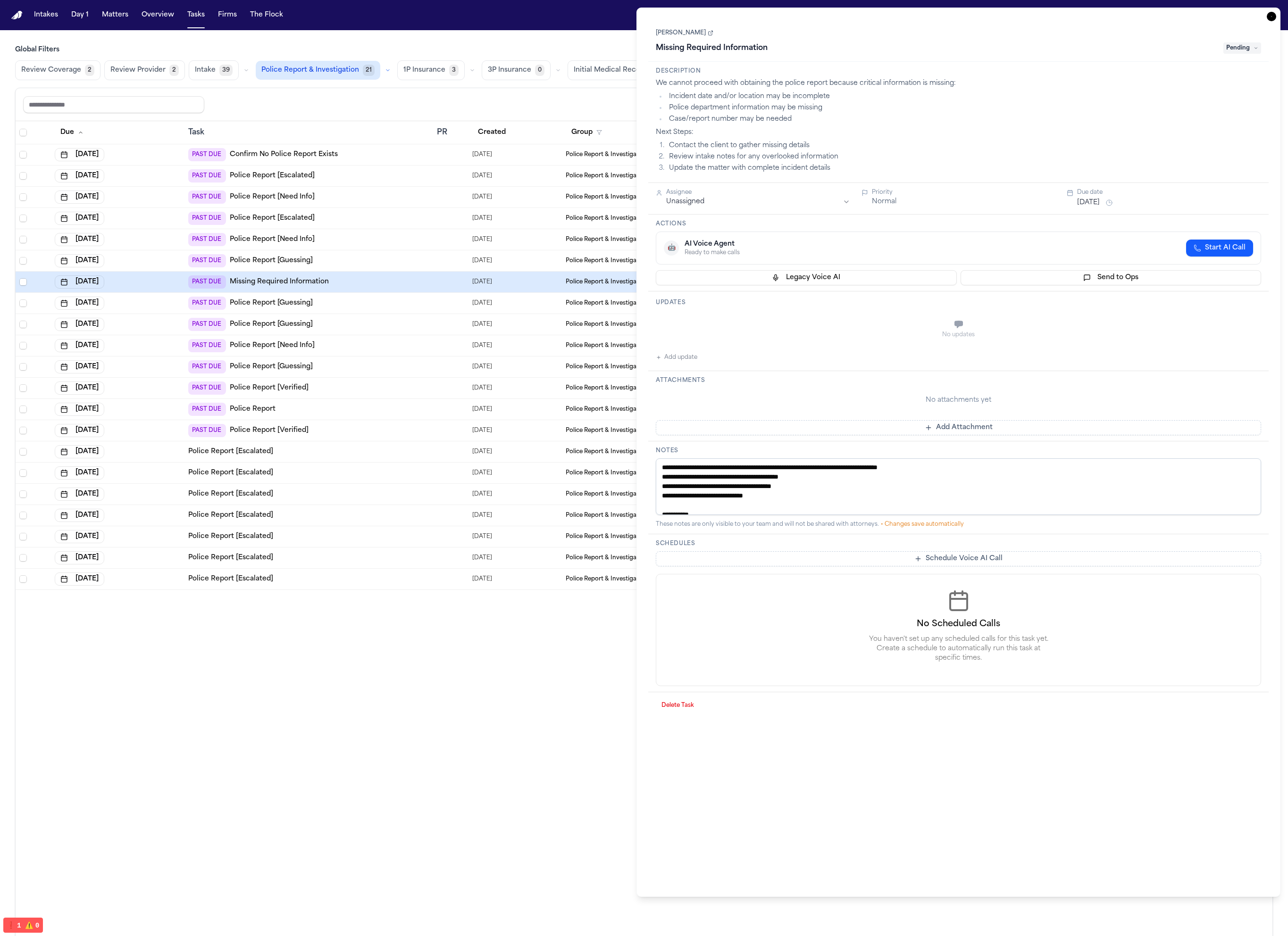
click at [375, 243] on div "PAST DUE Police Report [Need Info]" at bounding box center [309, 240] width 241 height 13
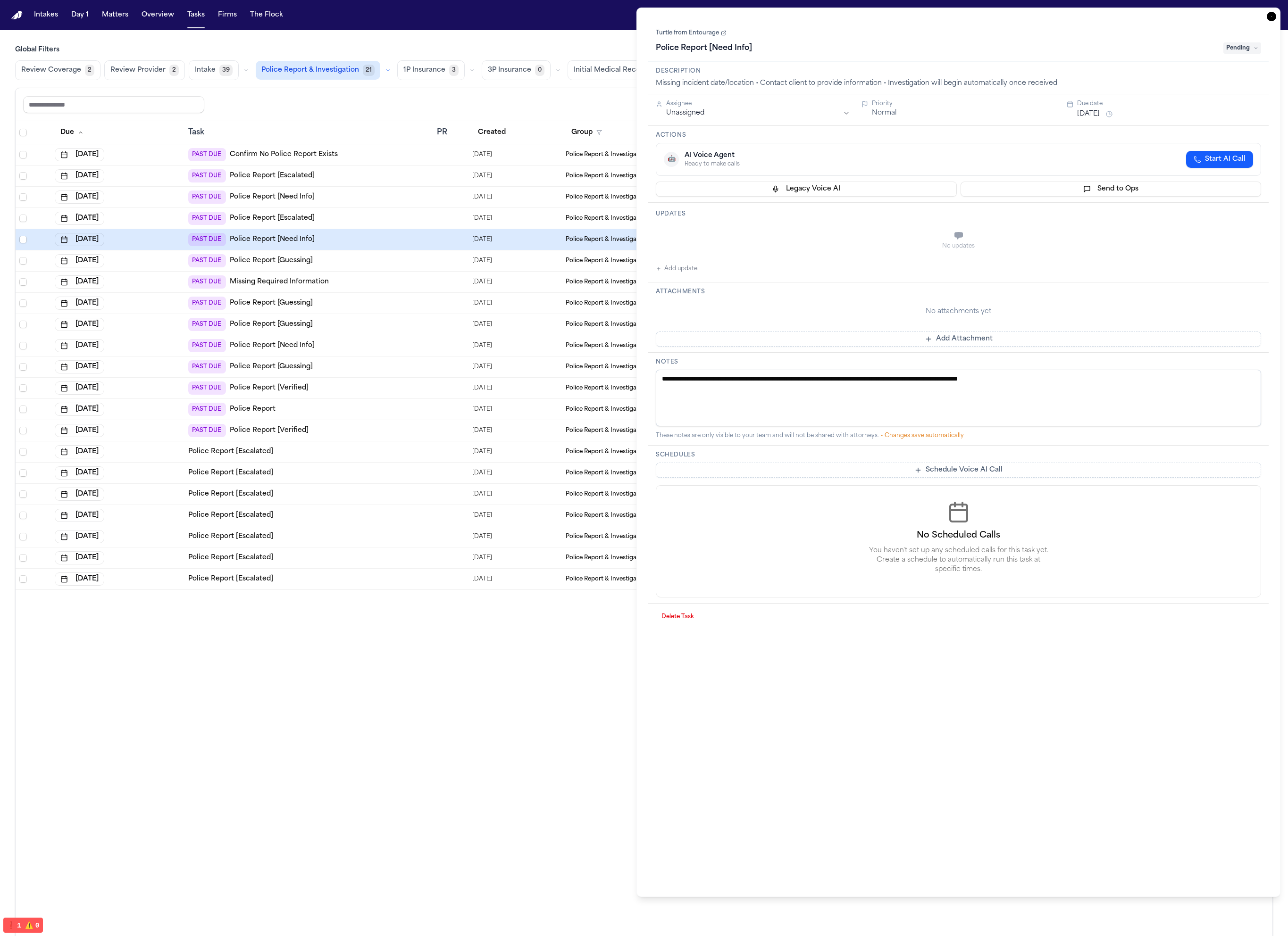
click at [383, 203] on td "PAST DUE Police Report [Need Info]" at bounding box center [309, 197] width 249 height 21
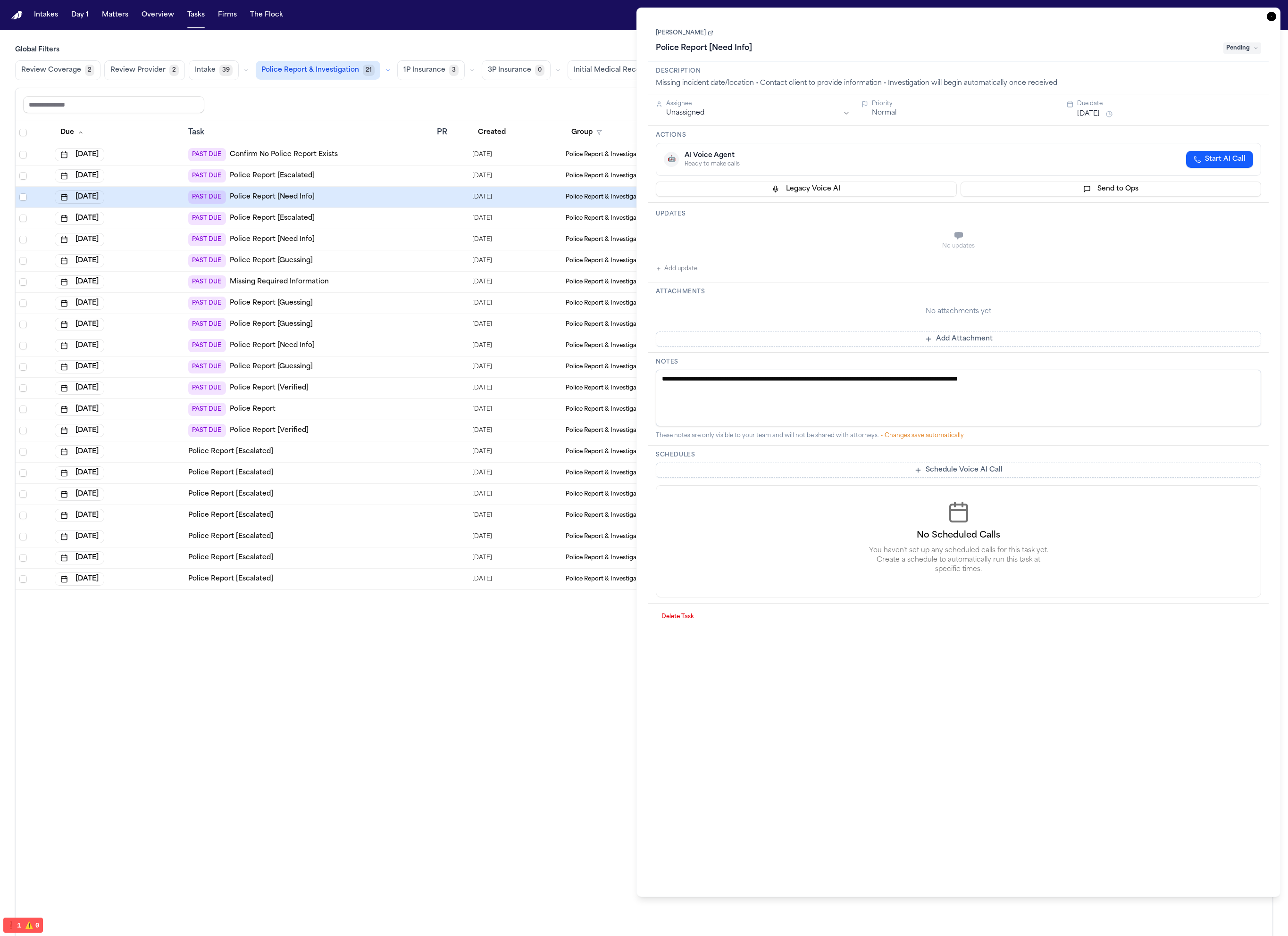
click at [388, 167] on td "PAST DUE Police Report [Escalated]" at bounding box center [309, 176] width 249 height 21
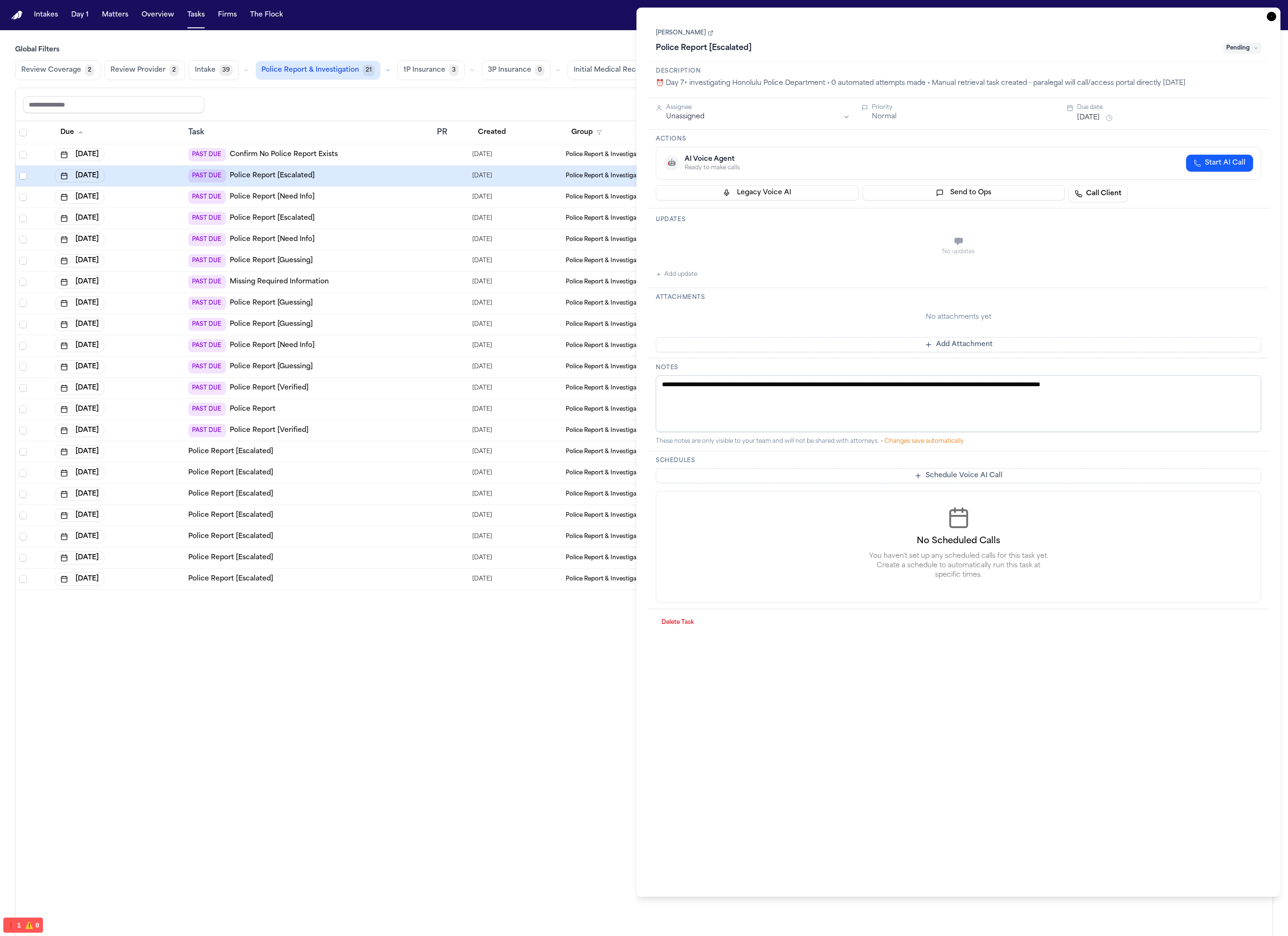
click at [376, 216] on div "PAST DUE Police Report [Escalated]" at bounding box center [309, 218] width 241 height 13
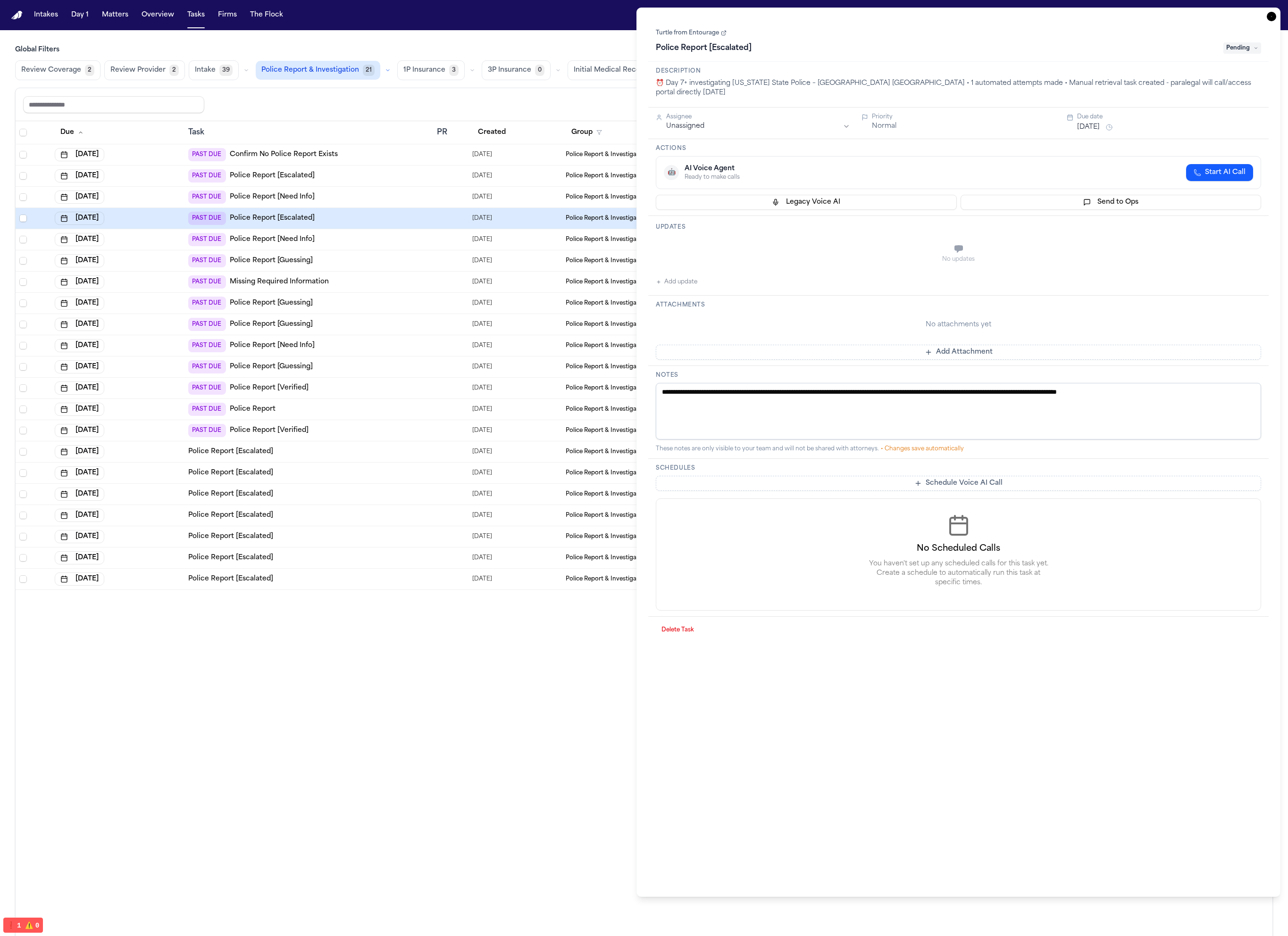
click at [355, 252] on td "PAST DUE Police Report [Guessing]" at bounding box center [309, 261] width 249 height 21
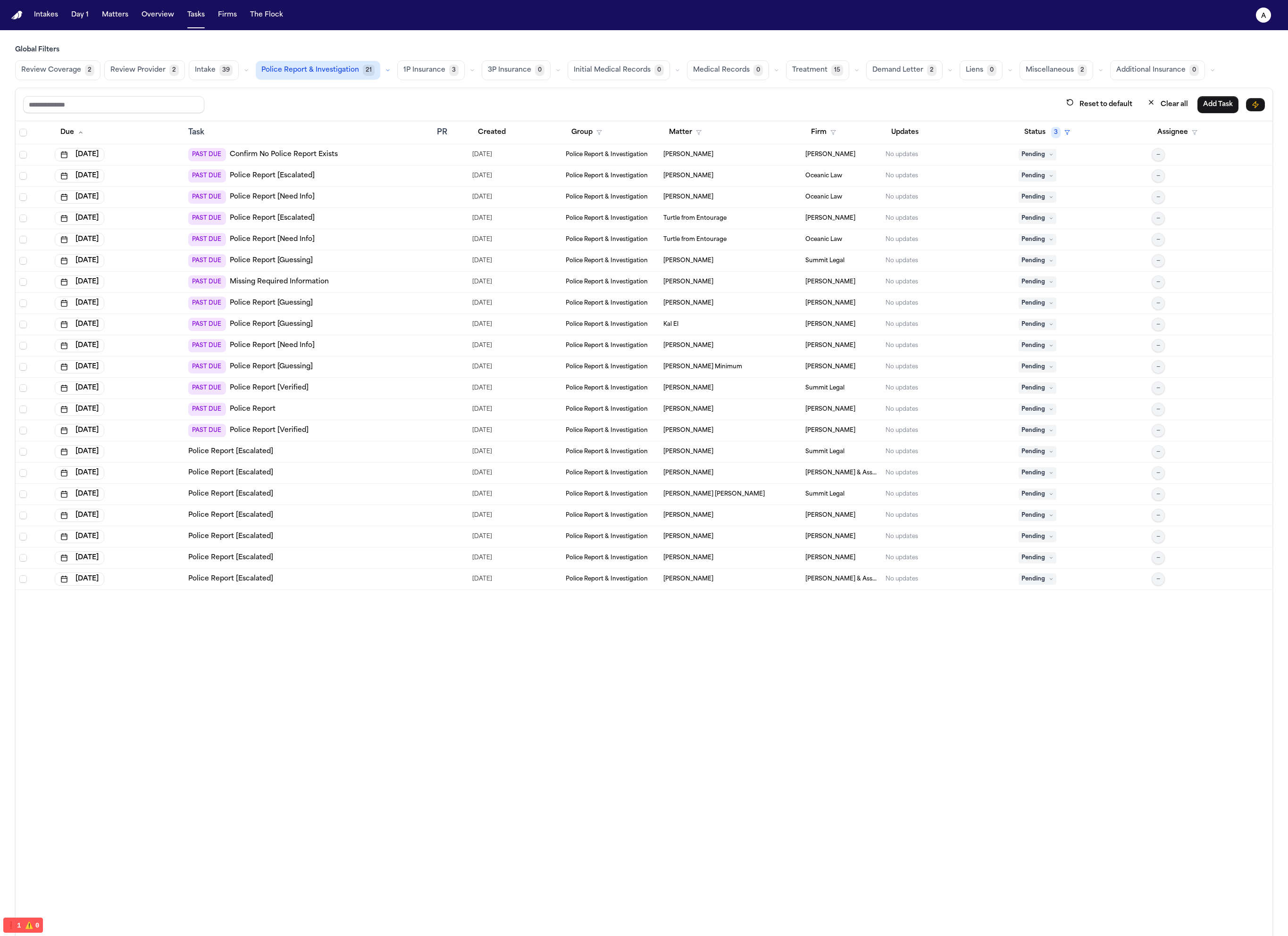
click at [354, 287] on div "PAST DUE Missing Required Information" at bounding box center [309, 282] width 241 height 13
click at [395, 276] on div "PAST DUE Missing Required Information" at bounding box center [309, 282] width 241 height 13
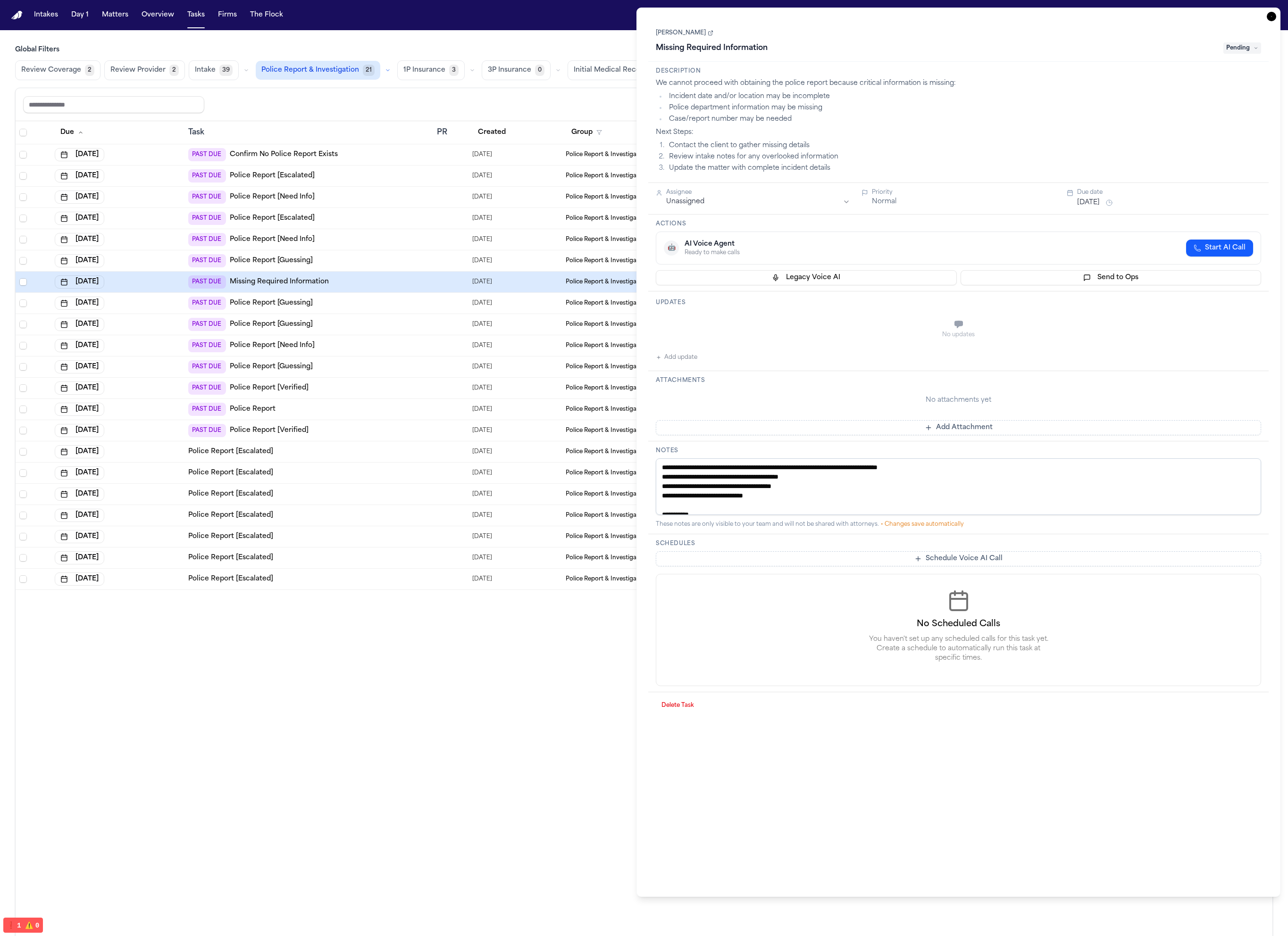
click at [387, 511] on div "Police Report [Escalated]" at bounding box center [309, 515] width 241 height 10
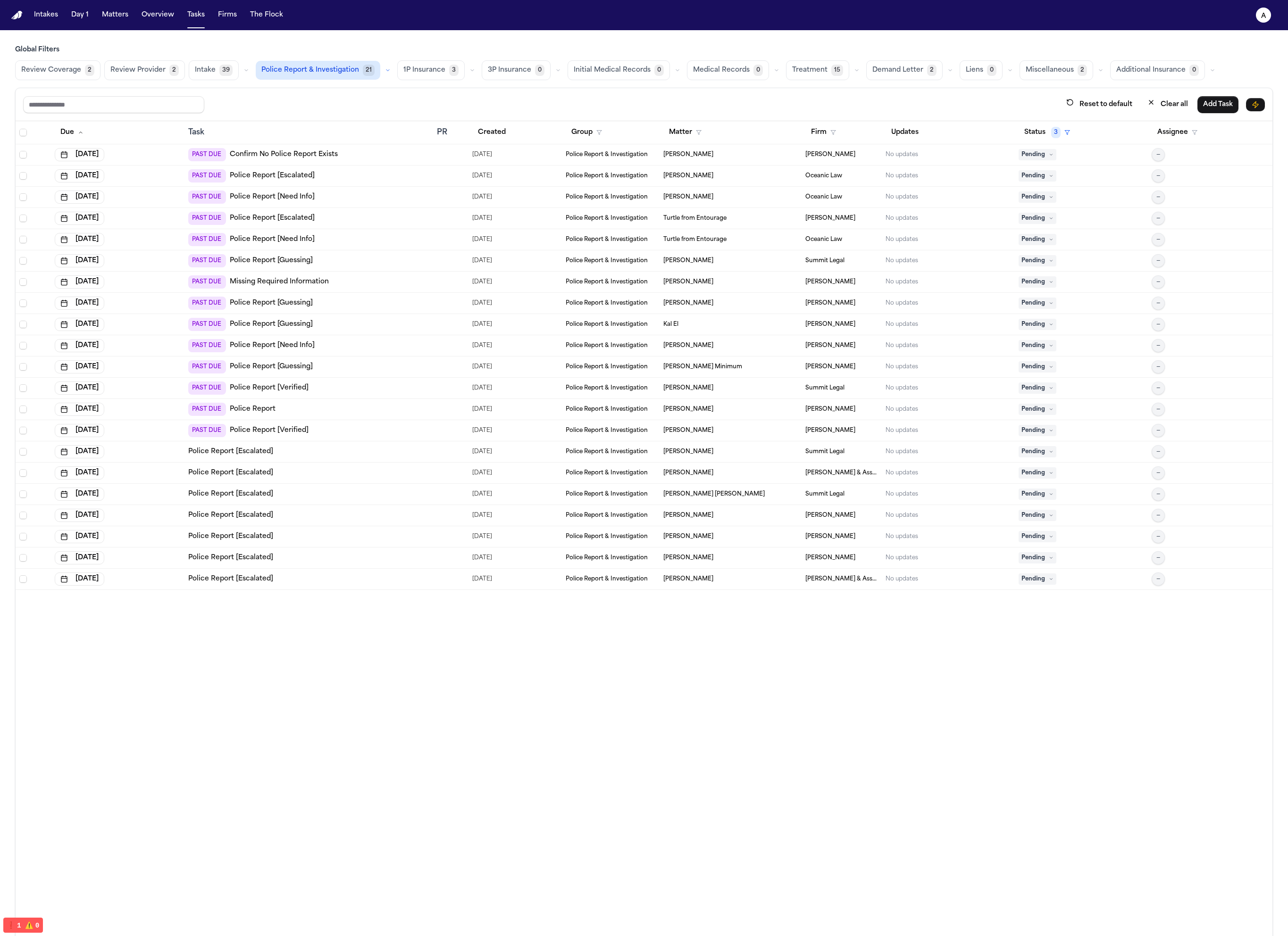
click at [384, 255] on div "PAST DUE Police Report [Guessing]" at bounding box center [309, 261] width 241 height 13
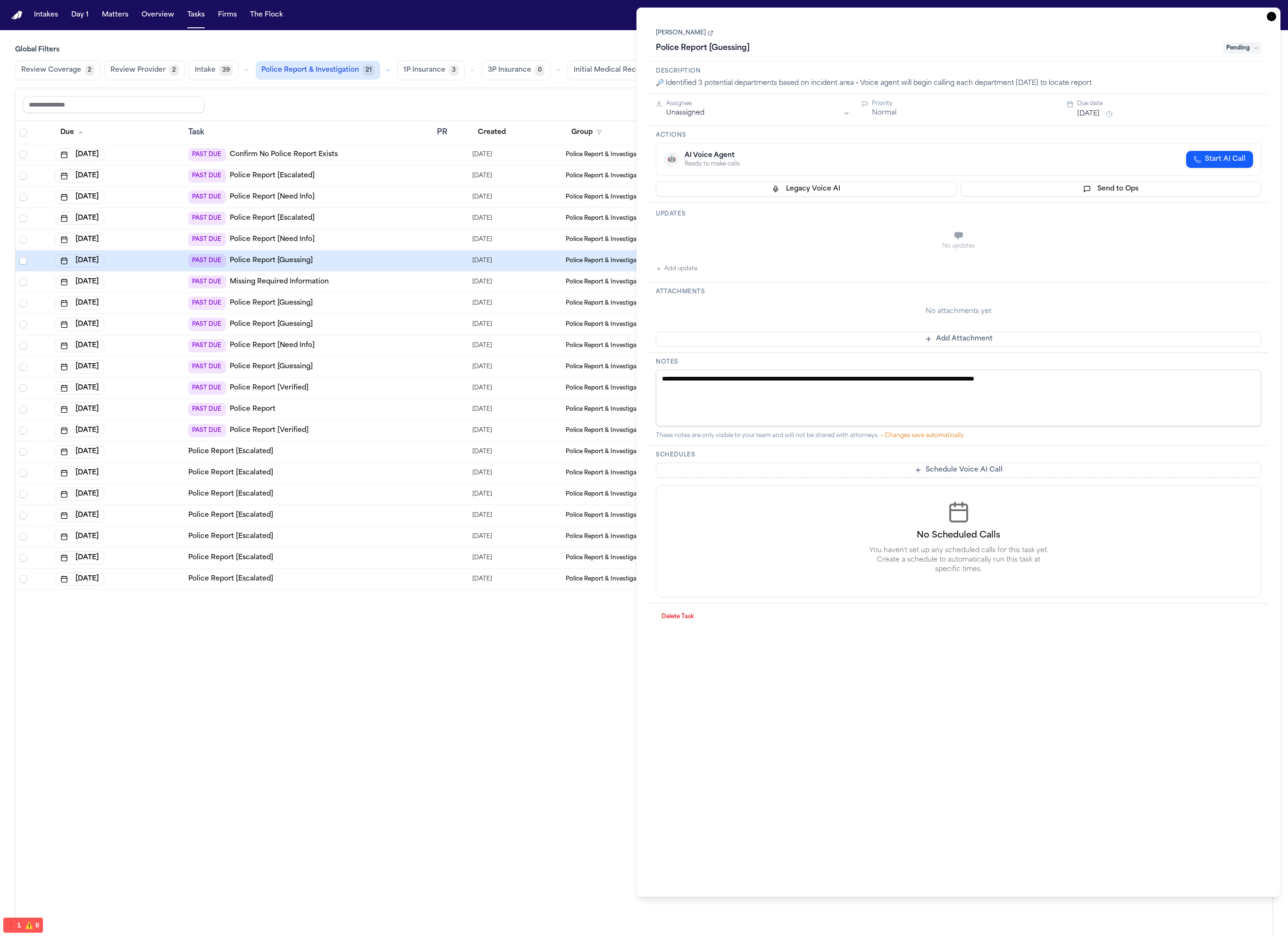
click at [378, 273] on td "PAST DUE Missing Required Information" at bounding box center [309, 282] width 249 height 21
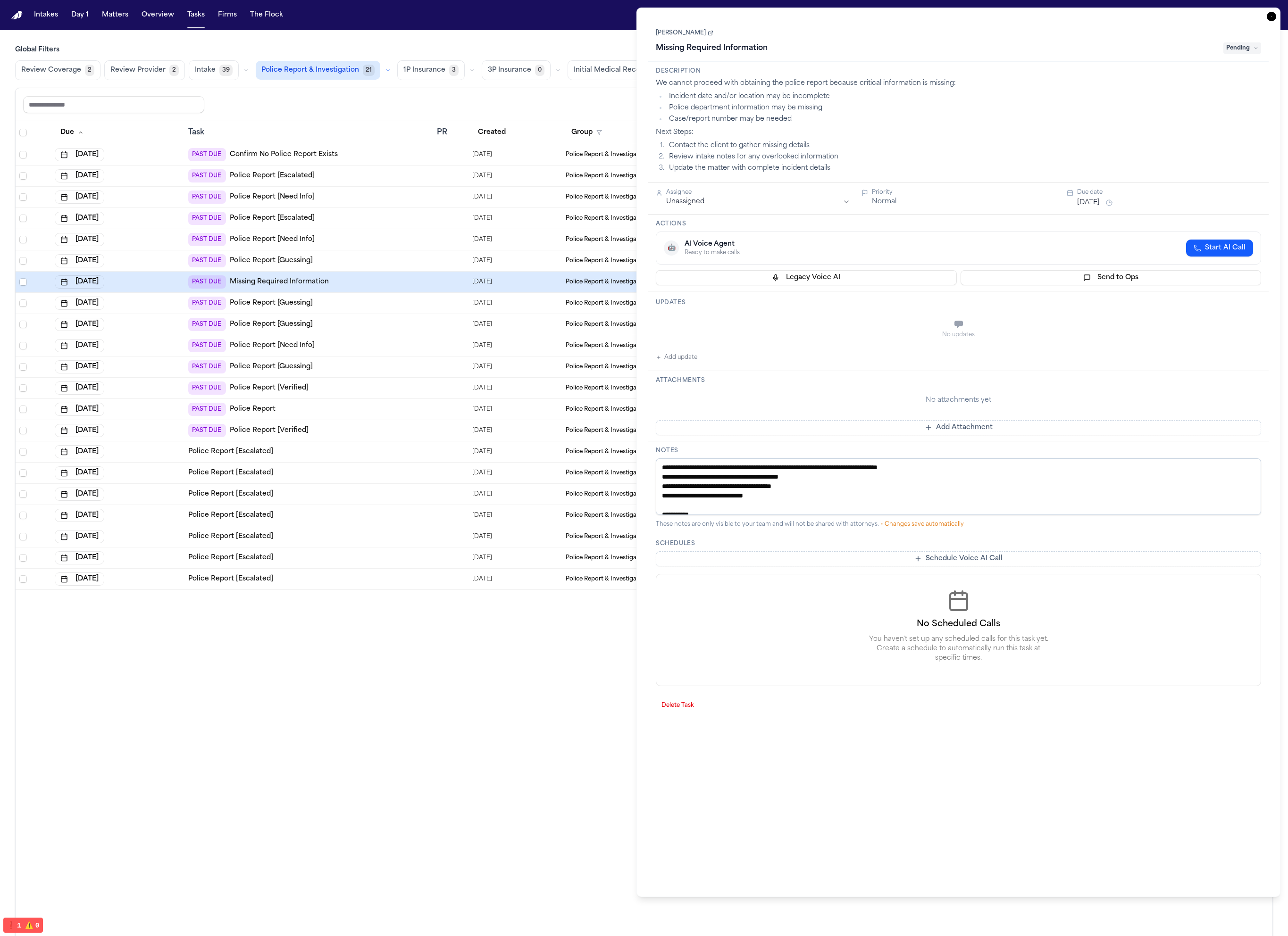
click at [974, 243] on div "🤖 AI Voice Agent Ready to make calls Start AI Call" at bounding box center [958, 248] width 589 height 17
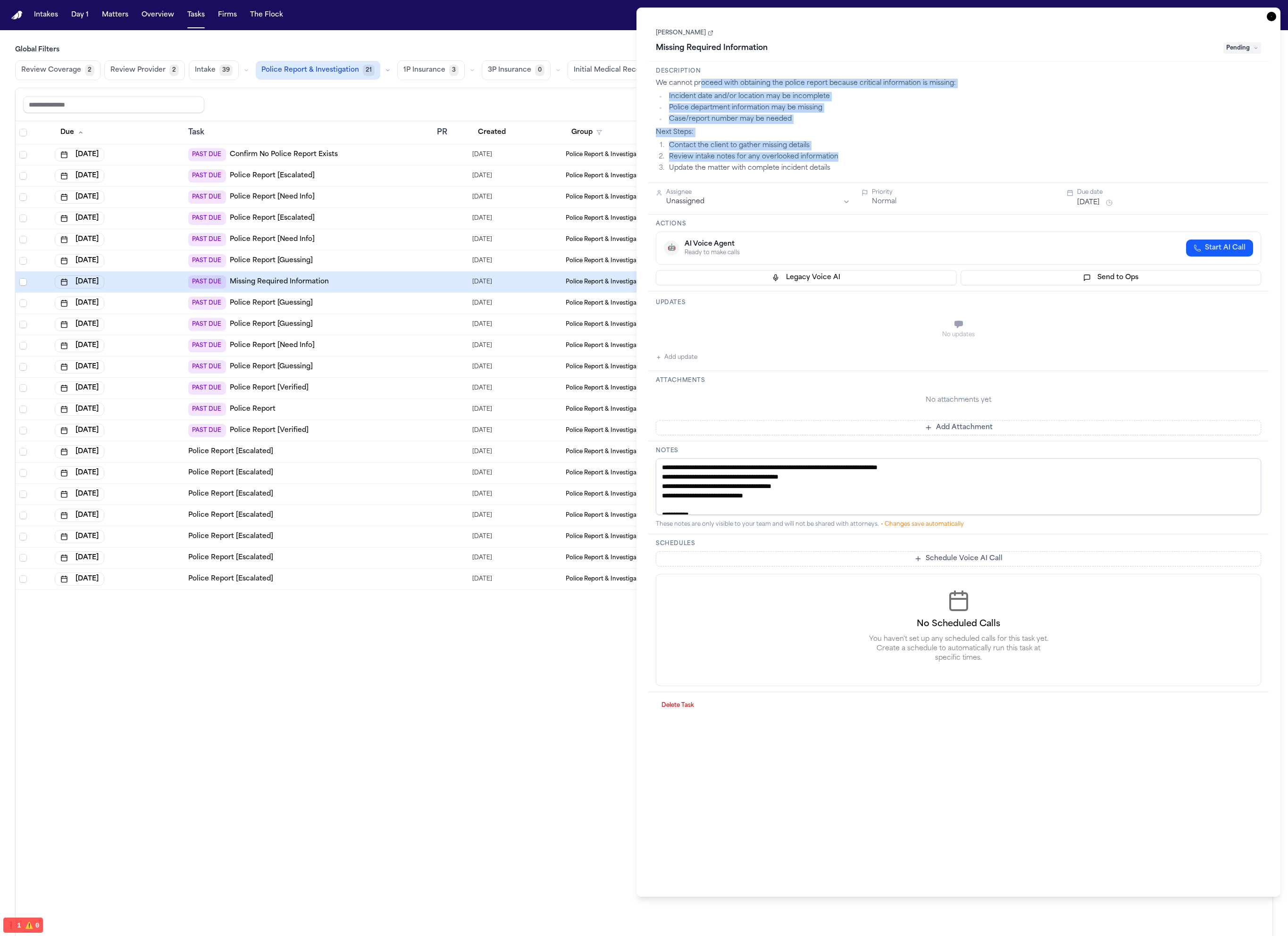
drag, startPoint x: 799, startPoint y: 139, endPoint x: 702, endPoint y: 84, distance: 111.5
click at [702, 84] on div "We cannot proceed with obtaining the police report because critical information…" at bounding box center [958, 126] width 605 height 95
click at [702, 84] on p "We cannot proceed with obtaining the police report because critical information…" at bounding box center [958, 83] width 605 height 10
drag, startPoint x: 662, startPoint y: 83, endPoint x: 817, endPoint y: 174, distance: 179.7
click at [817, 174] on div "Description We cannot proceed with obtaining the police report because critical…" at bounding box center [958, 122] width 621 height 121
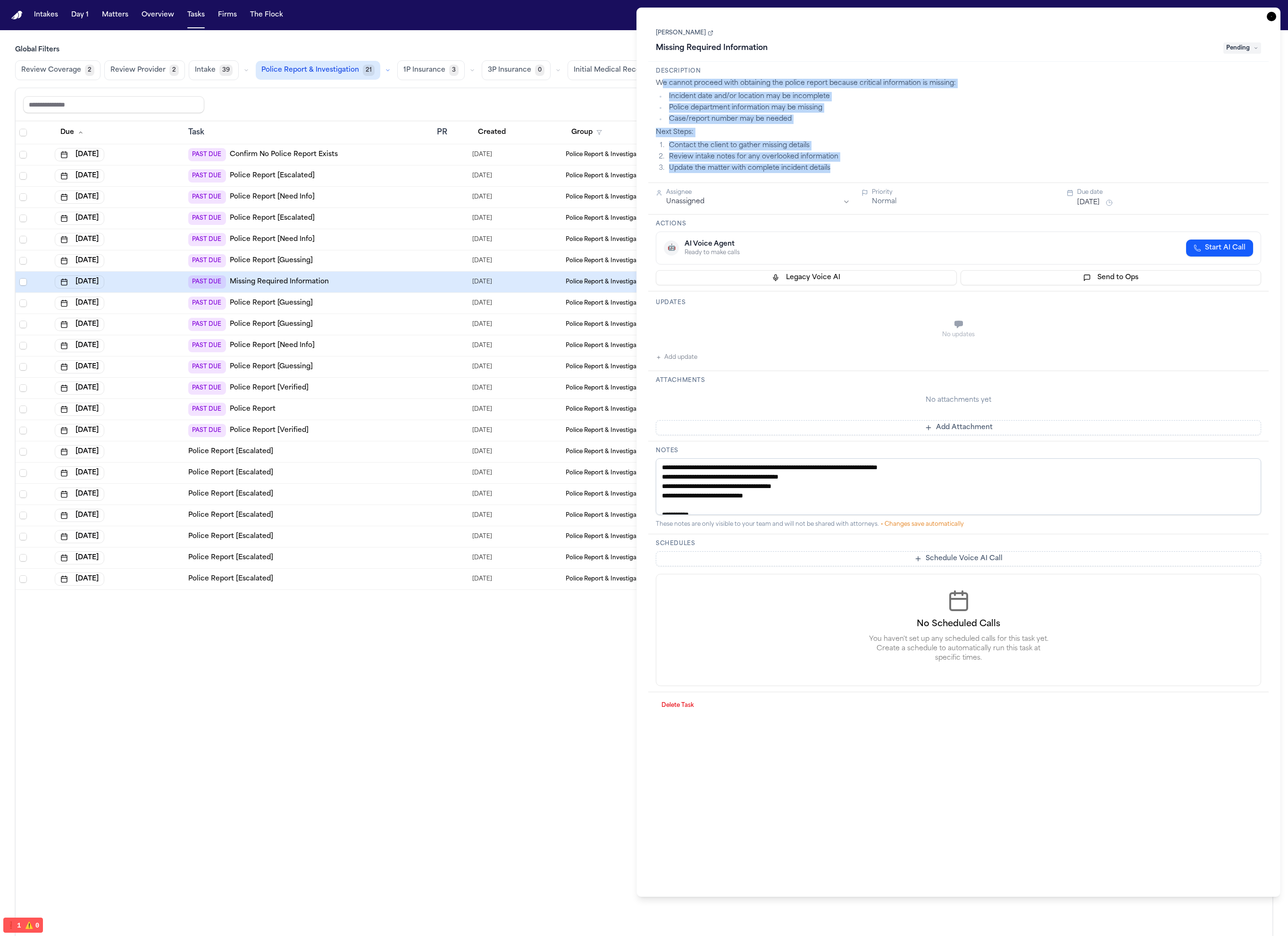
click at [835, 171] on li "Update the matter with complete incident details" at bounding box center [963, 168] width 595 height 10
drag, startPoint x: 838, startPoint y: 173, endPoint x: 661, endPoint y: 84, distance: 198.1
click at [661, 84] on div "We cannot proceed with obtaining the police report because critical information…" at bounding box center [958, 126] width 605 height 95
click at [661, 84] on p "We cannot proceed with obtaining the police report because critical information…" at bounding box center [958, 83] width 605 height 10
drag, startPoint x: 658, startPoint y: 84, endPoint x: 823, endPoint y: 162, distance: 182.5
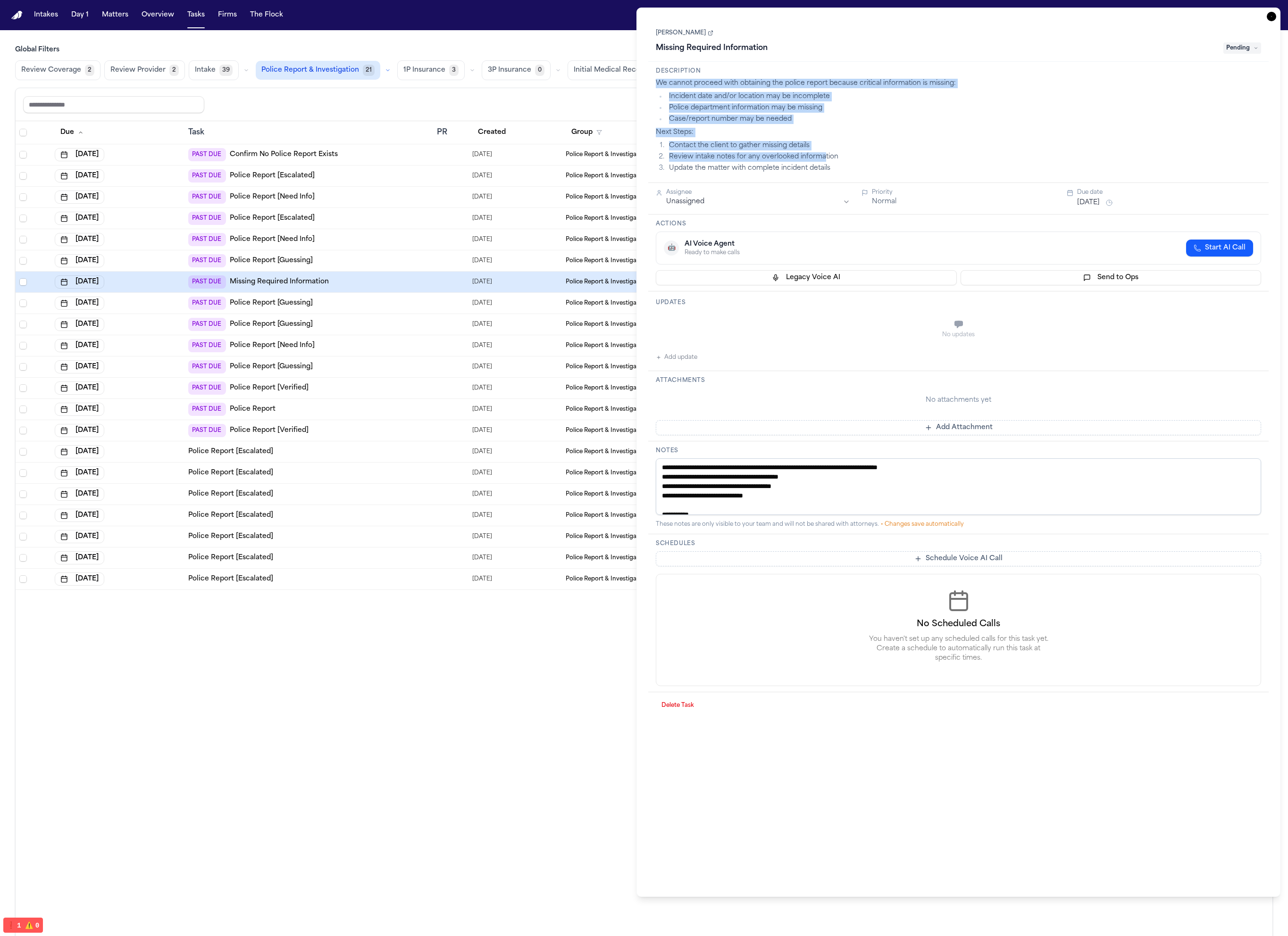
click at [823, 162] on div "We cannot proceed with obtaining the police report because critical information…" at bounding box center [958, 126] width 605 height 95
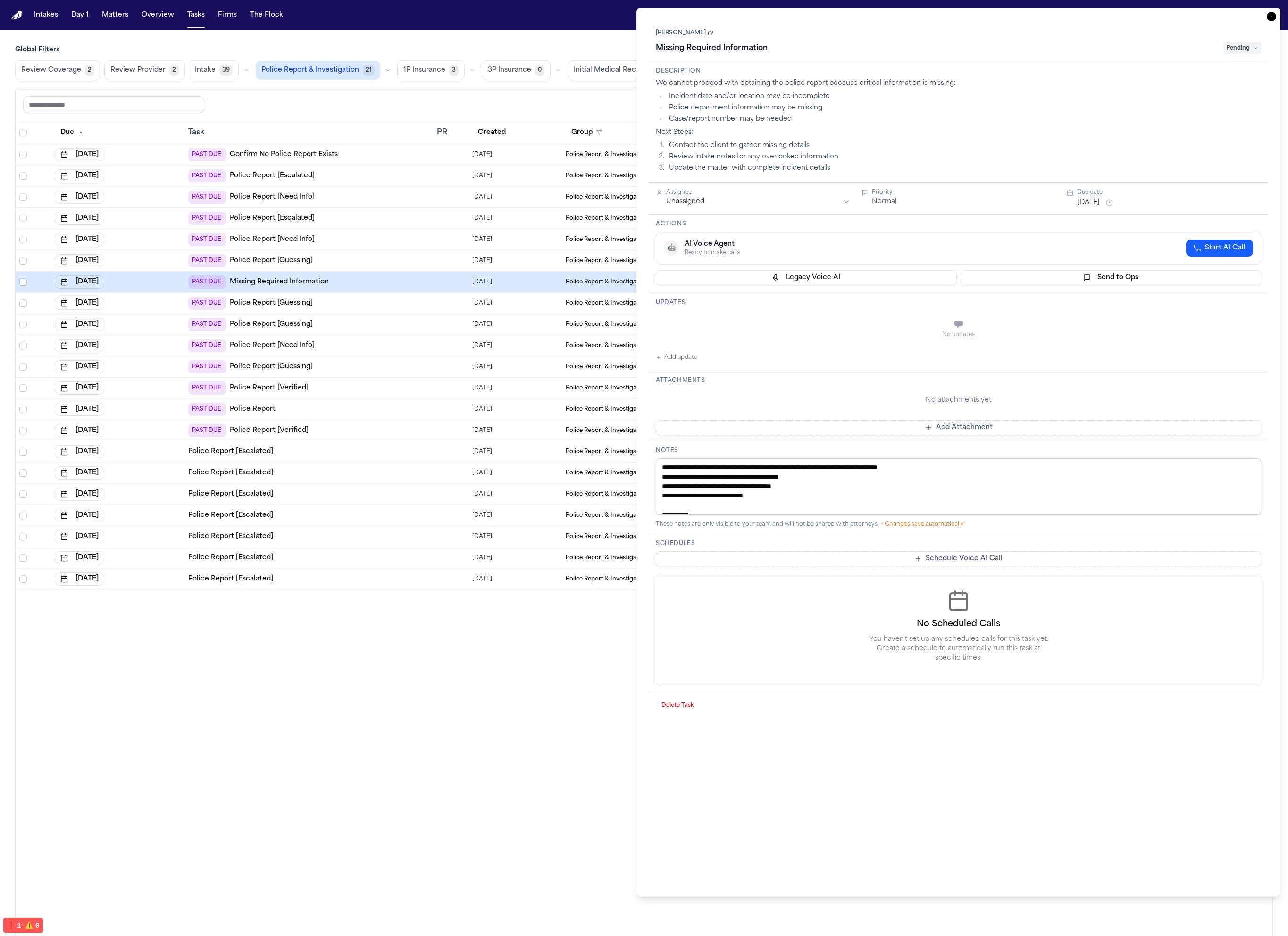
click at [834, 171] on li "Update the matter with complete incident details" at bounding box center [963, 168] width 595 height 10
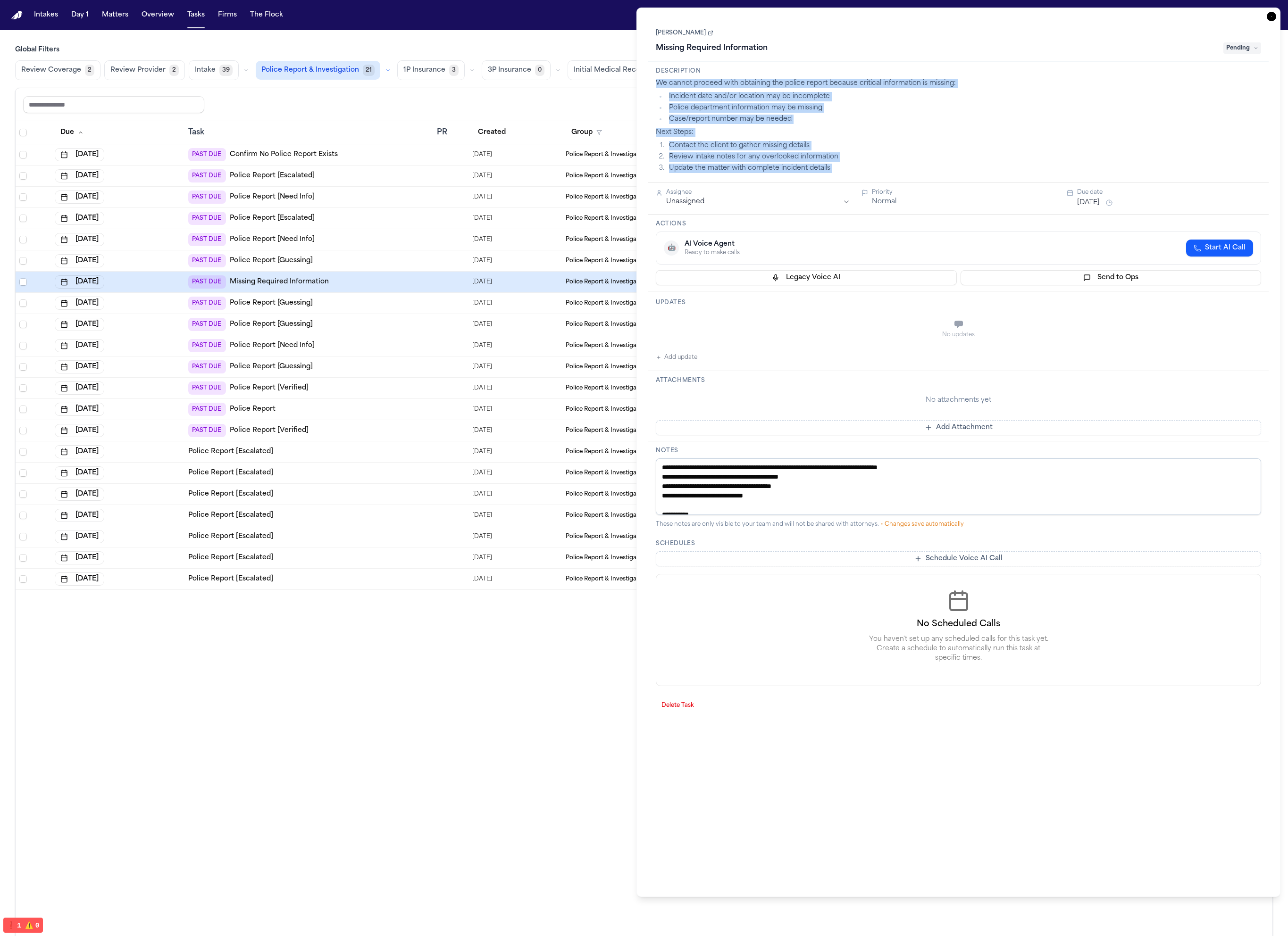
drag, startPoint x: 834, startPoint y: 171, endPoint x: 659, endPoint y: 86, distance: 194.6
click at [659, 86] on div "We cannot proceed with obtaining the police report because critical information…" at bounding box center [958, 126] width 605 height 95
click at [658, 86] on p "We cannot proceed with obtaining the police report because critical information…" at bounding box center [958, 83] width 605 height 10
drag, startPoint x: 656, startPoint y: 86, endPoint x: 835, endPoint y: 176, distance: 200.4
click at [835, 176] on div "Description We cannot proceed with obtaining the police report because critical…" at bounding box center [958, 122] width 621 height 121
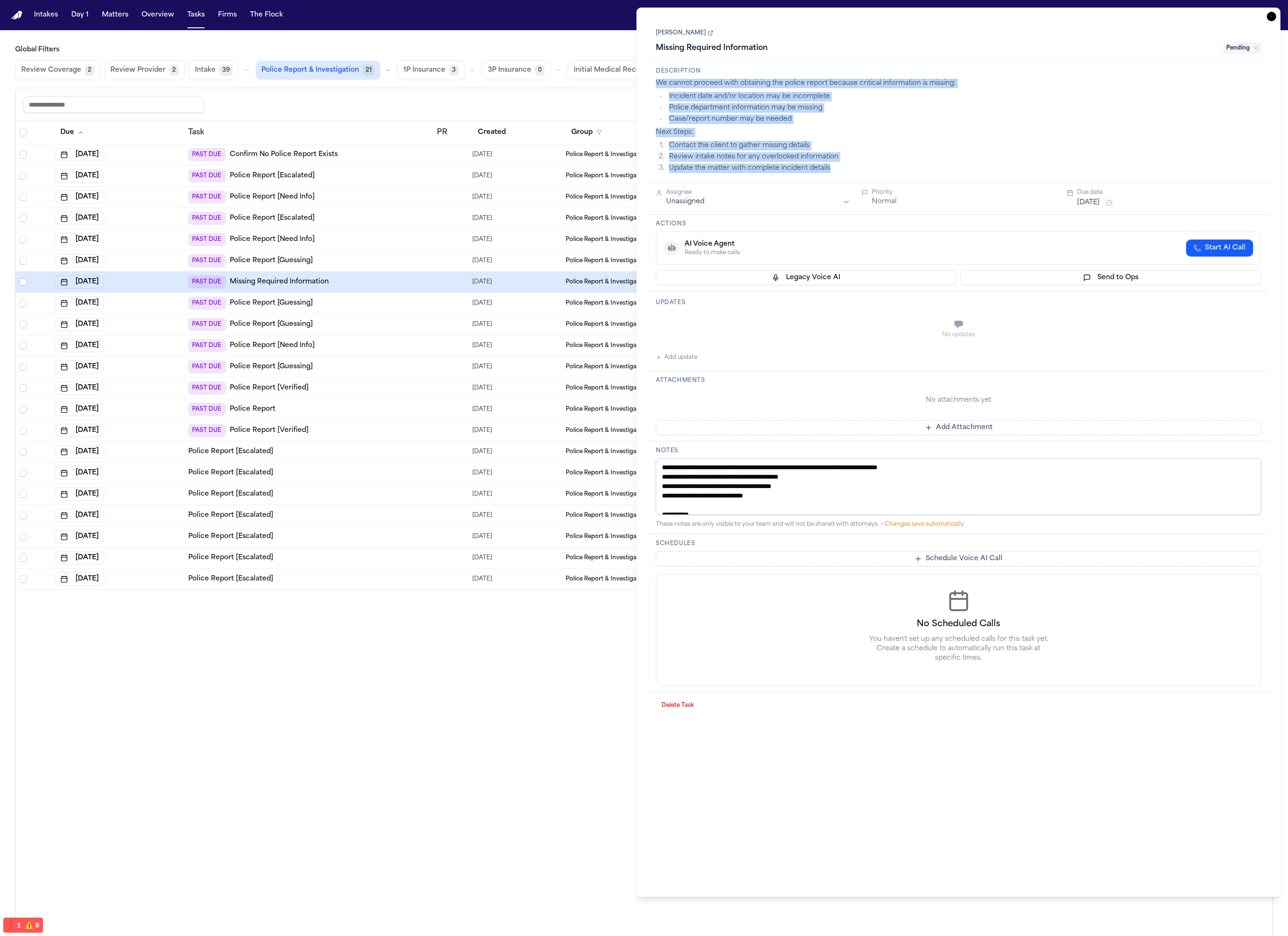
click at [835, 176] on div "Description We cannot proceed with obtaining the police report because critical…" at bounding box center [958, 122] width 621 height 121
drag, startPoint x: 839, startPoint y: 173, endPoint x: 658, endPoint y: 84, distance: 201.7
click at [658, 84] on div "Description We cannot proceed with obtaining the police report because critical…" at bounding box center [958, 122] width 621 height 121
click at [658, 84] on p "We cannot proceed with obtaining the police report because critical information…" at bounding box center [958, 83] width 605 height 10
drag, startPoint x: 658, startPoint y: 84, endPoint x: 851, endPoint y: 165, distance: 209.3
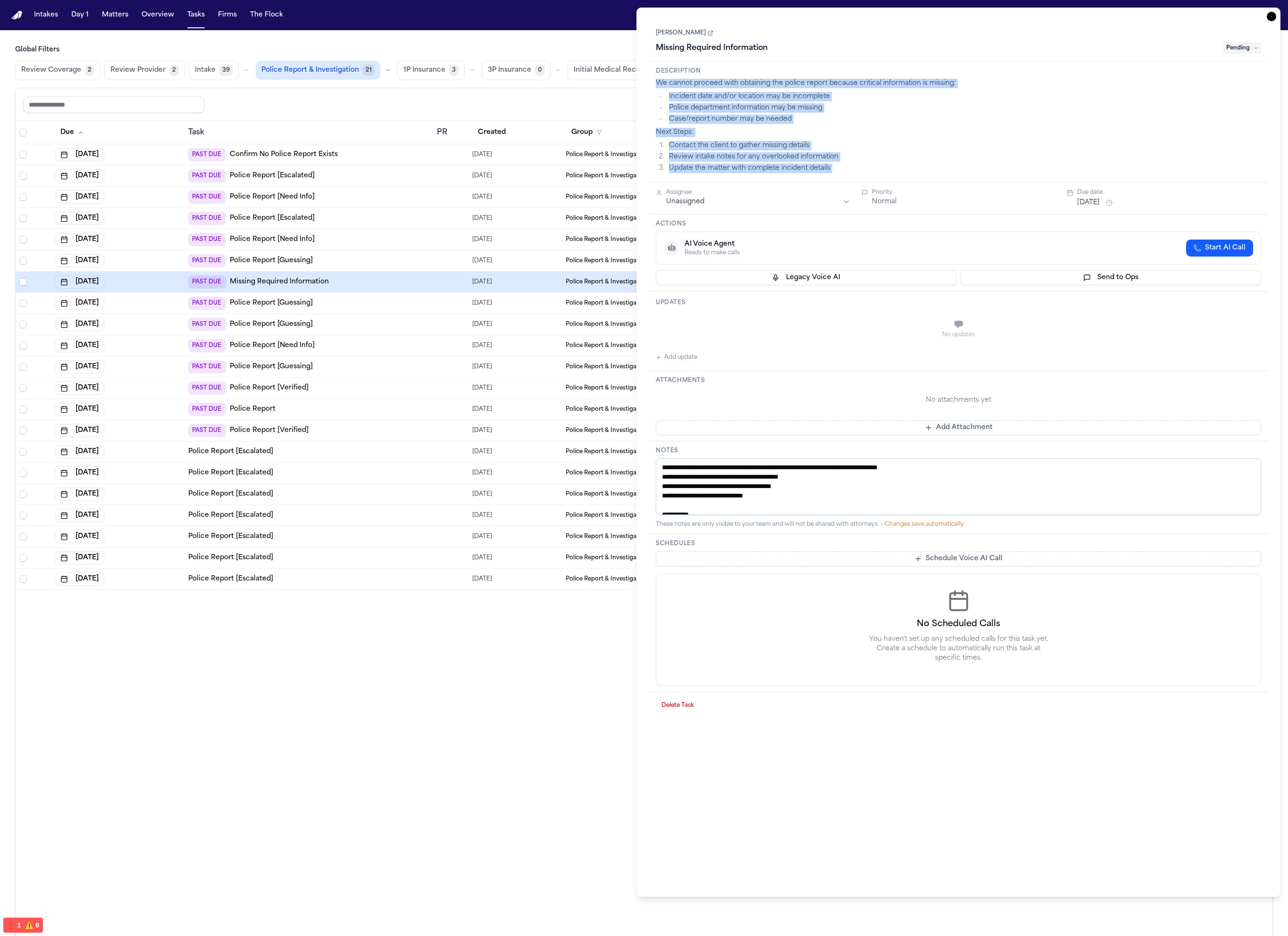
click at [851, 165] on div "We cannot proceed with obtaining the police report because critical information…" at bounding box center [958, 126] width 605 height 95
click at [851, 165] on li "Update the matter with complete incident details" at bounding box center [963, 168] width 595 height 10
drag, startPoint x: 854, startPoint y: 170, endPoint x: 652, endPoint y: 77, distance: 222.4
click at [652, 77] on div "Description We cannot proceed with obtaining the police report because critical…" at bounding box center [958, 122] width 621 height 121
click at [668, 84] on p "We cannot proceed with obtaining the police report because critical information…" at bounding box center [958, 83] width 605 height 10
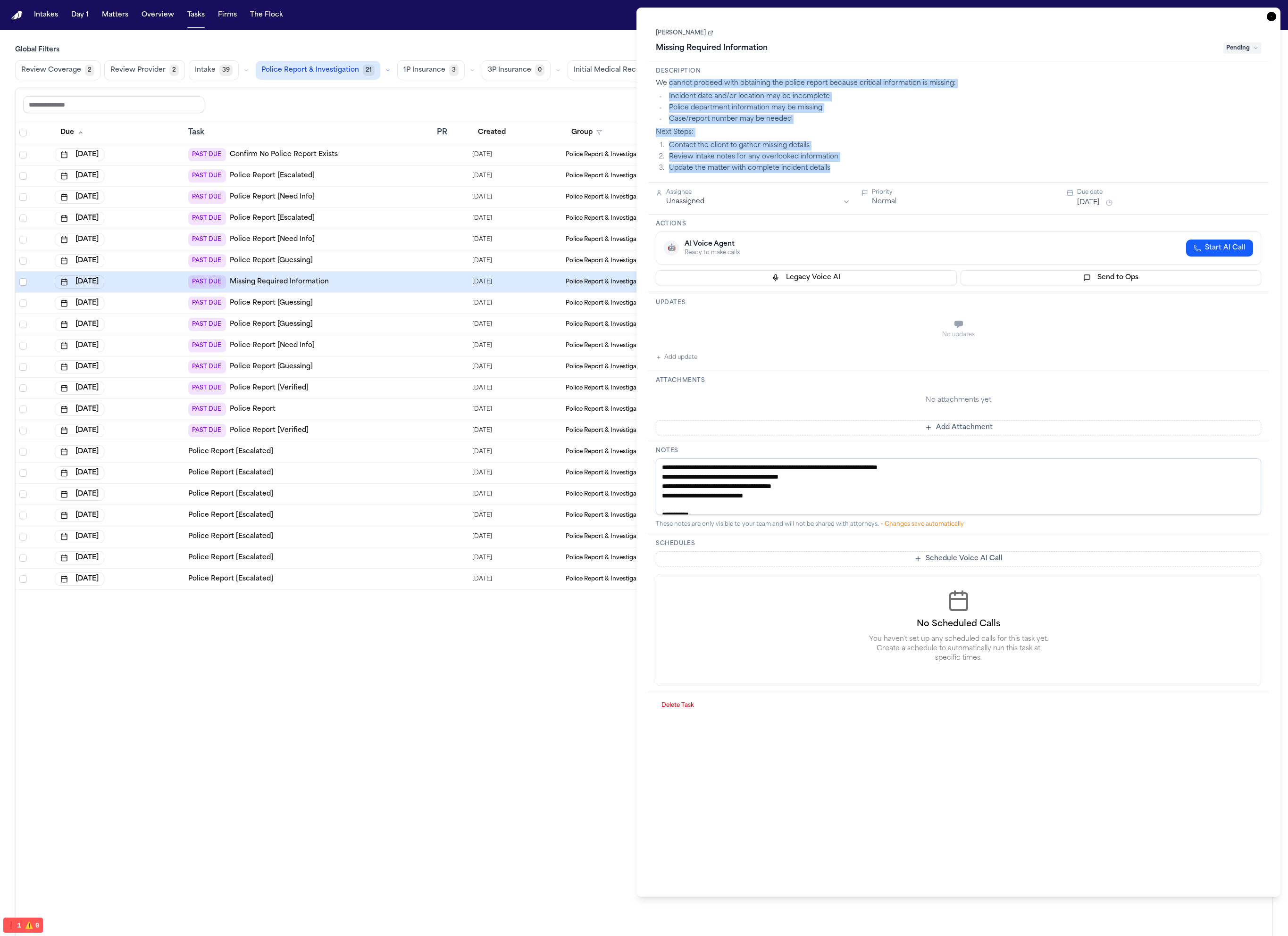
drag, startPoint x: 668, startPoint y: 84, endPoint x: 825, endPoint y: 169, distance: 178.5
click at [825, 169] on div "We cannot proceed with obtaining the police report because critical information…" at bounding box center [958, 126] width 605 height 95
click at [825, 169] on li "Update the matter with complete incident details" at bounding box center [963, 168] width 595 height 10
drag, startPoint x: 829, startPoint y: 171, endPoint x: 660, endPoint y: 83, distance: 190.5
click at [660, 83] on div "We cannot proceed with obtaining the police report because critical information…" at bounding box center [958, 126] width 605 height 95
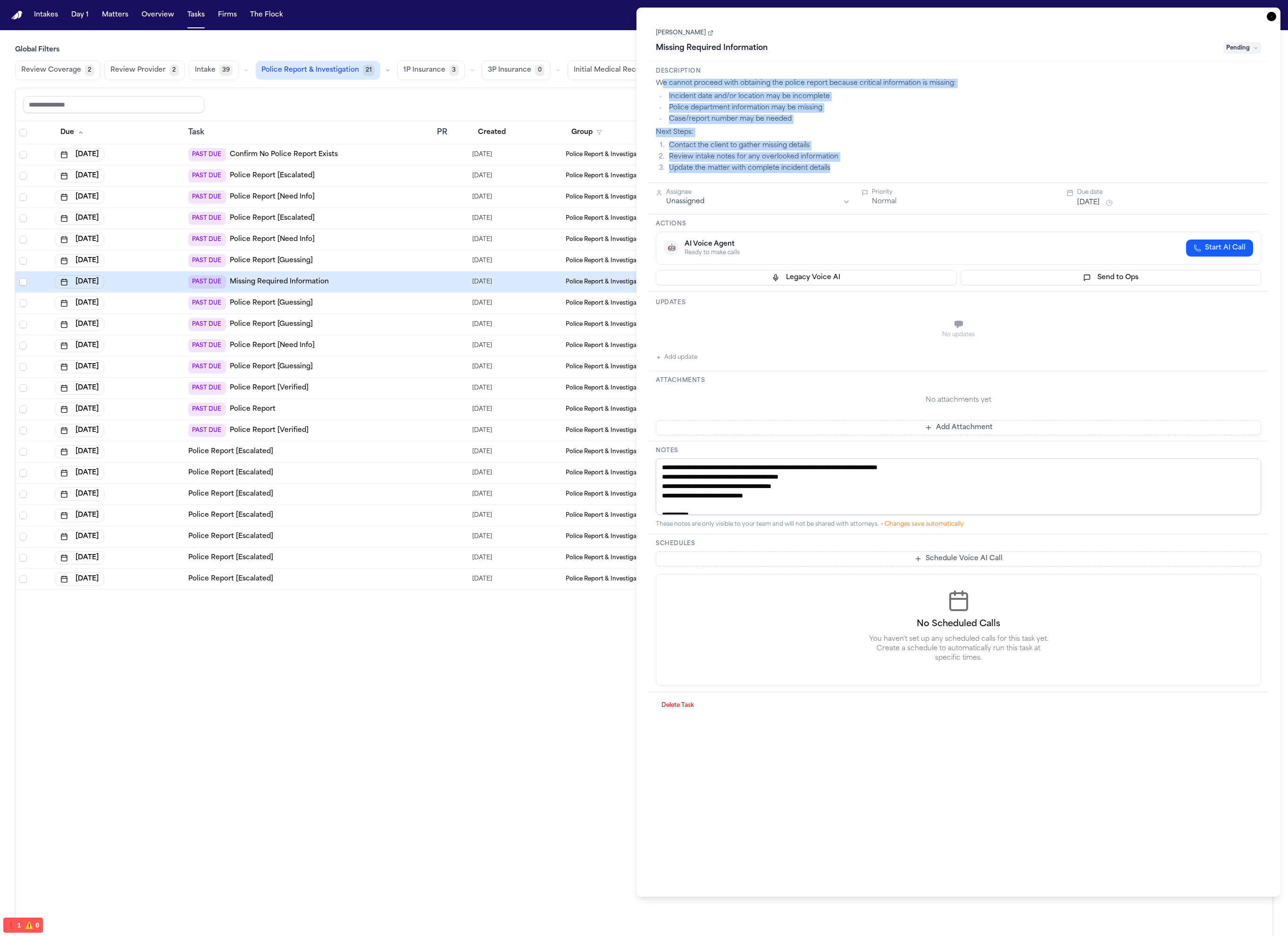
click at [660, 83] on p "We cannot proceed with obtaining the police report because critical information…" at bounding box center [958, 83] width 605 height 10
drag, startPoint x: 658, startPoint y: 82, endPoint x: 847, endPoint y: 152, distance: 201.5
click at [847, 152] on div "We cannot proceed with obtaining the police report because critical information…" at bounding box center [958, 126] width 605 height 95
click at [847, 152] on ol "Contact the client to gather missing details Review intake notes for any overlo…" at bounding box center [958, 156] width 605 height 32
drag, startPoint x: 848, startPoint y: 165, endPoint x: 656, endPoint y: 82, distance: 209.2
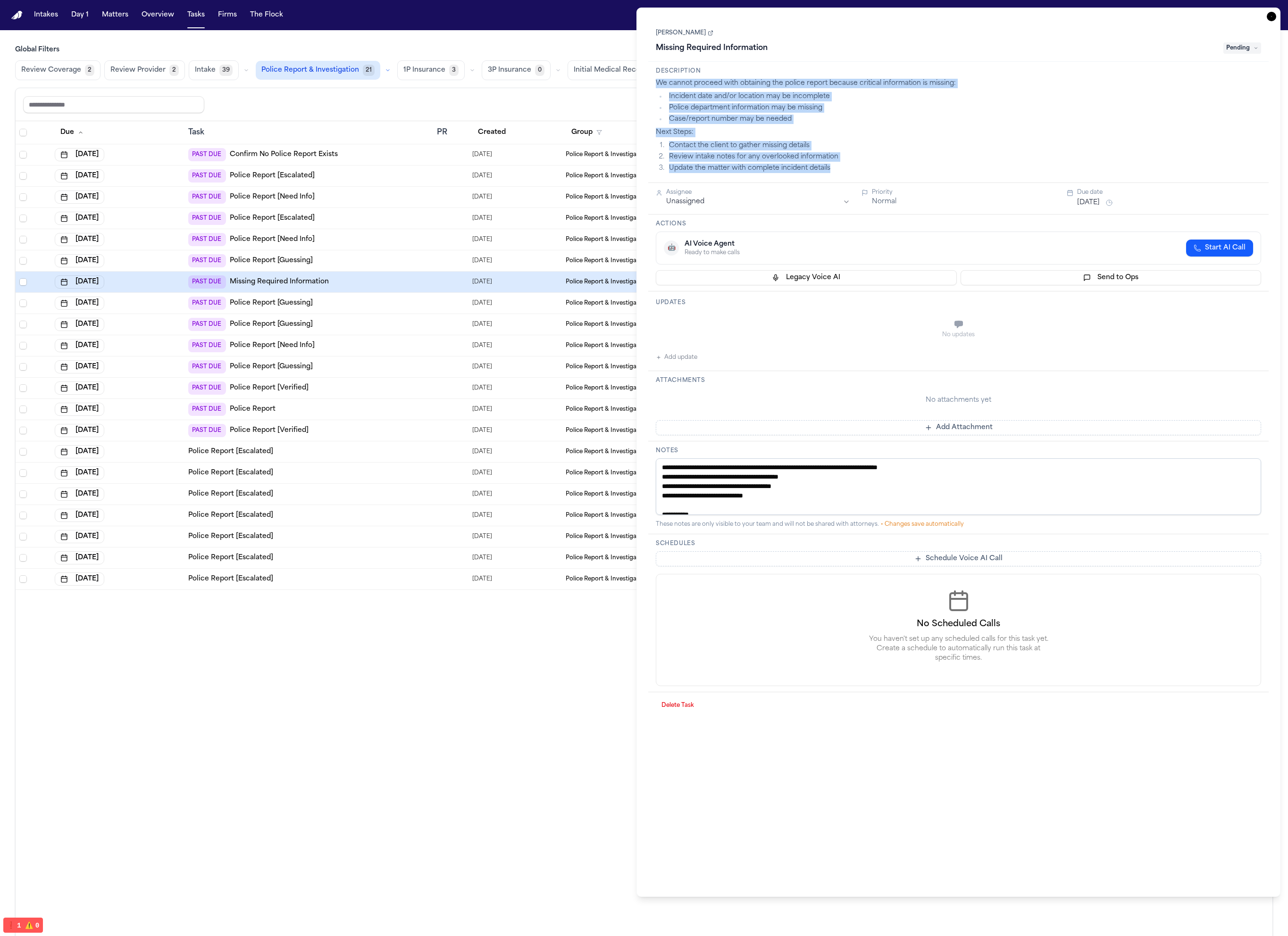
click at [656, 82] on div "We cannot proceed with obtaining the police report because critical information…" at bounding box center [958, 126] width 605 height 95
click at [656, 82] on p "We cannot proceed with obtaining the police report because critical information…" at bounding box center [958, 83] width 605 height 10
drag, startPoint x: 656, startPoint y: 82, endPoint x: 834, endPoint y: 167, distance: 197.3
click at [834, 167] on div "We cannot proceed with obtaining the police report because critical information…" at bounding box center [958, 126] width 605 height 95
click at [834, 167] on li "Update the matter with complete incident details" at bounding box center [963, 168] width 595 height 10
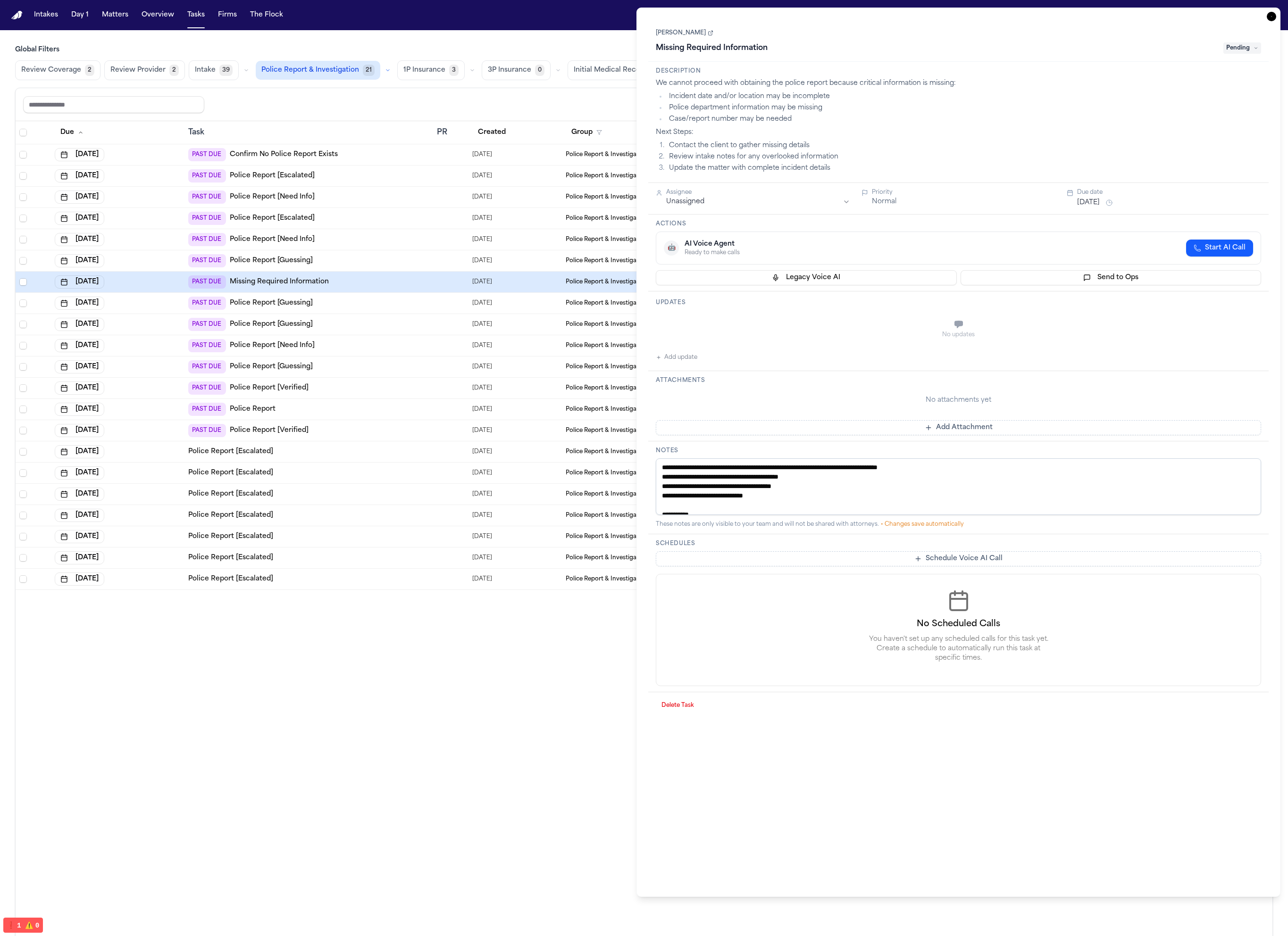
drag, startPoint x: 838, startPoint y: 171, endPoint x: 661, endPoint y: 179, distance: 177.2
click at [661, 179] on div "Description We cannot proceed with obtaining the police report because critical…" at bounding box center [958, 122] width 621 height 121
click at [691, 165] on li "Update the matter with complete incident details" at bounding box center [963, 168] width 595 height 10
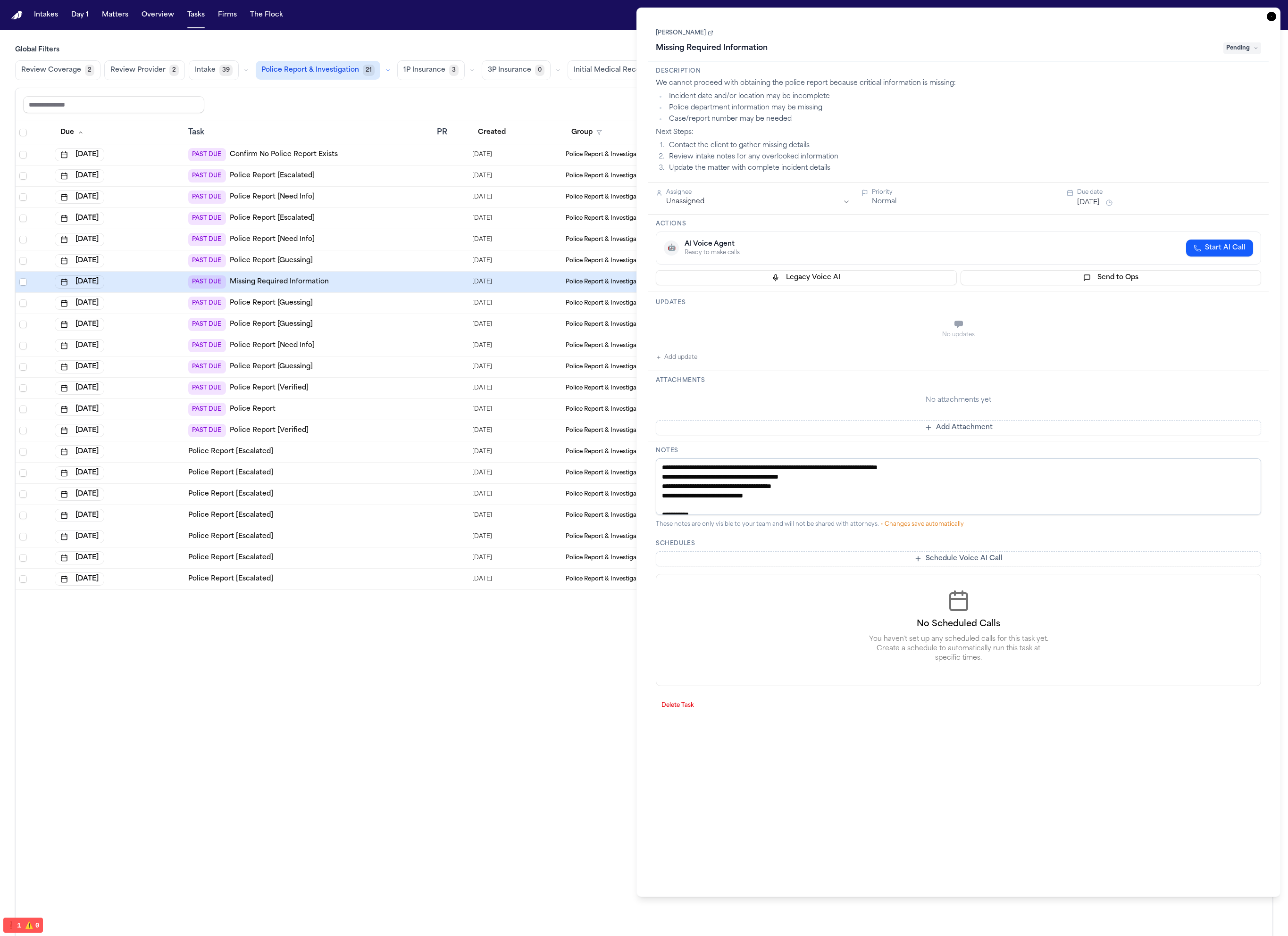
click at [694, 159] on li "Review intake notes for any overlooked information" at bounding box center [963, 157] width 595 height 10
click at [691, 170] on li "Update the matter with complete incident details" at bounding box center [963, 168] width 595 height 10
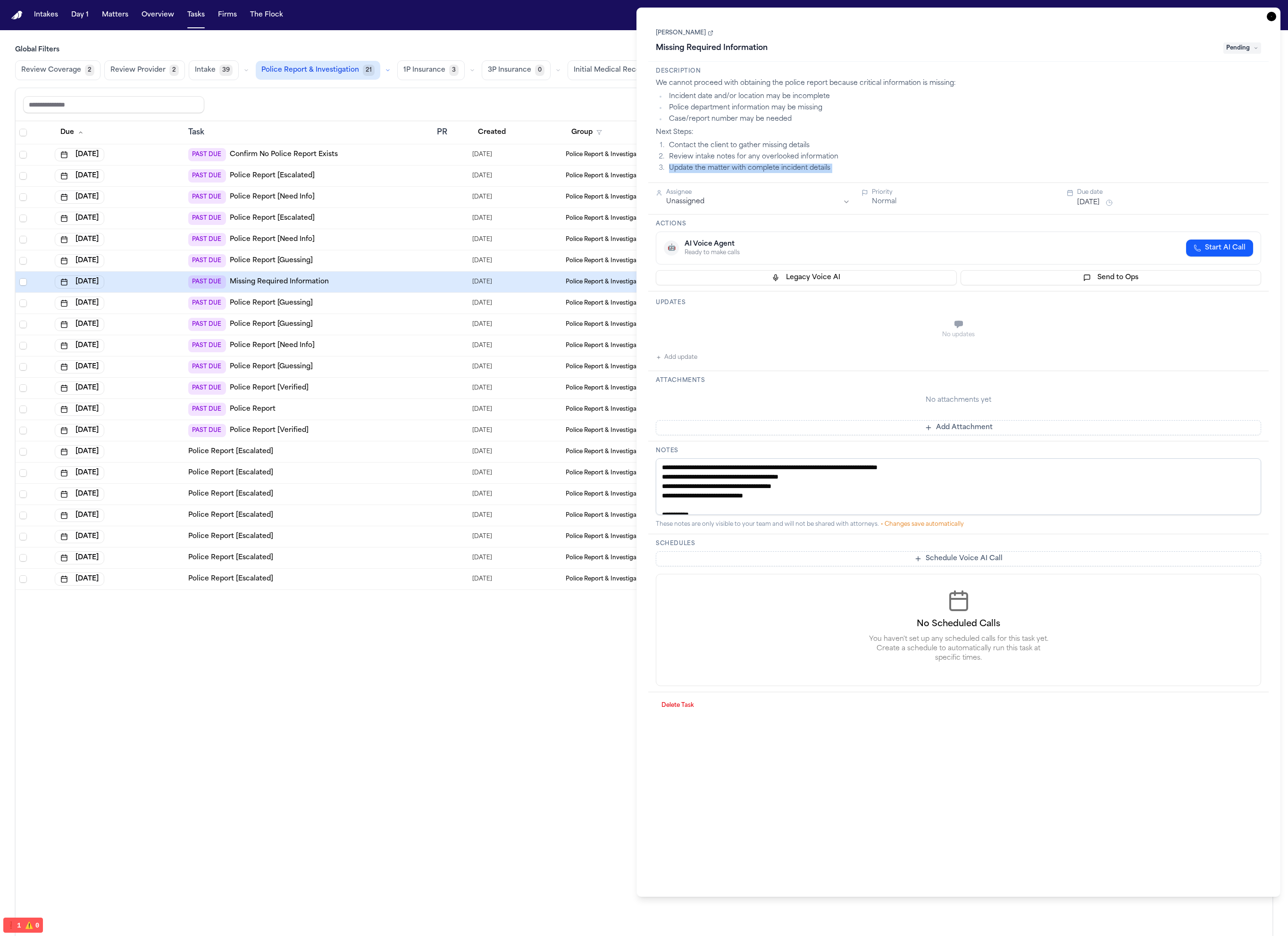
click at [691, 170] on li "Update the matter with complete incident details" at bounding box center [963, 168] width 595 height 10
click at [690, 91] on div "We cannot proceed with obtaining the police report because critical information…" at bounding box center [958, 126] width 605 height 95
click at [691, 90] on div "We cannot proceed with obtaining the police report because critical information…" at bounding box center [958, 126] width 605 height 95
click at [693, 95] on li "Incident date and/or location may be incomplete" at bounding box center [963, 96] width 595 height 10
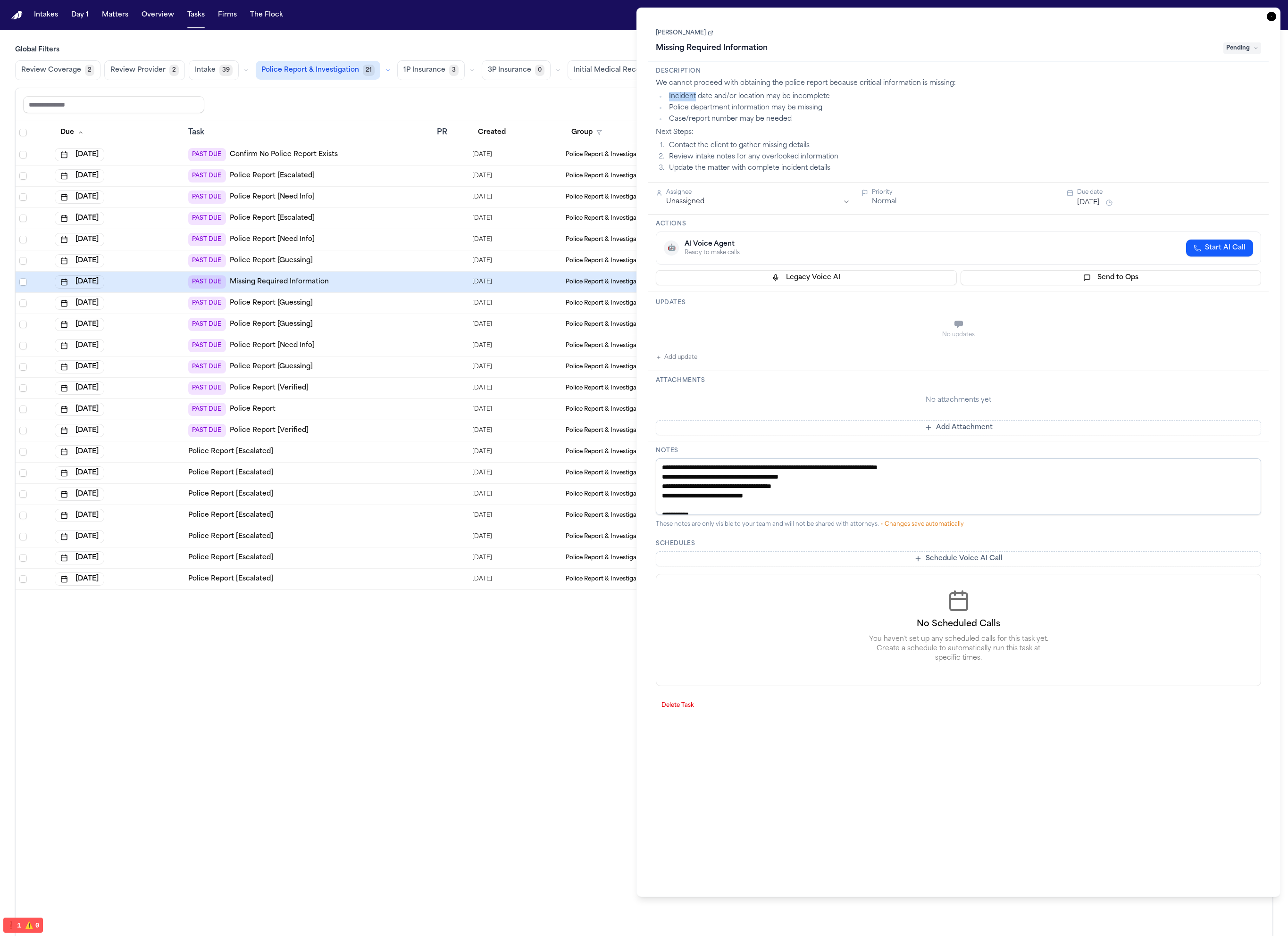
click at [693, 95] on li "Incident date and/or location may be incomplete" at bounding box center [963, 96] width 595 height 10
click at [696, 118] on li "Case/report number may be needed" at bounding box center [963, 119] width 595 height 10
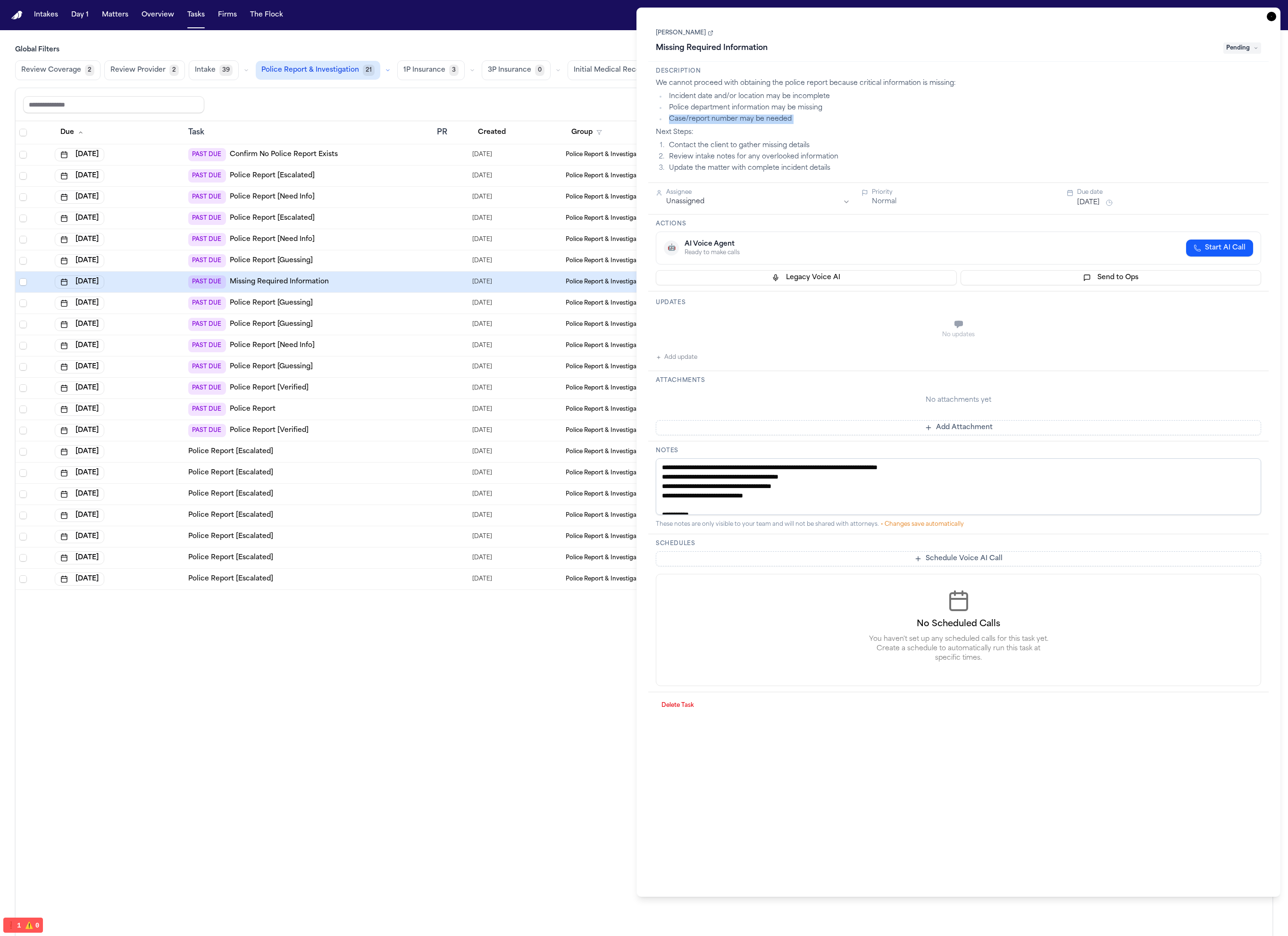
click at [696, 118] on li "Case/report number may be needed" at bounding box center [963, 119] width 595 height 10
click at [697, 111] on li "Police department information may be missing" at bounding box center [963, 108] width 595 height 10
click at [697, 116] on li "Case/report number may be needed" at bounding box center [963, 119] width 595 height 10
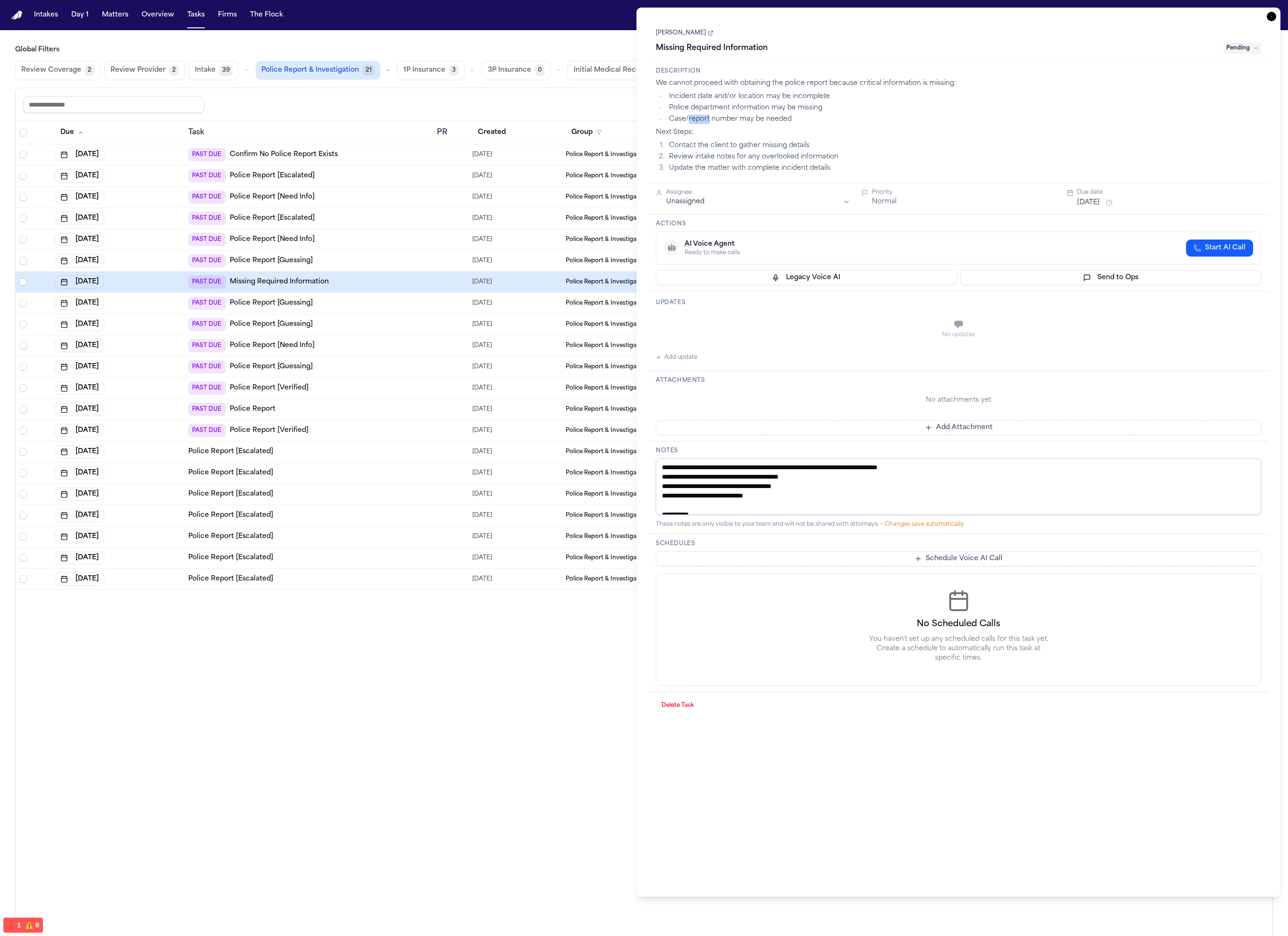
click at [697, 116] on li "Case/report number may be needed" at bounding box center [963, 119] width 595 height 10
click at [778, 77] on div "Description We cannot proceed with obtaining the police report because critical…" at bounding box center [958, 122] width 621 height 121
click at [781, 104] on li "Police department information may be missing" at bounding box center [963, 108] width 595 height 10
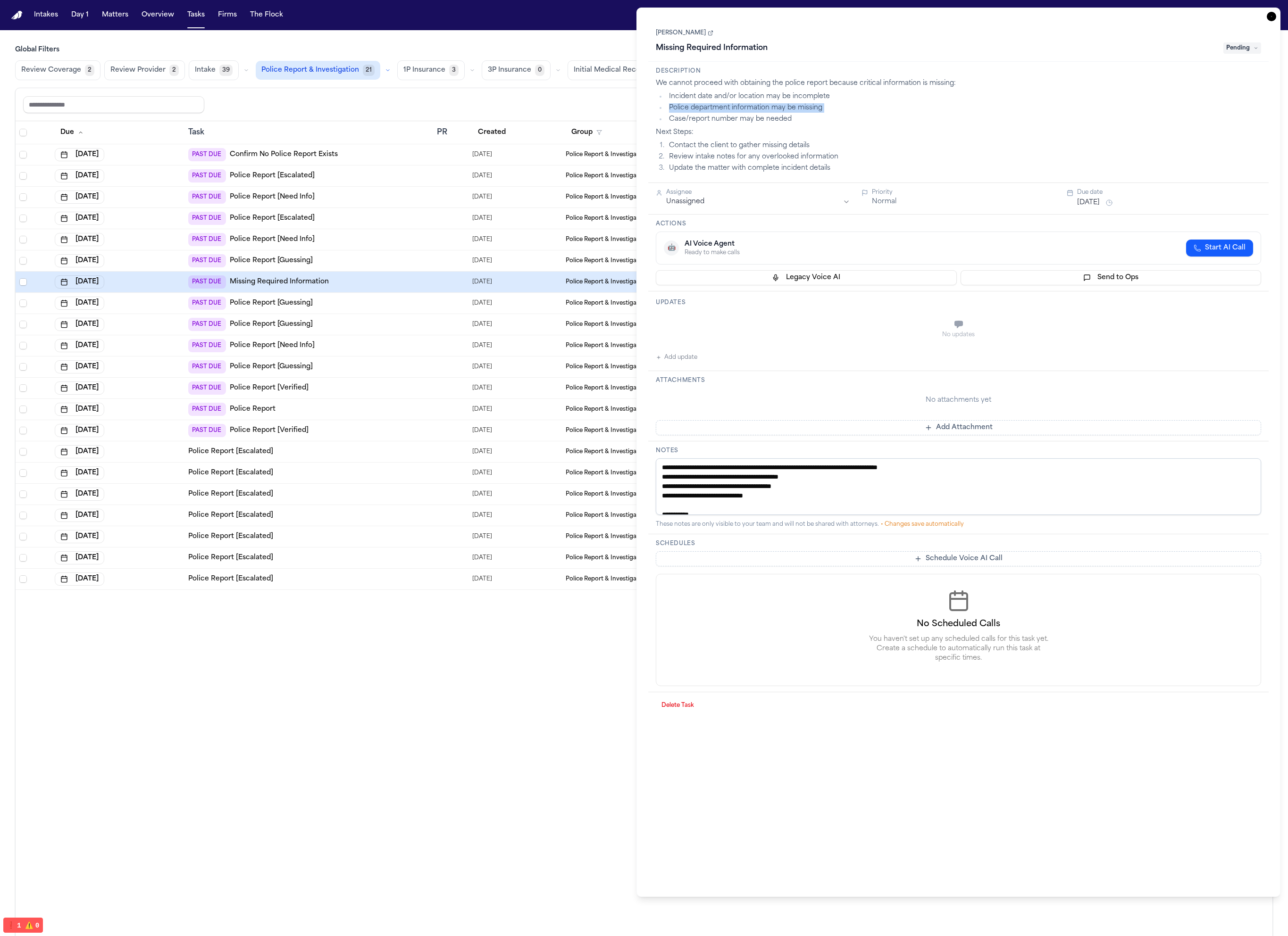
click at [781, 104] on li "Police department information may be missing" at bounding box center [963, 108] width 595 height 10
click at [774, 117] on li "Case/report number may be needed" at bounding box center [963, 119] width 595 height 10
click at [744, 133] on p "Next Steps:" at bounding box center [958, 133] width 605 height 10
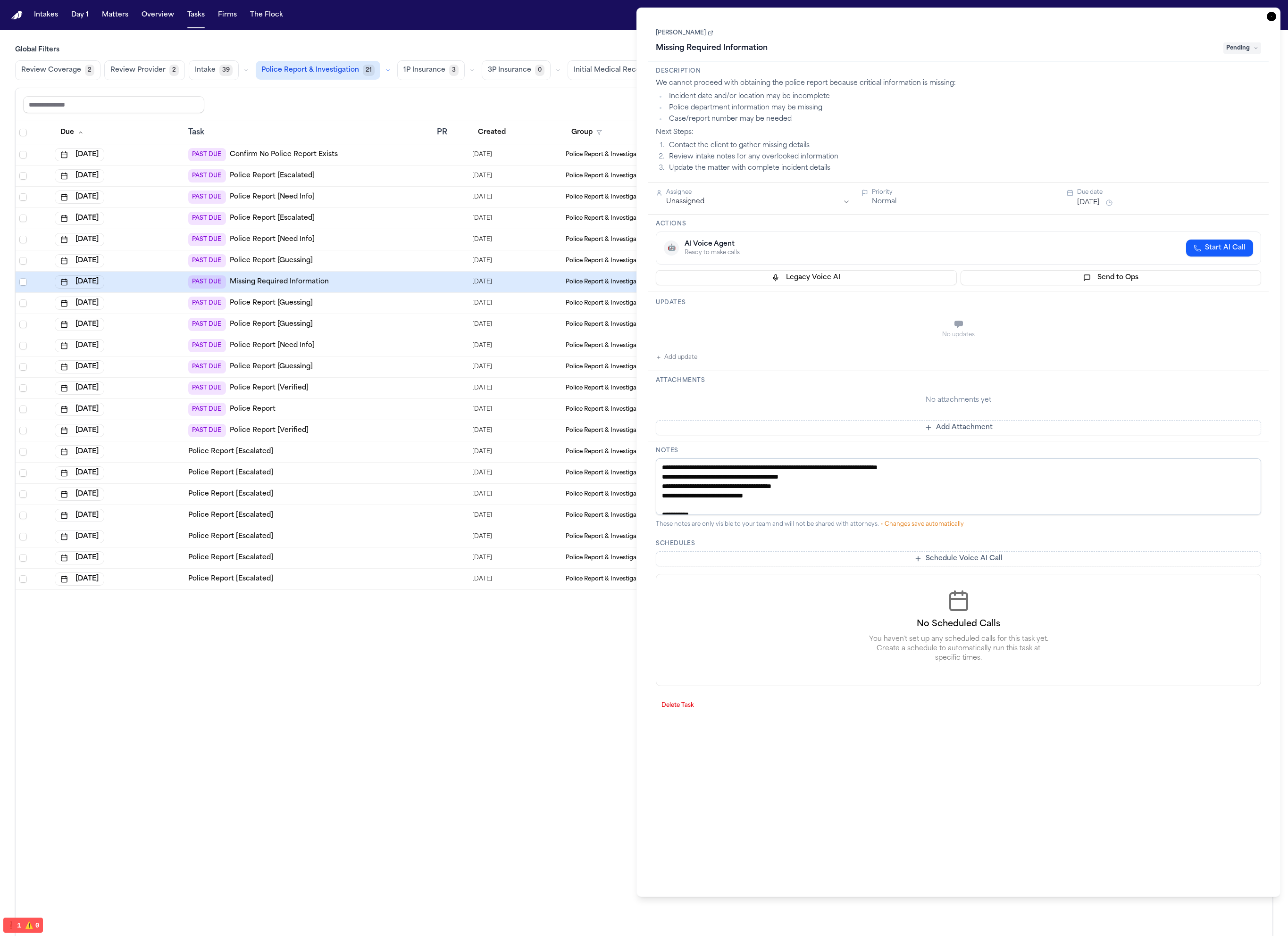
click at [752, 112] on li "Police department information may be missing" at bounding box center [963, 108] width 595 height 10
click at [753, 118] on li "Case/report number may be needed" at bounding box center [963, 119] width 595 height 10
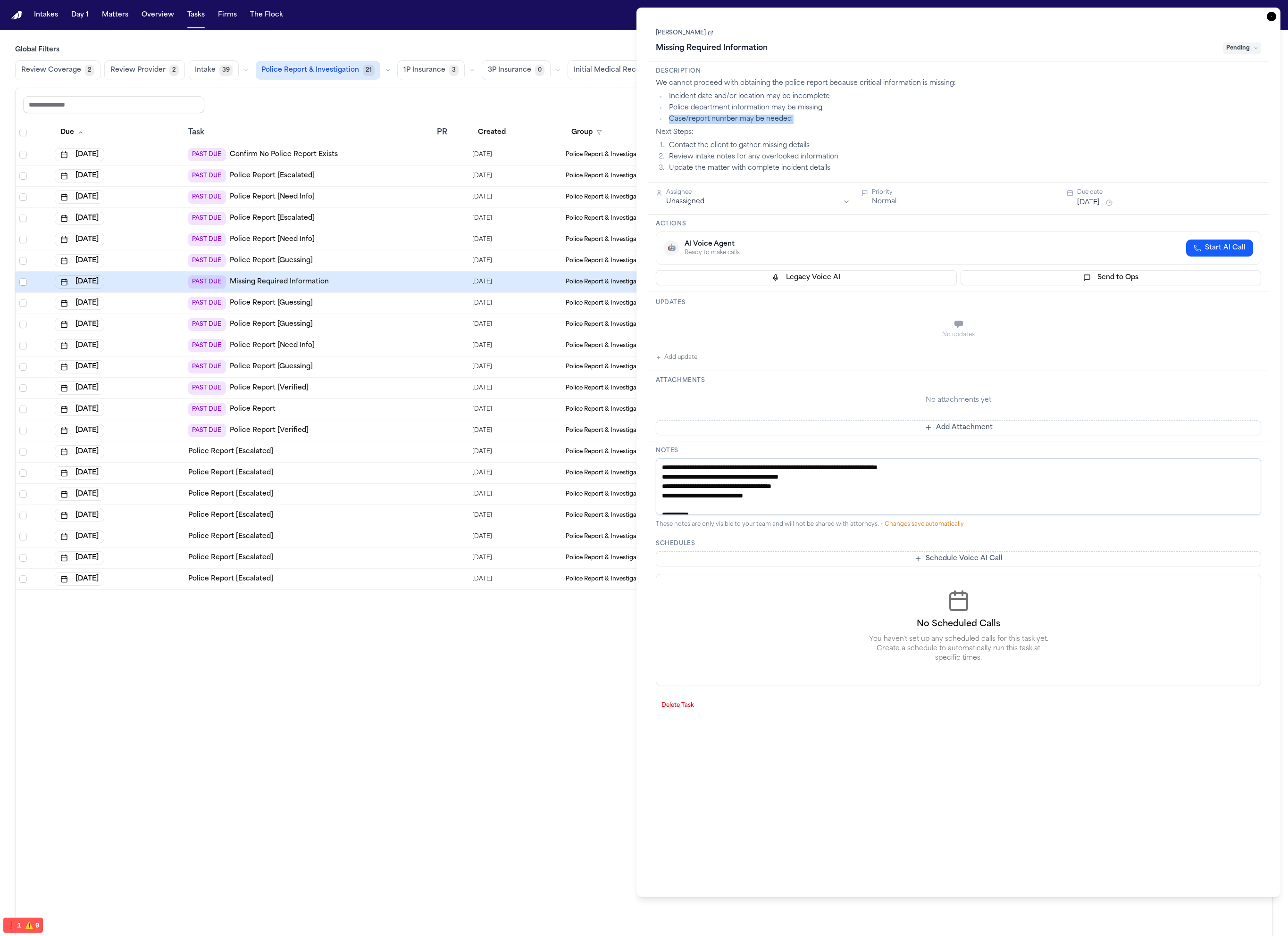
click at [753, 118] on li "Case/report number may be needed" at bounding box center [963, 119] width 595 height 10
click at [755, 200] on html "Intakes Day 1 Matters Overview Tasks Firms The Flock a Global Filters Review Co…" at bounding box center [644, 468] width 1288 height 936
click at [758, 188] on html "Intakes Day 1 Matters Overview Tasks Firms The Flock a Global Filters Review Co…" at bounding box center [644, 468] width 1288 height 936
click at [776, 139] on div "We cannot proceed with obtaining the police report because critical information…" at bounding box center [958, 126] width 605 height 95
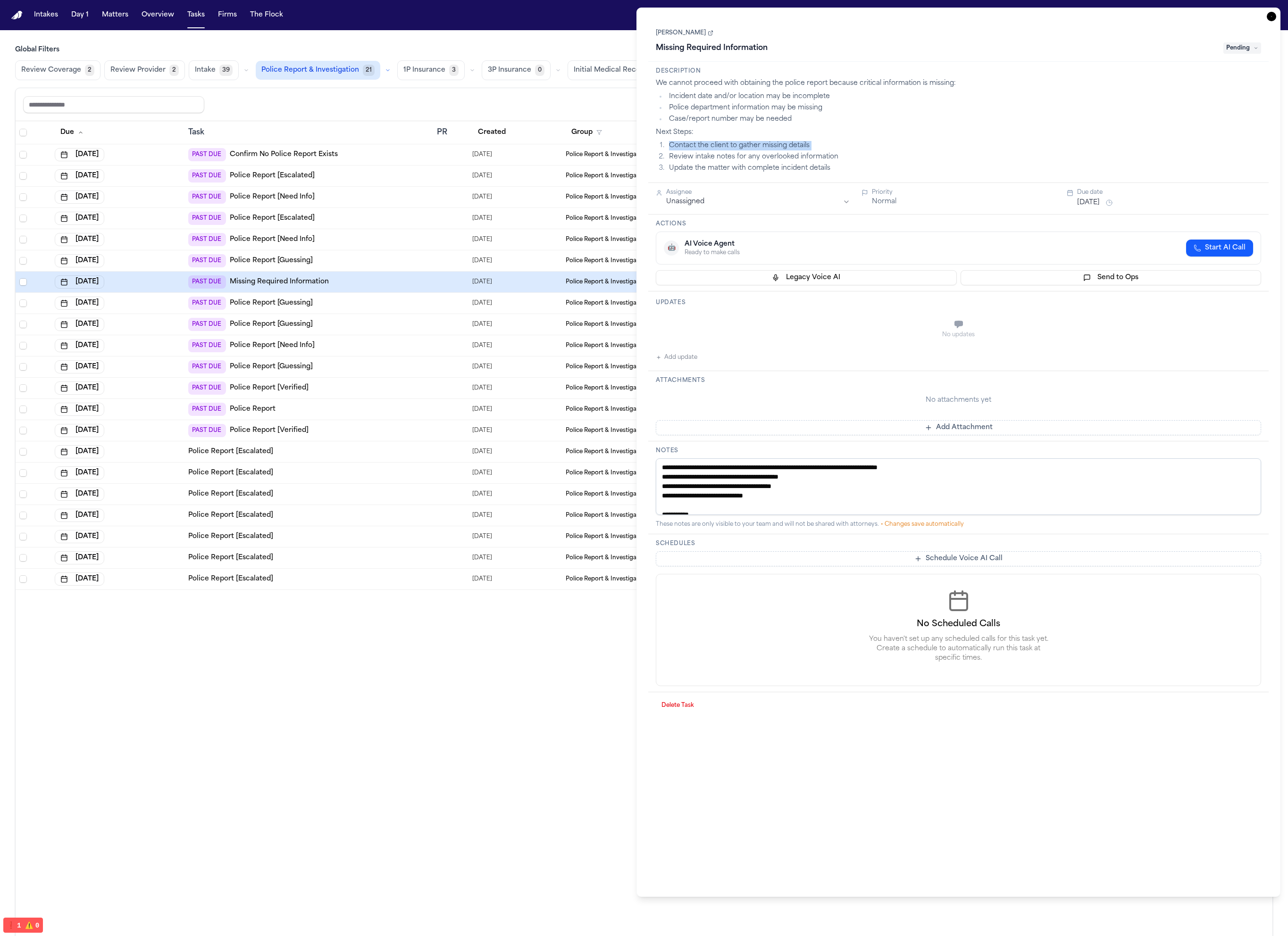
click at [776, 139] on div "We cannot proceed with obtaining the police report because critical information…" at bounding box center [958, 126] width 605 height 95
click at [775, 153] on li "Review intake notes for any overlooked information" at bounding box center [963, 157] width 595 height 10
click at [779, 94] on li "Incident date and/or location may be incomplete" at bounding box center [963, 96] width 595 height 10
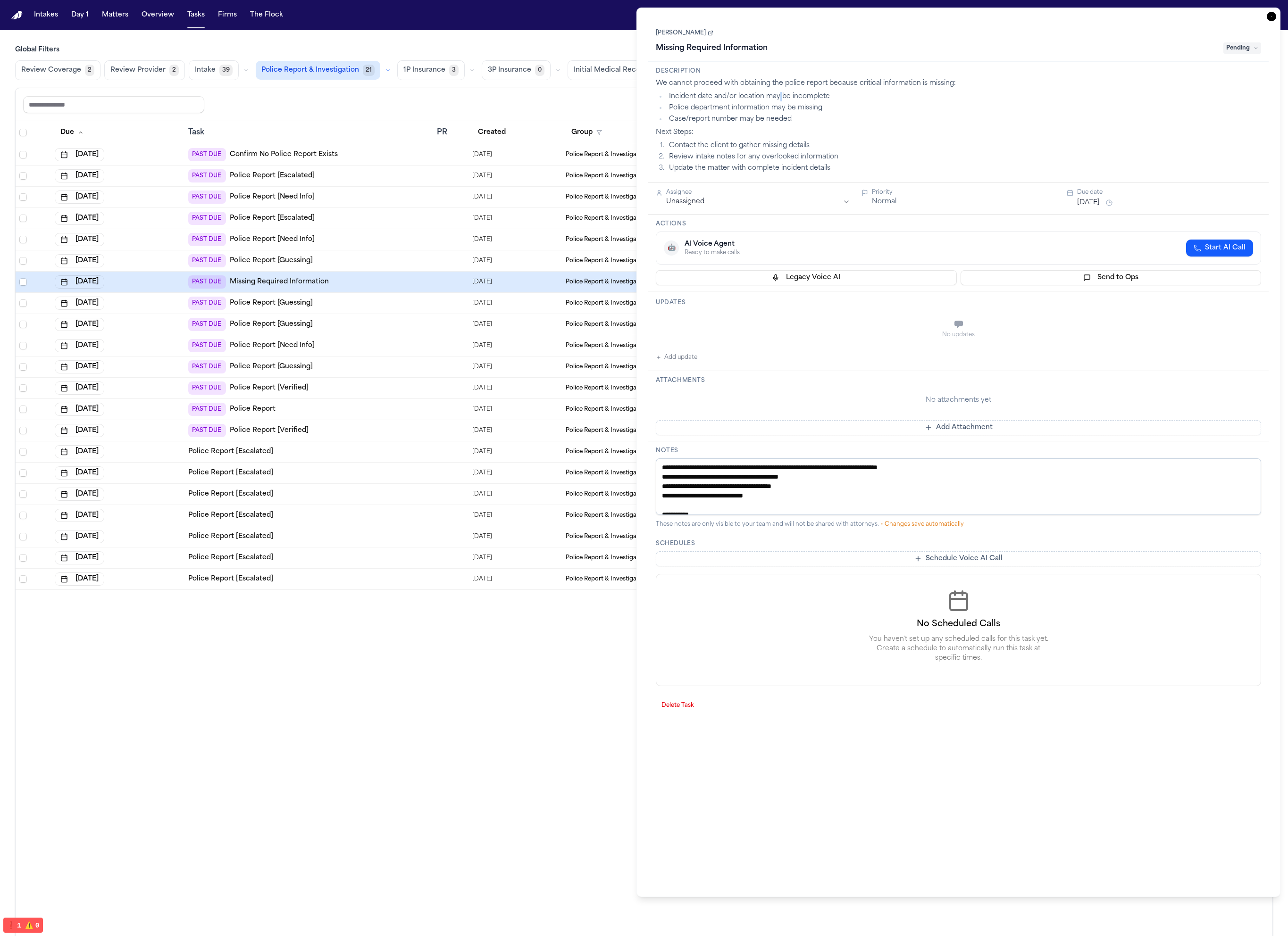
click at [779, 94] on li "Incident date and/or location may be incomplete" at bounding box center [963, 96] width 595 height 10
click at [781, 106] on li "Police department information may be missing" at bounding box center [963, 108] width 595 height 10
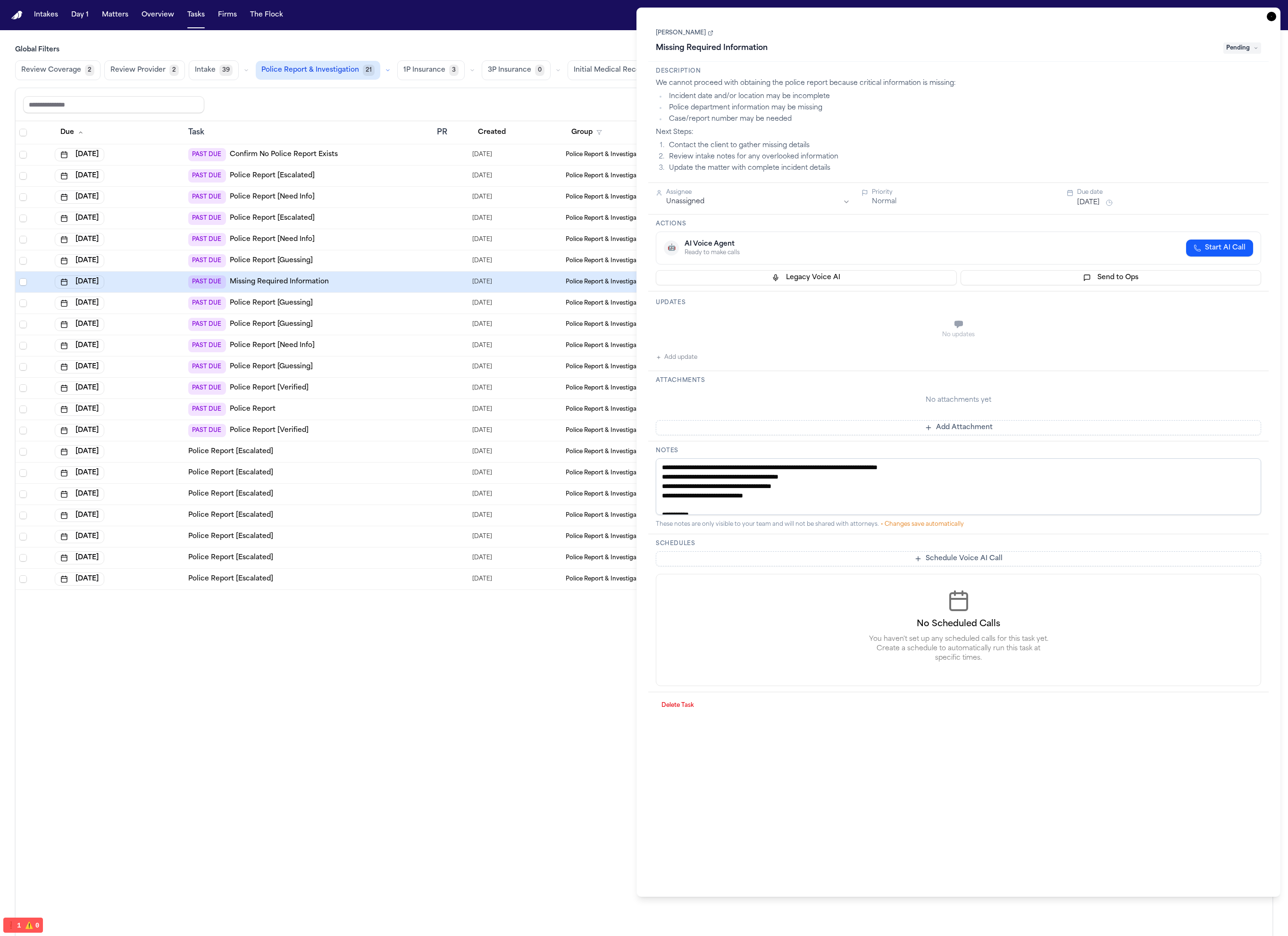
click at [777, 118] on li "Case/report number may be needed" at bounding box center [963, 119] width 595 height 10
click at [784, 95] on li "Incident date and/or location may be incomplete" at bounding box center [963, 96] width 595 height 10
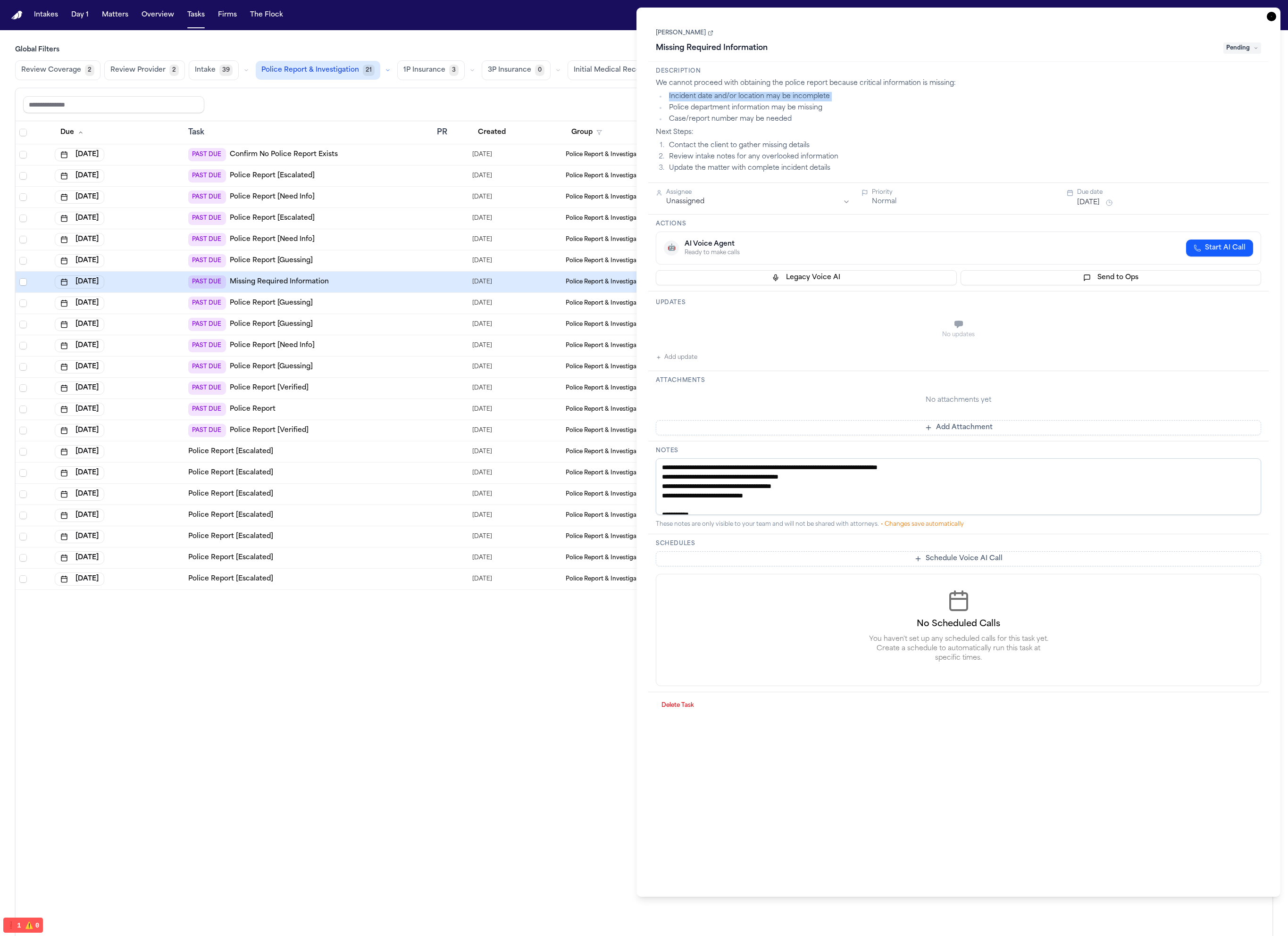
click at [784, 95] on li "Incident date and/or location may be incomplete" at bounding box center [963, 96] width 595 height 10
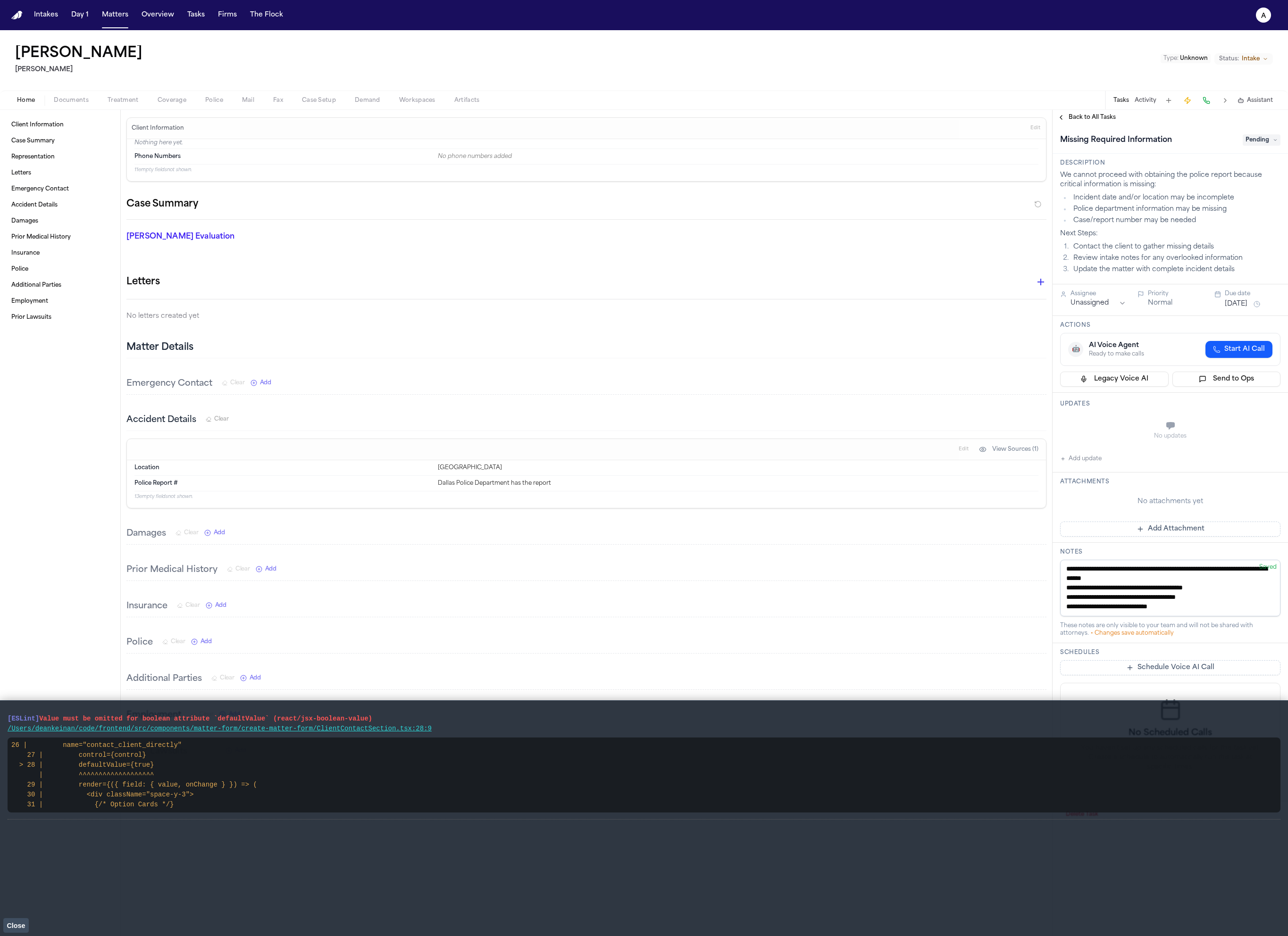
click at [1138, 226] on div "We cannot proceed with obtaining the police report because critical information…" at bounding box center [1170, 222] width 221 height 104
click at [0, 935] on vite-plugin-checker-error-overlay at bounding box center [0, 936] width 0 height 0
click at [26, 926] on button "Close" at bounding box center [16, 925] width 25 height 14
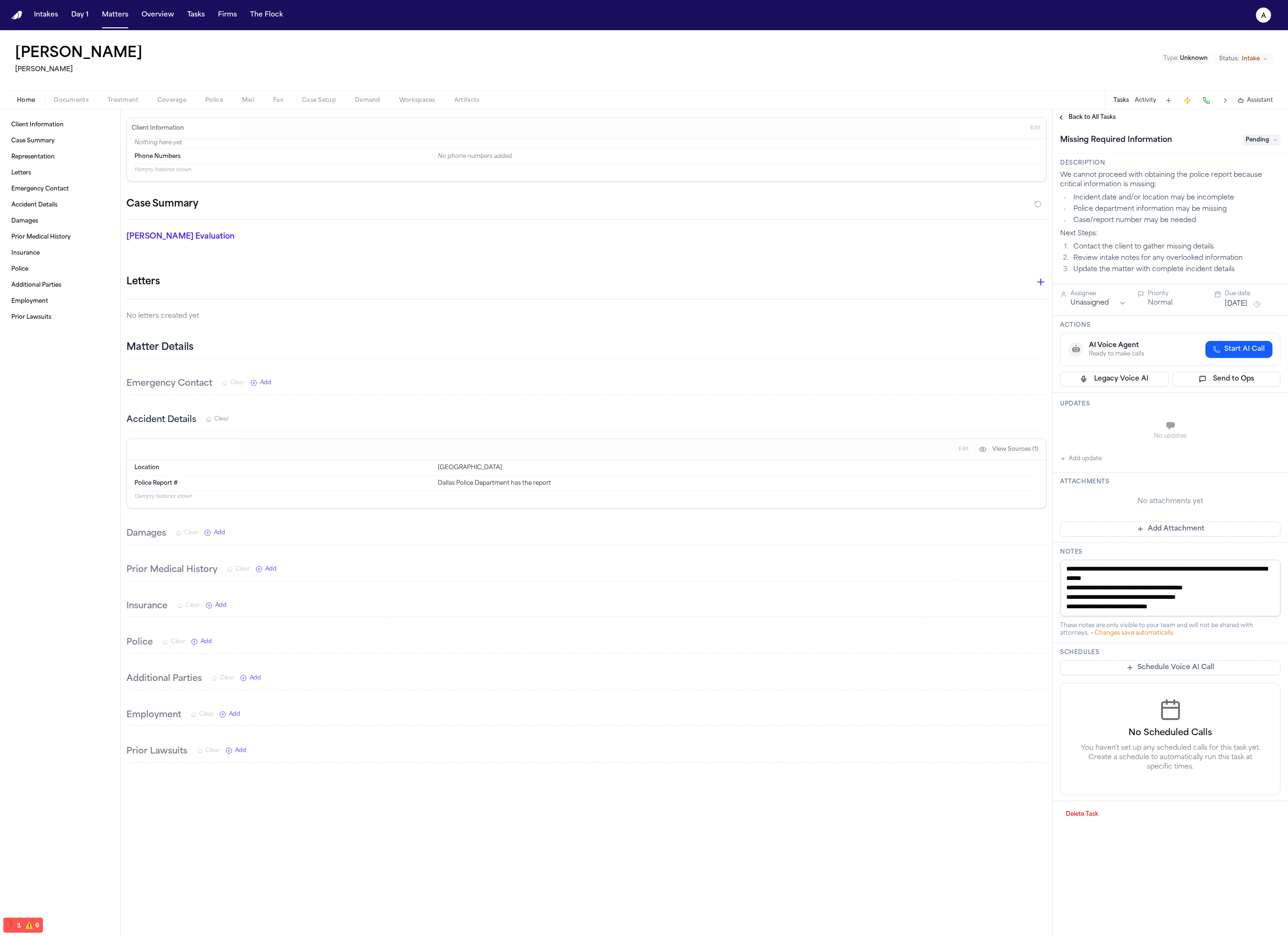
click at [231, 87] on div "[PERSON_NAME] [PERSON_NAME] Type : Unknown Status: Intake" at bounding box center [644, 60] width 1288 height 60
click at [223, 95] on button "Police" at bounding box center [214, 100] width 37 height 11
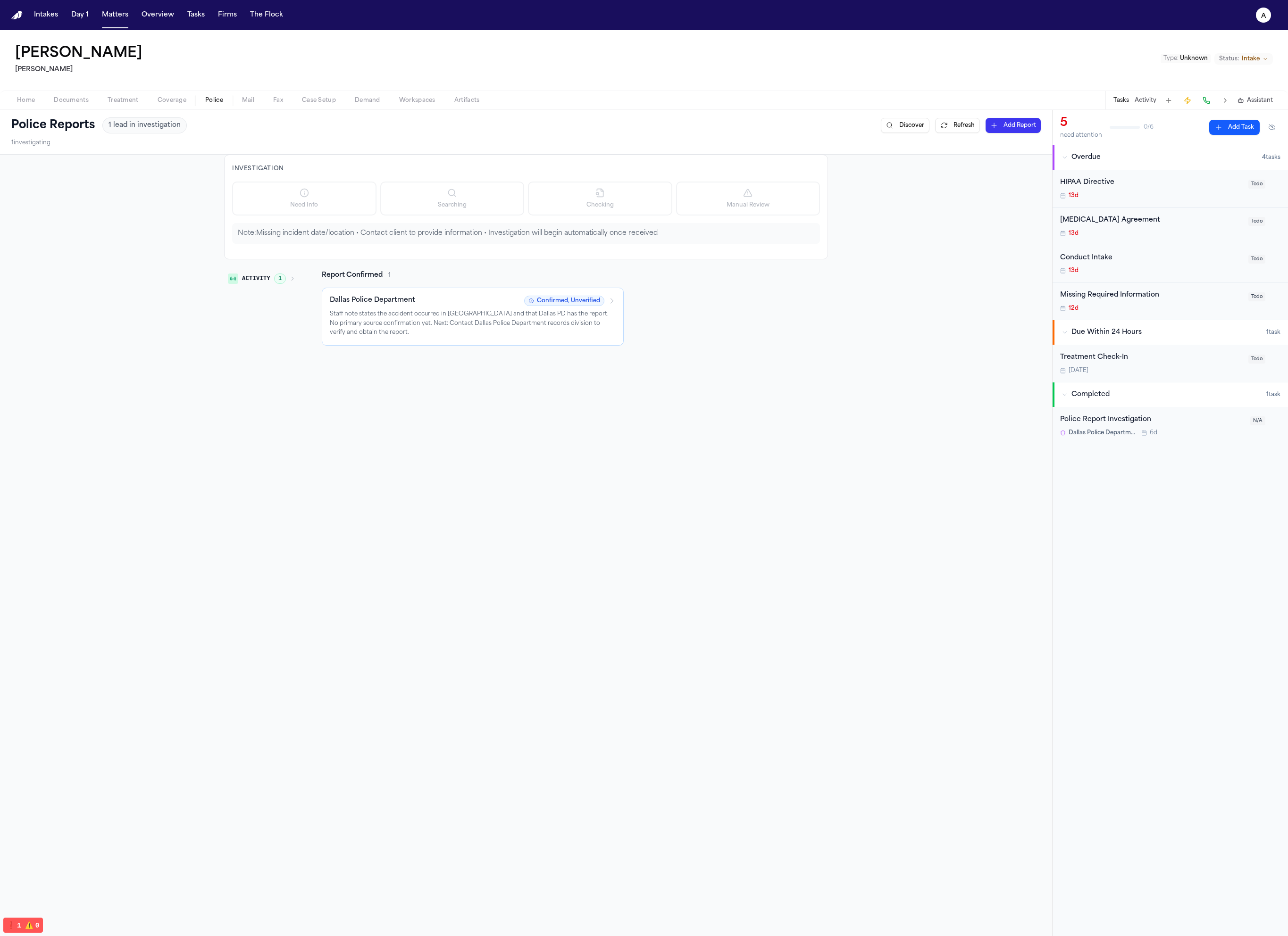
click at [101, 104] on button "Treatment" at bounding box center [123, 100] width 50 height 11
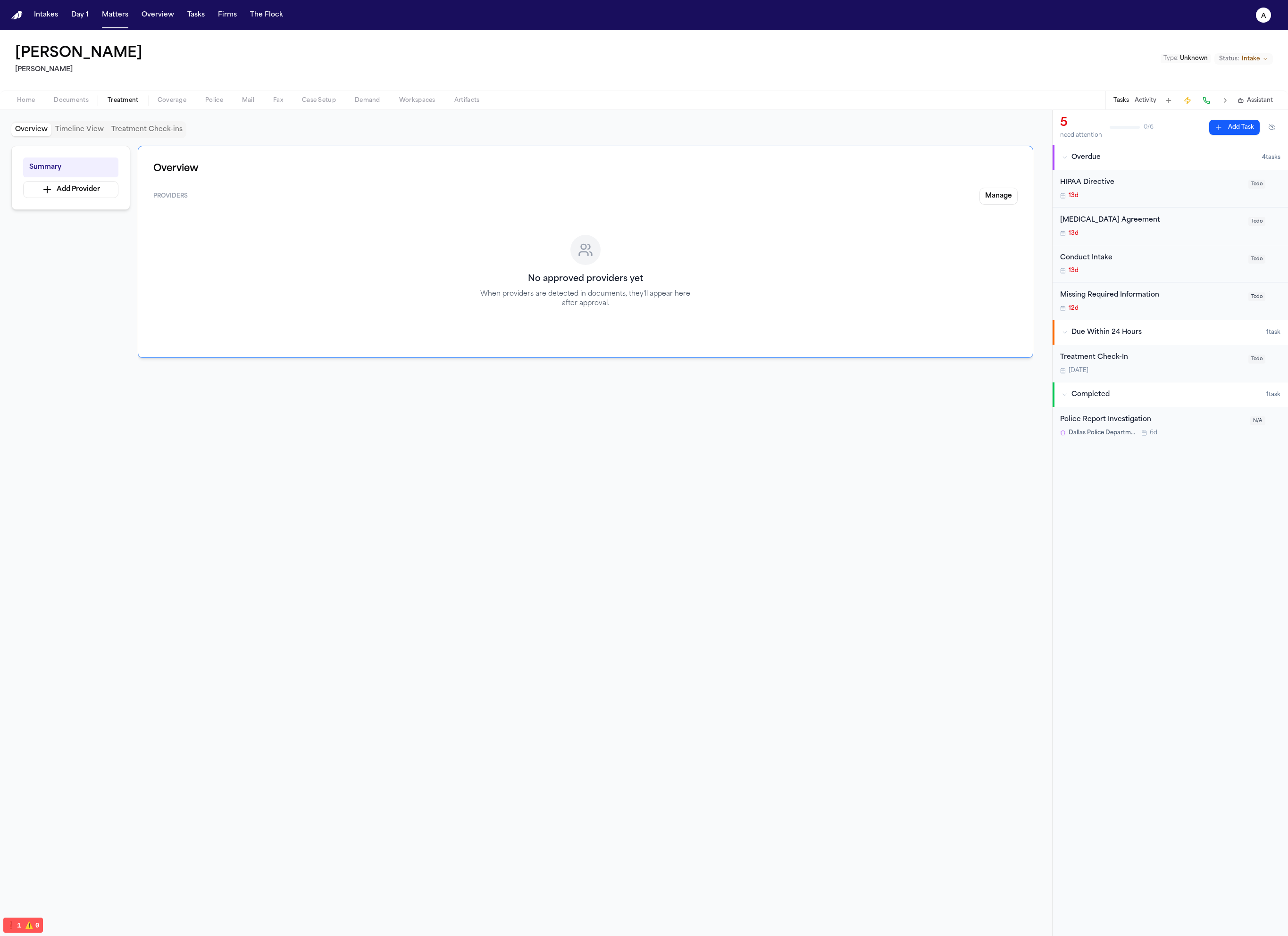
click at [189, 98] on button "Coverage" at bounding box center [172, 100] width 48 height 11
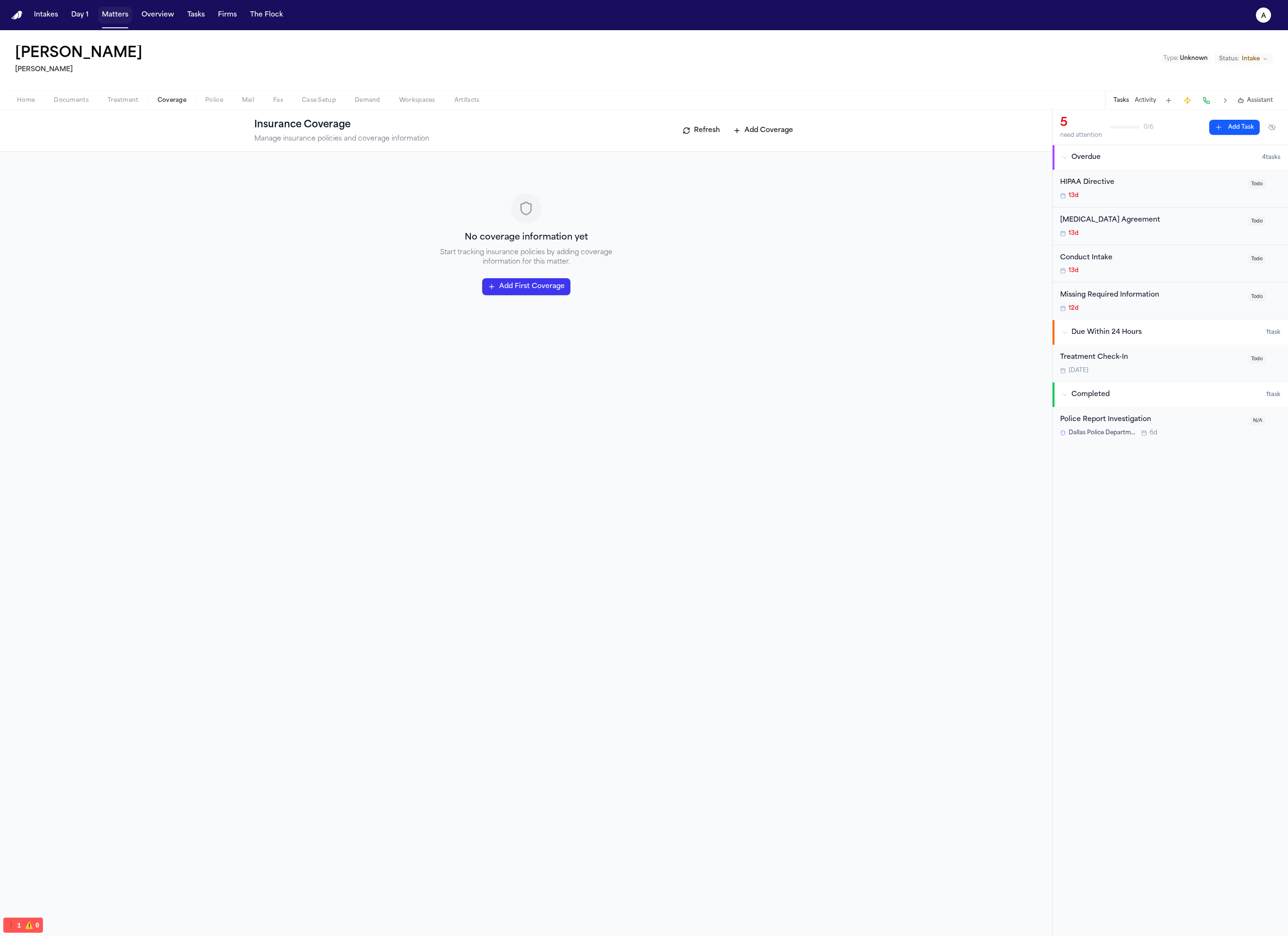
click at [124, 13] on button "Matters" at bounding box center [115, 15] width 34 height 17
